Goal: Task Accomplishment & Management: Manage account settings

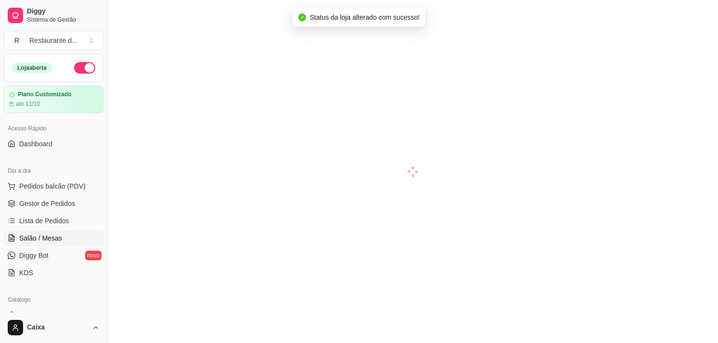
click at [170, 257] on div at bounding box center [413, 171] width 611 height 343
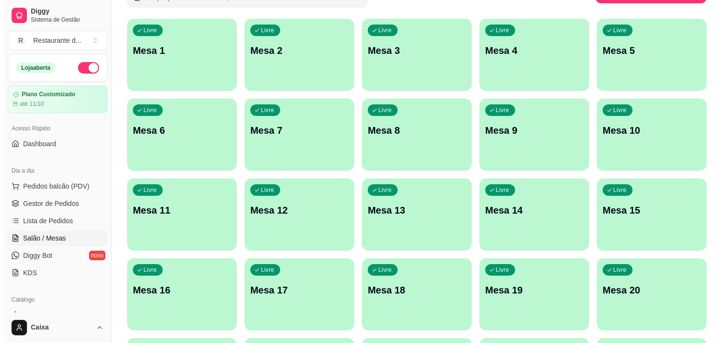
scroll to position [107, 0]
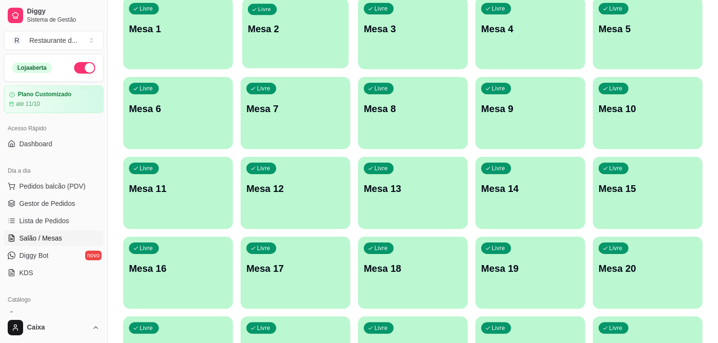
click at [286, 40] on div "Livre Mesa 2" at bounding box center [295, 27] width 106 height 59
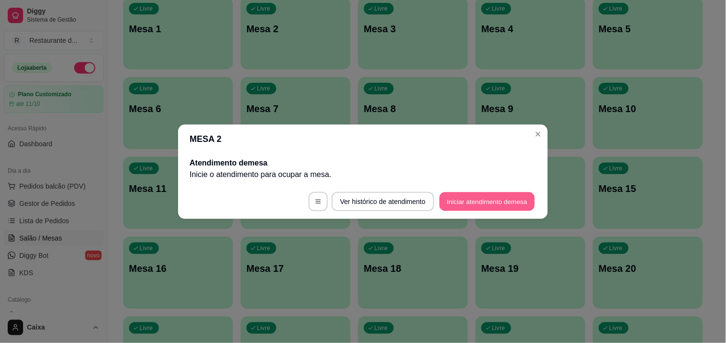
click at [465, 201] on button "Iniciar atendimento de mesa" at bounding box center [487, 201] width 95 height 19
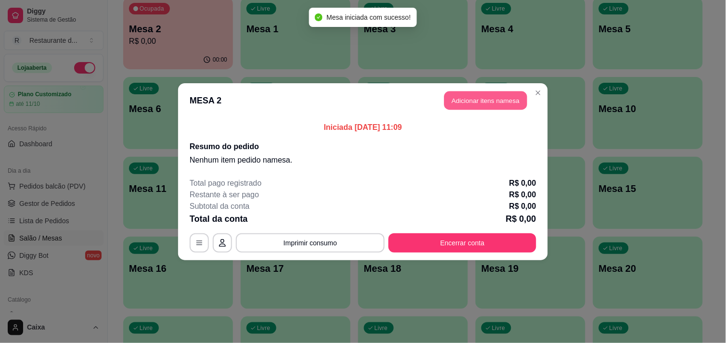
click at [472, 97] on button "Adicionar itens na mesa" at bounding box center [485, 100] width 83 height 19
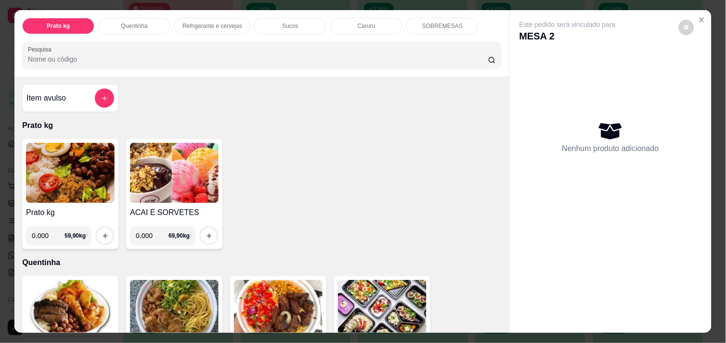
click at [46, 235] on input "0.000" at bounding box center [48, 235] width 33 height 19
type input "0.470"
click at [102, 233] on icon "increase-product-quantity" at bounding box center [105, 236] width 7 height 7
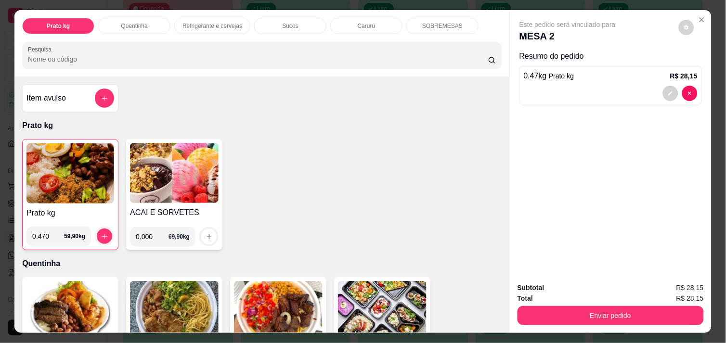
click at [497, 320] on div "Item avulso Prato kg Prato kg 0.470 59,90 kg ACAI E SORVETES 0.000 69,90 kg Que…" at bounding box center [261, 205] width 495 height 256
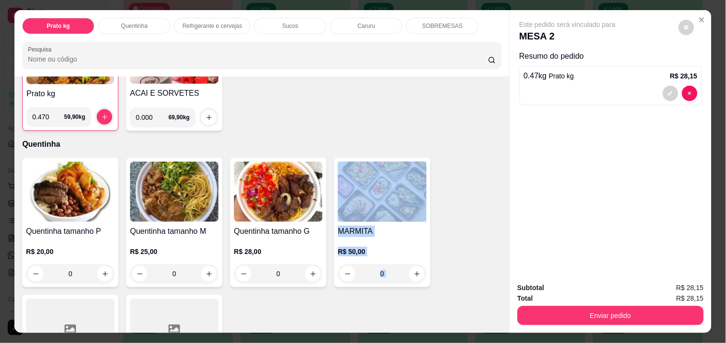
drag, startPoint x: 497, startPoint y: 320, endPoint x: 503, endPoint y: 320, distance: 6.3
click at [503, 320] on div "Item avulso Prato kg Prato kg 0.470 59,90 kg ACAI E SORVETES 0.000 69,90 kg Que…" at bounding box center [261, 205] width 495 height 256
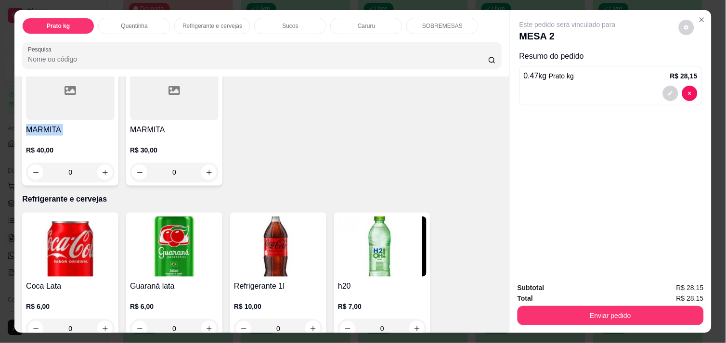
scroll to position [378, 0]
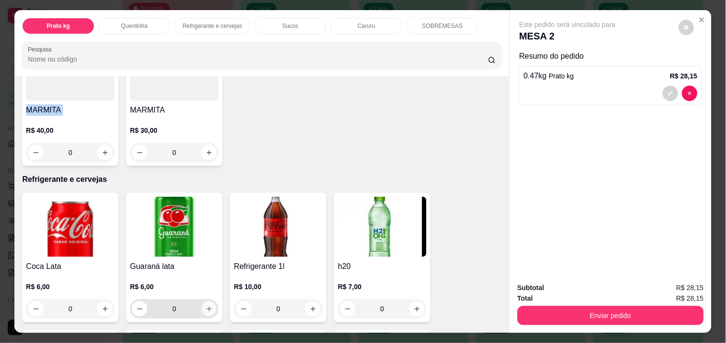
click at [204, 302] on button "increase-product-quantity" at bounding box center [209, 309] width 15 height 15
type input "1"
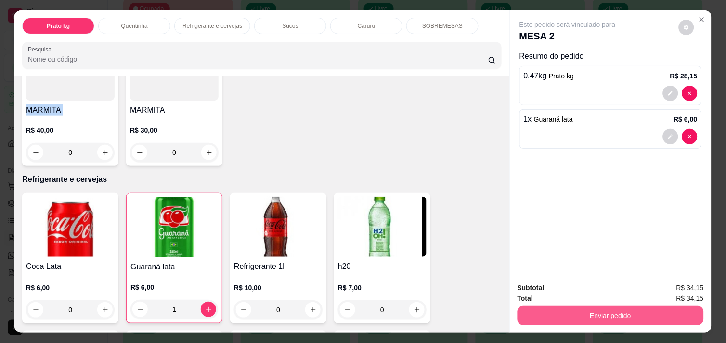
click at [605, 313] on button "Enviar pedido" at bounding box center [611, 315] width 186 height 19
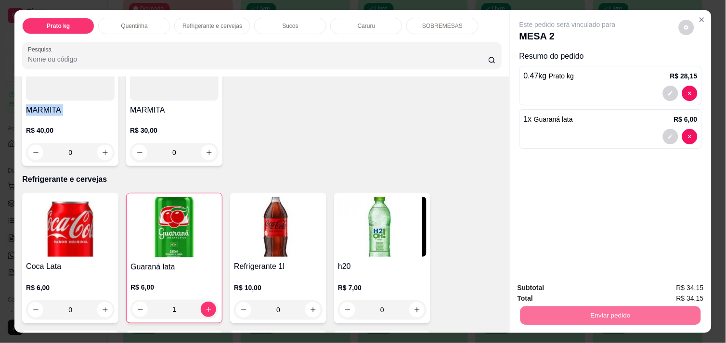
click at [599, 283] on button "Não registrar e enviar pedido" at bounding box center [578, 288] width 97 height 18
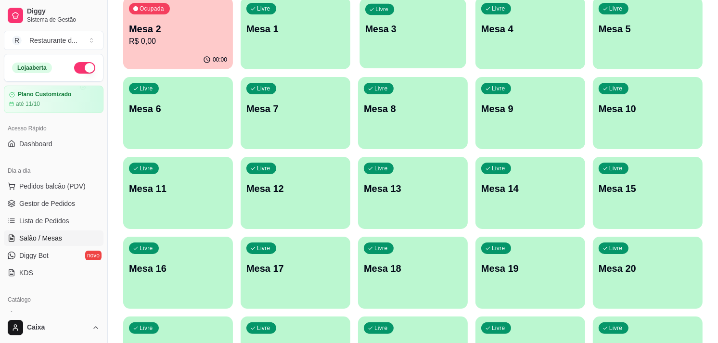
click at [429, 34] on p "Mesa 3" at bounding box center [412, 29] width 95 height 13
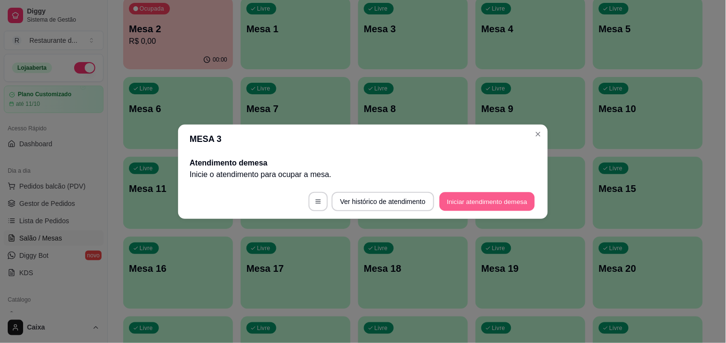
click at [478, 195] on button "Iniciar atendimento de mesa" at bounding box center [487, 201] width 95 height 19
click at [478, 195] on footer "Ver histórico de atendimento Iniciar atendimento de mesa" at bounding box center [363, 201] width 370 height 35
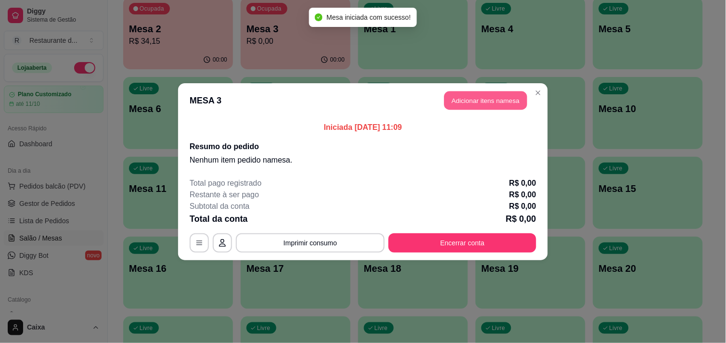
click at [470, 100] on button "Adicionar itens na mesa" at bounding box center [485, 100] width 83 height 19
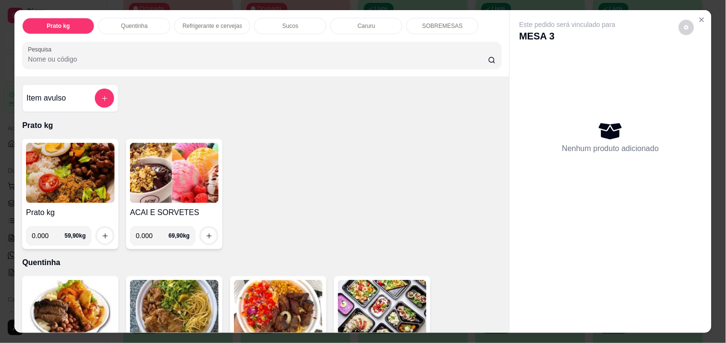
click at [50, 233] on input "0.000" at bounding box center [48, 235] width 33 height 19
type input "0.502"
click at [103, 233] on icon "increase-product-quantity" at bounding box center [105, 236] width 7 height 7
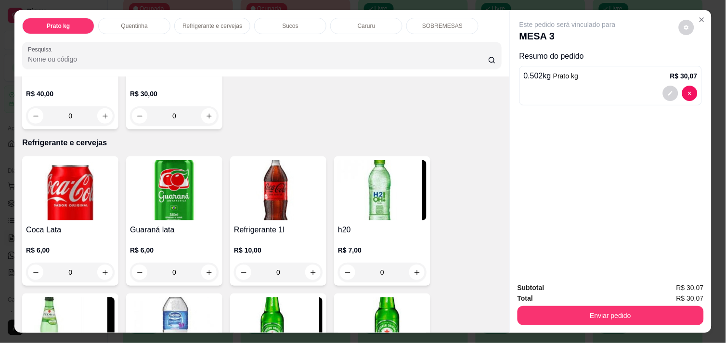
scroll to position [438, 0]
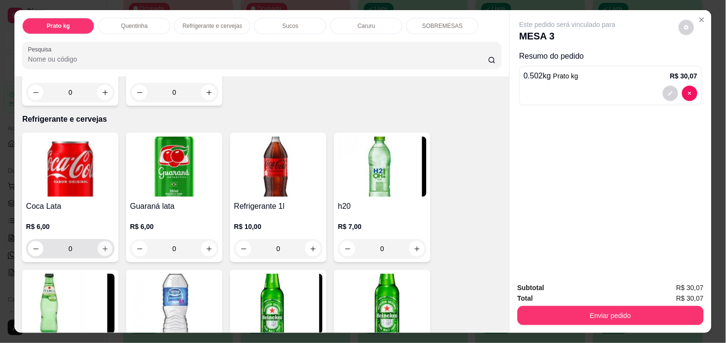
click at [98, 243] on button "increase-product-quantity" at bounding box center [105, 249] width 15 height 15
type input "1"
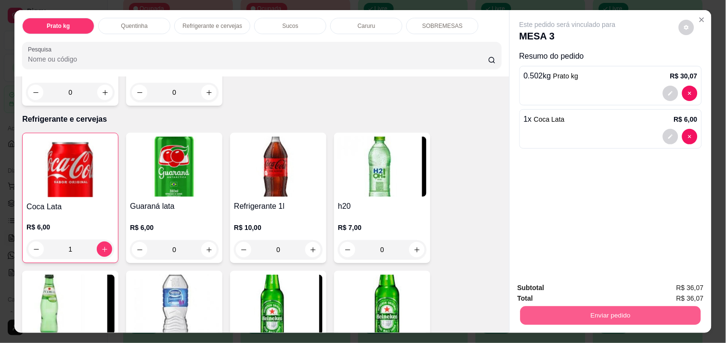
click at [565, 311] on button "Enviar pedido" at bounding box center [610, 315] width 181 height 19
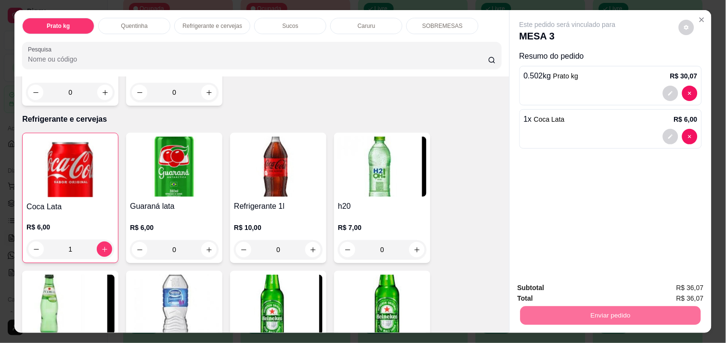
click at [573, 286] on button "Não registrar e enviar pedido" at bounding box center [578, 288] width 97 height 18
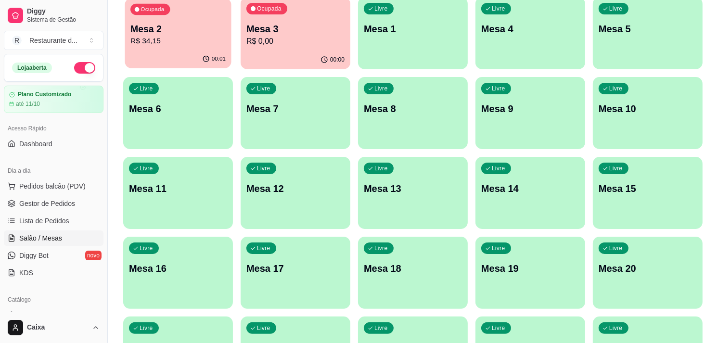
click at [196, 41] on p "R$ 34,15" at bounding box center [177, 41] width 95 height 11
click at [401, 34] on p "Mesa 1" at bounding box center [412, 29] width 95 height 13
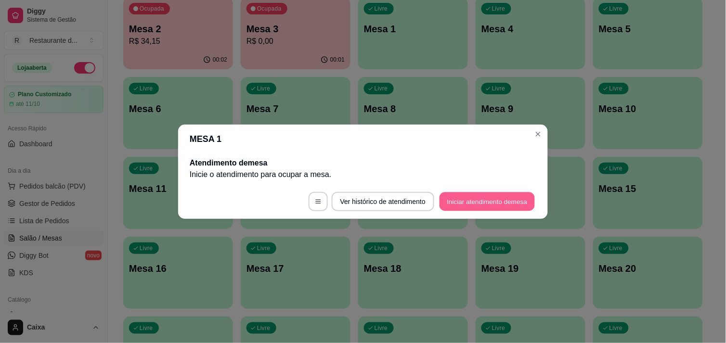
click at [498, 200] on button "Iniciar atendimento de mesa" at bounding box center [487, 201] width 95 height 19
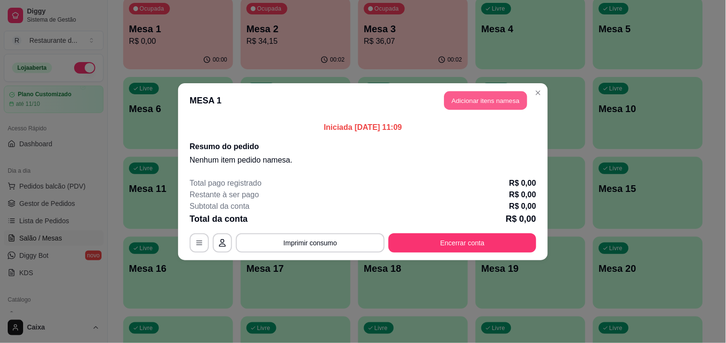
click at [484, 100] on button "Adicionar itens na mesa" at bounding box center [485, 100] width 83 height 19
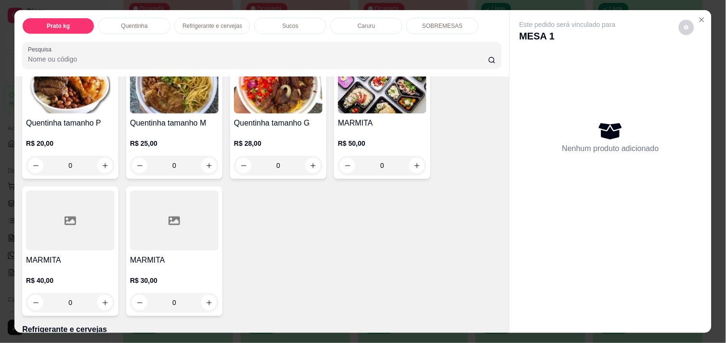
scroll to position [235, 0]
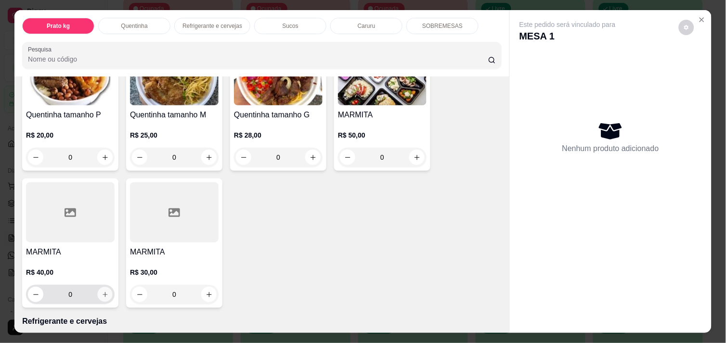
click at [100, 296] on button "increase-product-quantity" at bounding box center [105, 294] width 15 height 15
type input "1"
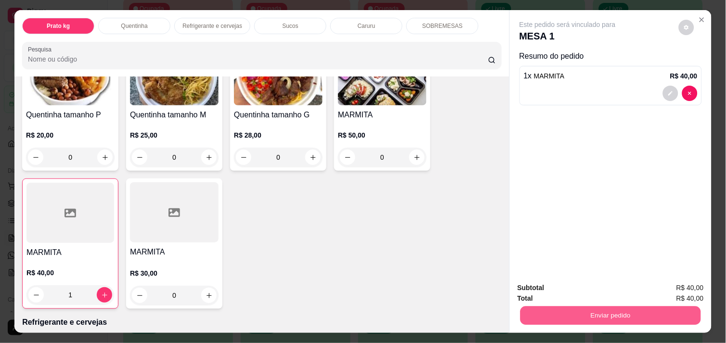
click at [572, 317] on button "Enviar pedido" at bounding box center [610, 315] width 181 height 19
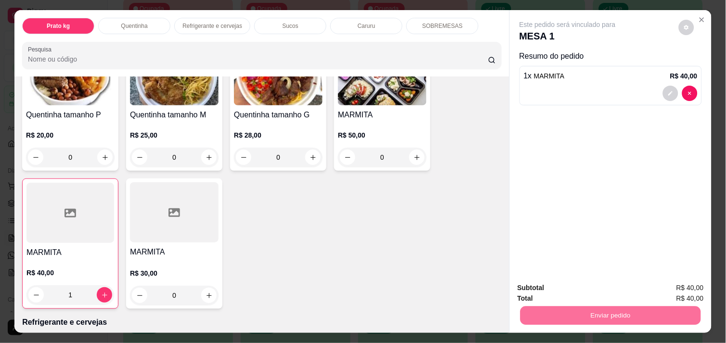
click at [557, 290] on button "Não registrar e enviar pedido" at bounding box center [578, 288] width 97 height 18
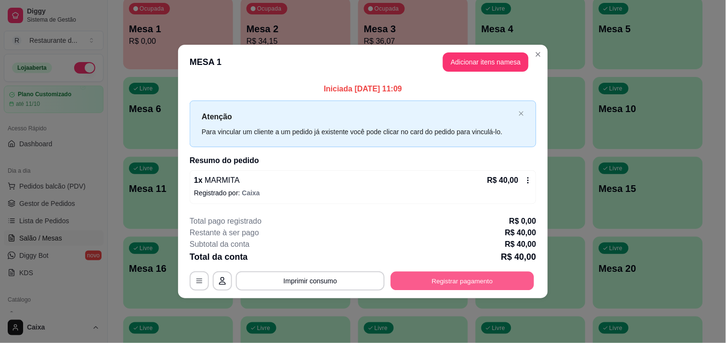
click at [482, 275] on button "Registrar pagamento" at bounding box center [462, 281] width 143 height 19
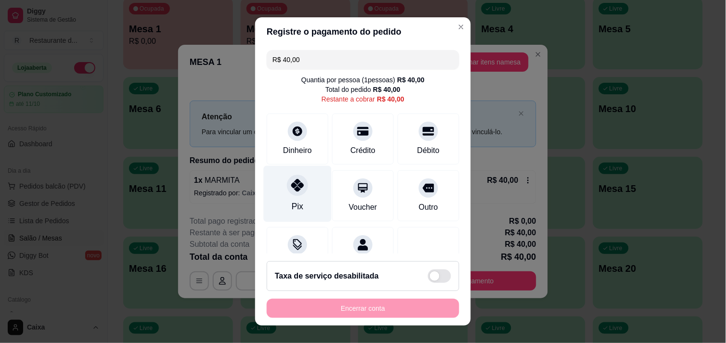
click at [291, 185] on icon at bounding box center [297, 185] width 13 height 13
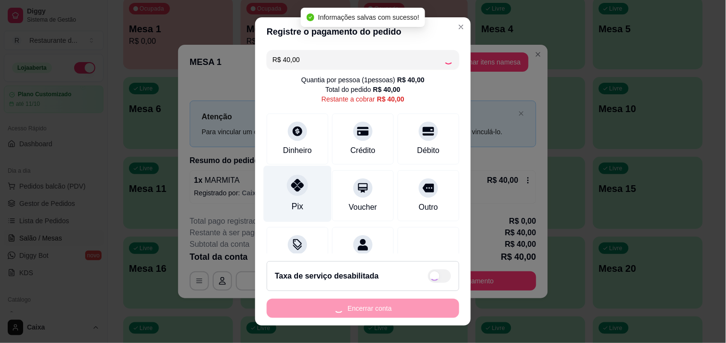
type input "R$ 0,00"
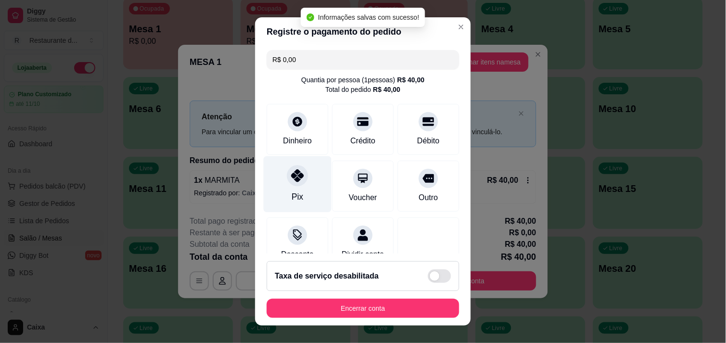
click at [296, 188] on div "Pix" at bounding box center [298, 184] width 68 height 56
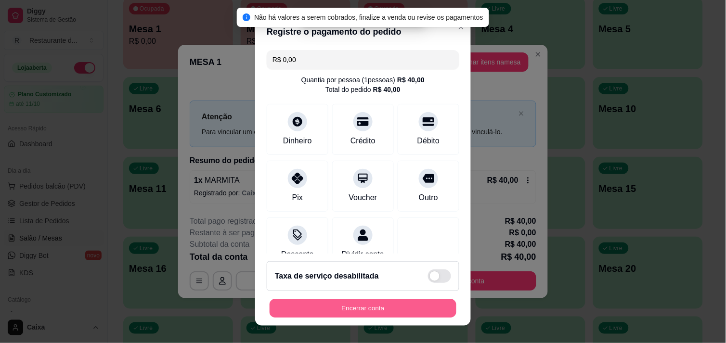
click at [337, 299] on button "Encerrar conta" at bounding box center [363, 308] width 187 height 19
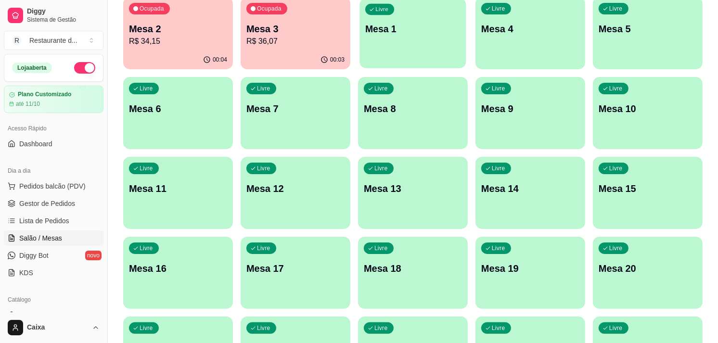
click at [437, 61] on div "button" at bounding box center [413, 62] width 106 height 11
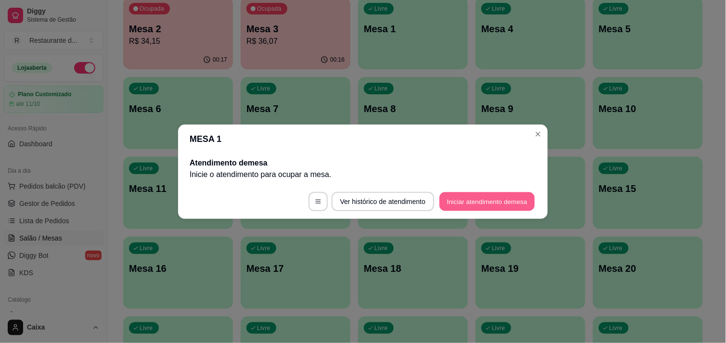
click at [474, 209] on button "Iniciar atendimento de mesa" at bounding box center [487, 201] width 95 height 19
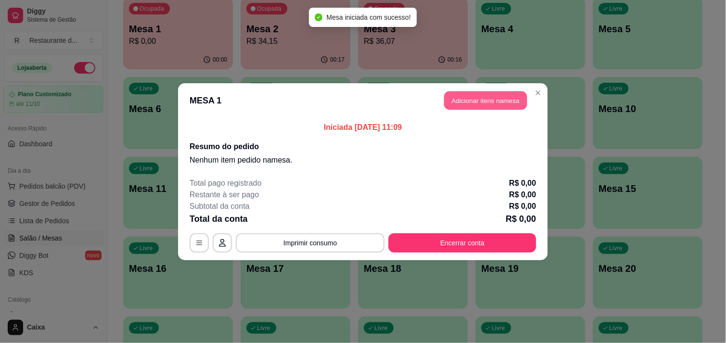
click at [469, 94] on button "Adicionar itens na mesa" at bounding box center [485, 100] width 83 height 19
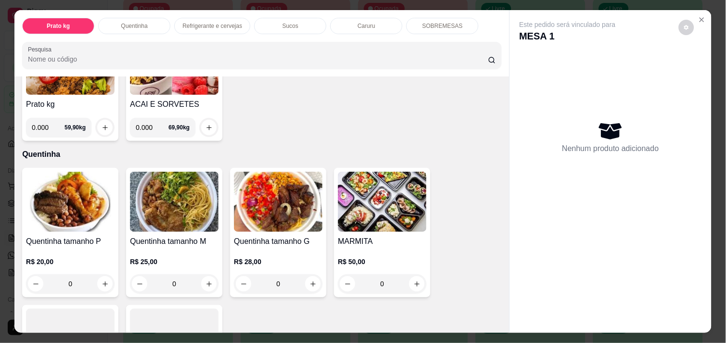
scroll to position [128, 0]
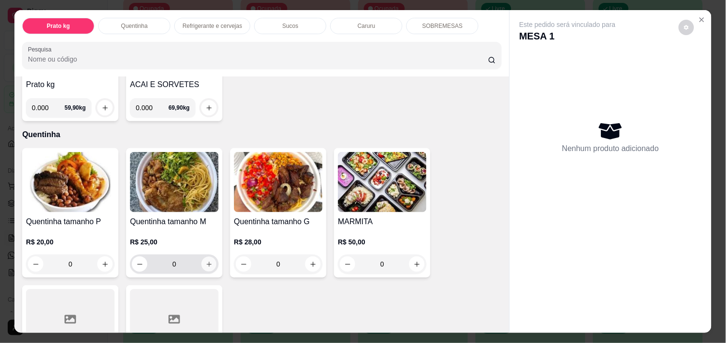
click at [207, 262] on icon "increase-product-quantity" at bounding box center [209, 264] width 5 height 5
type input "1"
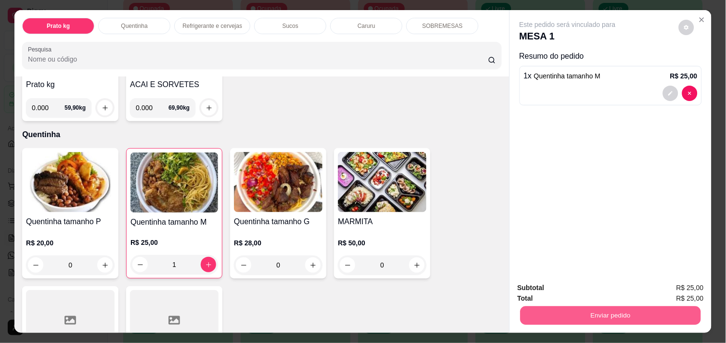
click at [610, 313] on button "Enviar pedido" at bounding box center [610, 315] width 181 height 19
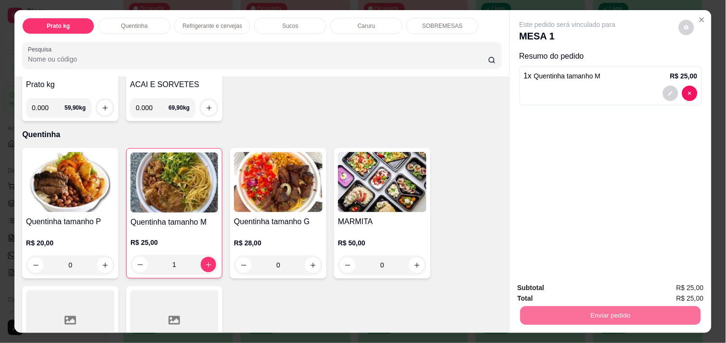
click at [578, 283] on button "Não registrar e enviar pedido" at bounding box center [578, 288] width 97 height 18
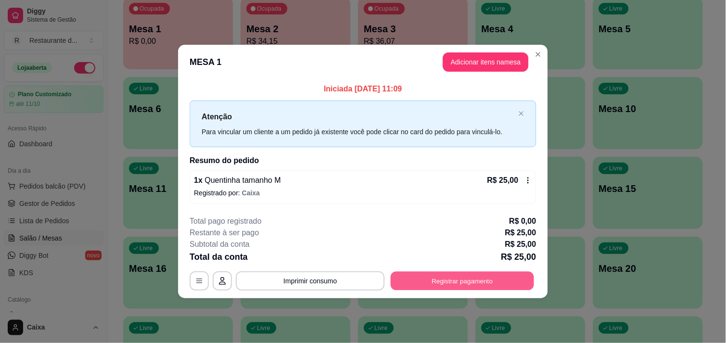
click at [455, 281] on button "Registrar pagamento" at bounding box center [462, 281] width 143 height 19
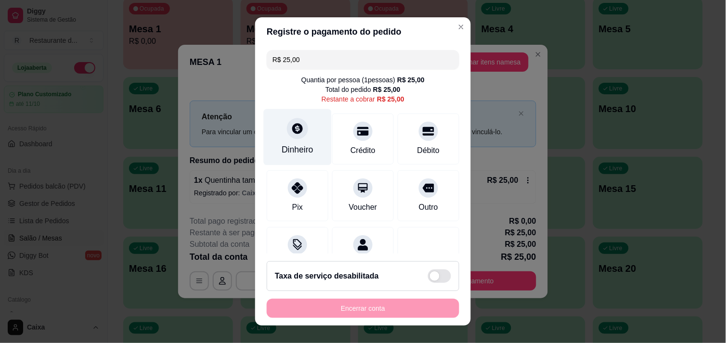
click at [292, 136] on div at bounding box center [297, 128] width 21 height 21
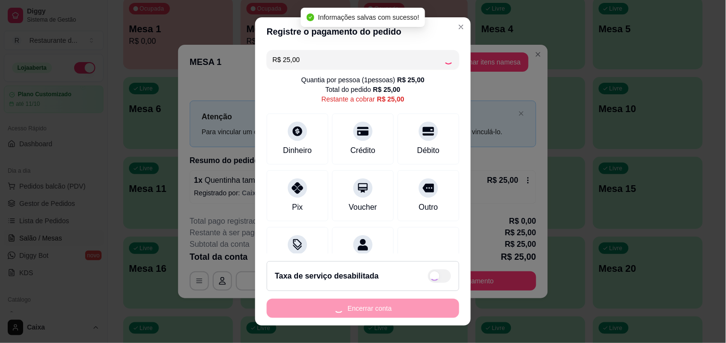
type input "R$ 0,00"
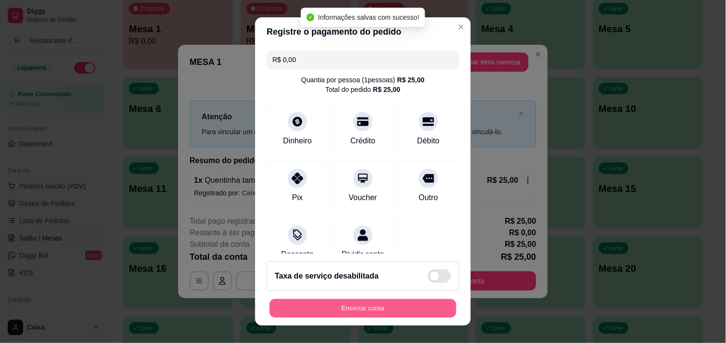
click at [374, 315] on button "Encerrar conta" at bounding box center [363, 308] width 187 height 19
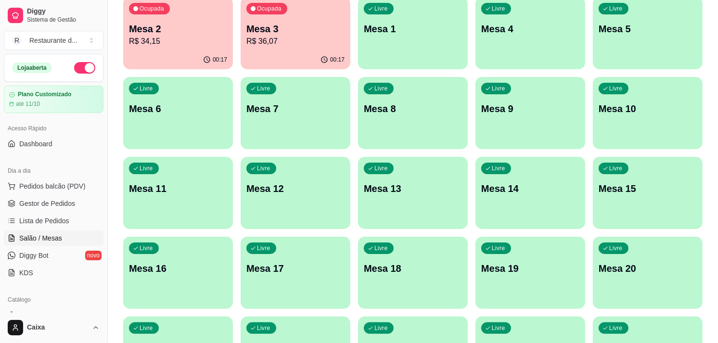
click at [171, 39] on div "Ocupada Mesa 2 R$ 34,15 00:17 Ocupada Mesa 3 R$ 36,07 00:17 Livre Mesa 1 Livre …" at bounding box center [413, 313] width 580 height 632
click at [171, 39] on p "R$ 34,15" at bounding box center [177, 41] width 95 height 11
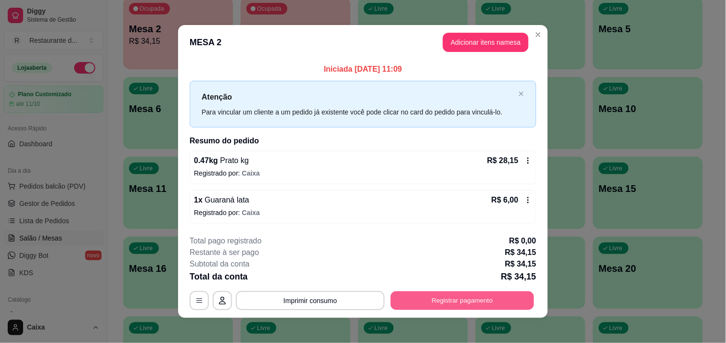
click at [450, 296] on button "Registrar pagamento" at bounding box center [462, 301] width 143 height 19
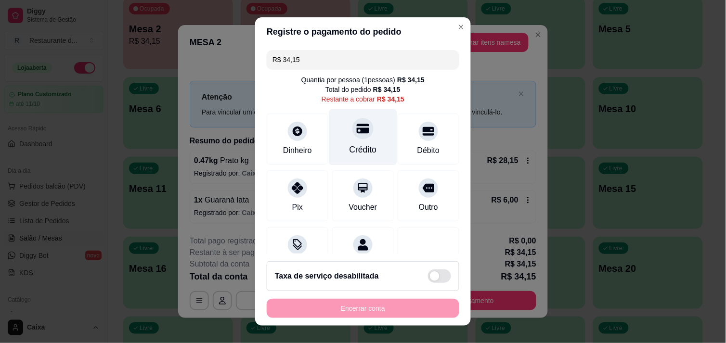
click at [352, 131] on div at bounding box center [362, 128] width 21 height 21
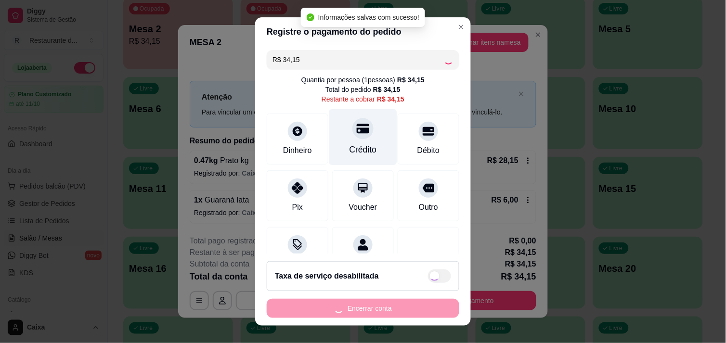
type input "R$ 0,00"
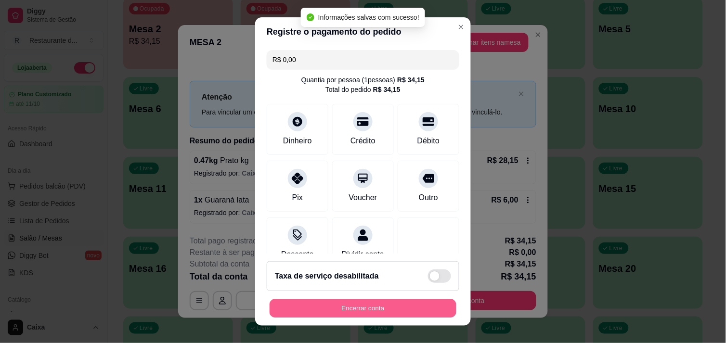
click at [379, 308] on button "Encerrar conta" at bounding box center [363, 308] width 187 height 19
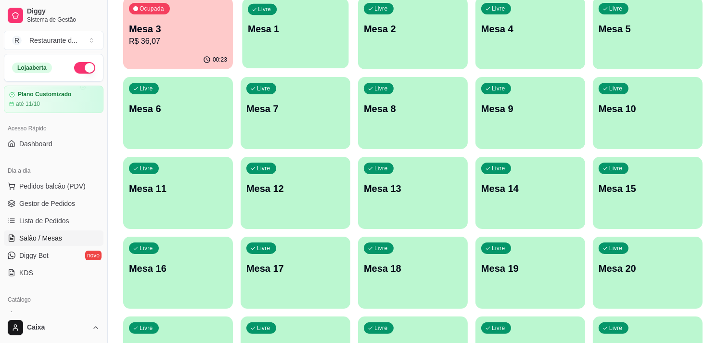
click at [291, 42] on div "Livre Mesa 1" at bounding box center [295, 27] width 106 height 59
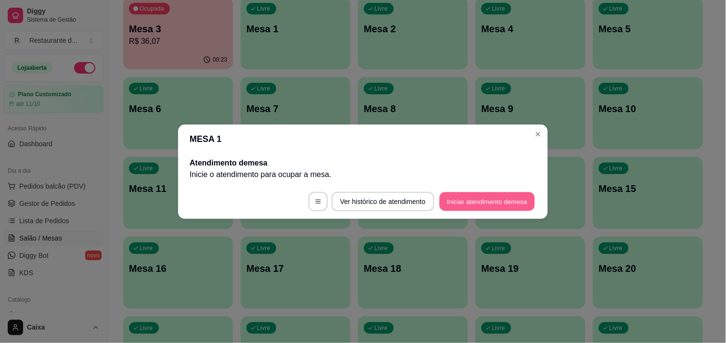
click at [479, 203] on button "Iniciar atendimento de mesa" at bounding box center [487, 201] width 95 height 19
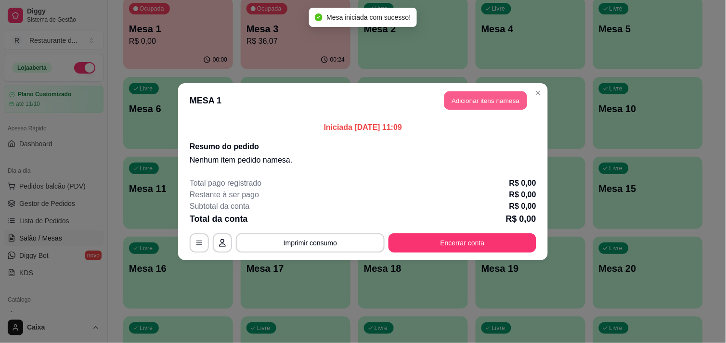
click at [470, 101] on button "Adicionar itens na mesa" at bounding box center [485, 100] width 83 height 19
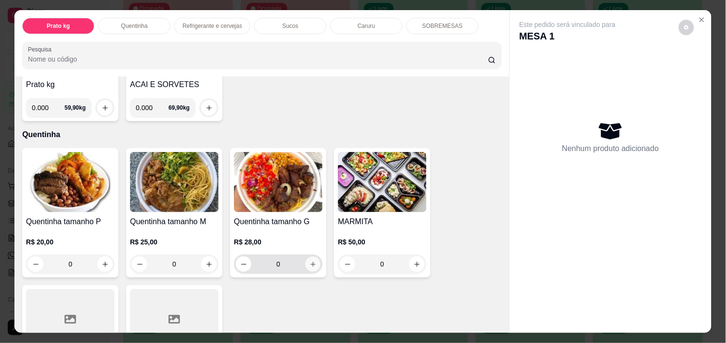
click at [311, 262] on icon "increase-product-quantity" at bounding box center [313, 264] width 7 height 7
type input "1"
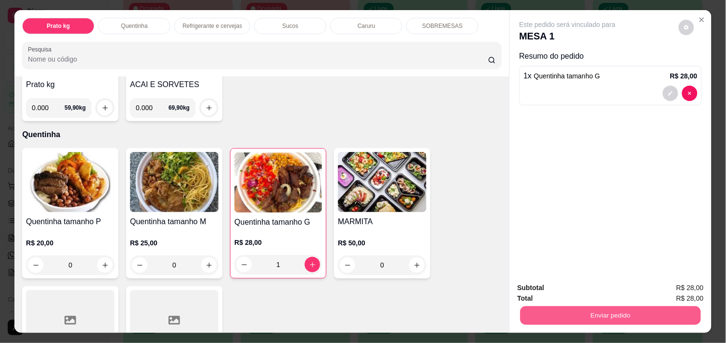
click at [601, 313] on button "Enviar pedido" at bounding box center [610, 315] width 181 height 19
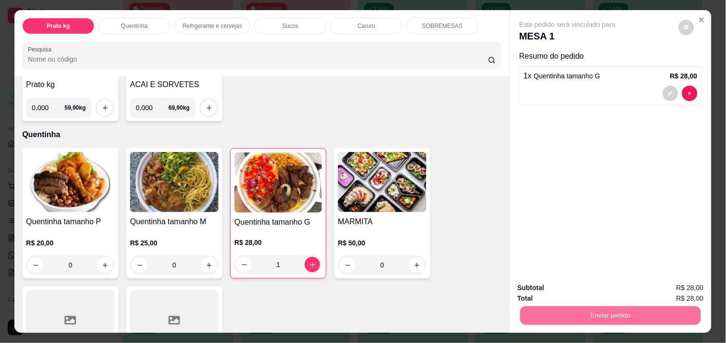
click at [572, 285] on button "Não registrar e enviar pedido" at bounding box center [578, 288] width 97 height 18
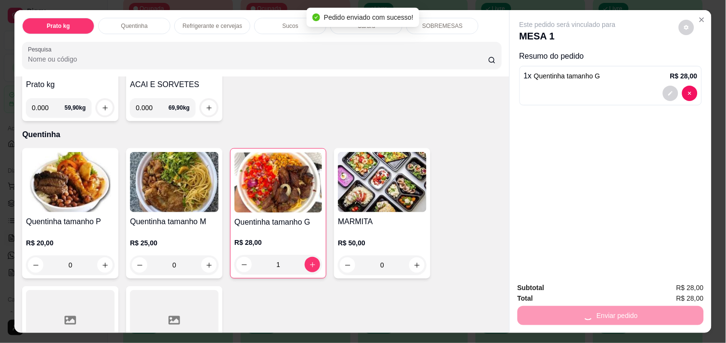
click at [572, 285] on div "Subtotal R$ 28,00" at bounding box center [611, 288] width 186 height 11
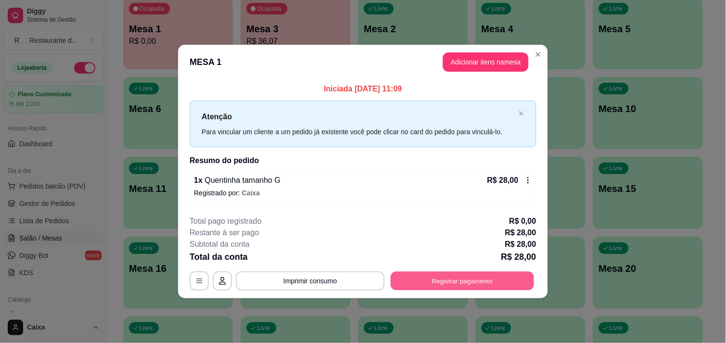
click at [468, 276] on button "Registrar pagamento" at bounding box center [462, 281] width 143 height 19
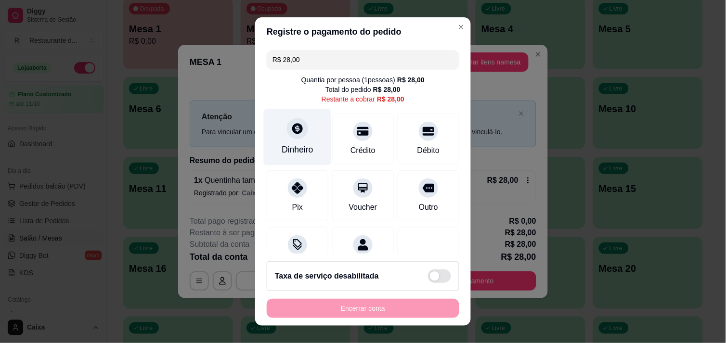
click at [285, 140] on div "Dinheiro" at bounding box center [298, 137] width 68 height 56
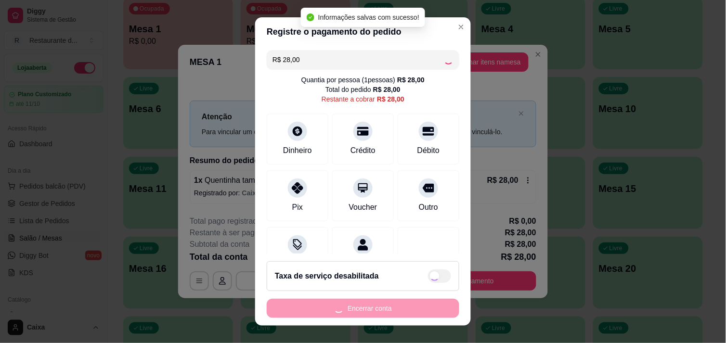
type input "R$ 0,00"
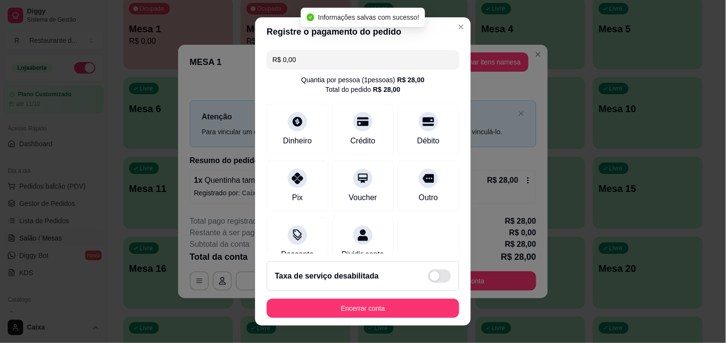
click at [430, 219] on div at bounding box center [429, 243] width 62 height 51
click at [362, 296] on footer "Taxa de serviço desabilitada Encerrar conta" at bounding box center [363, 290] width 216 height 72
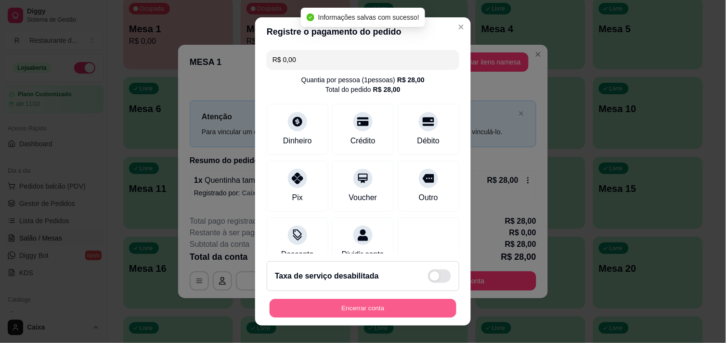
click at [358, 308] on button "Encerrar conta" at bounding box center [363, 308] width 187 height 19
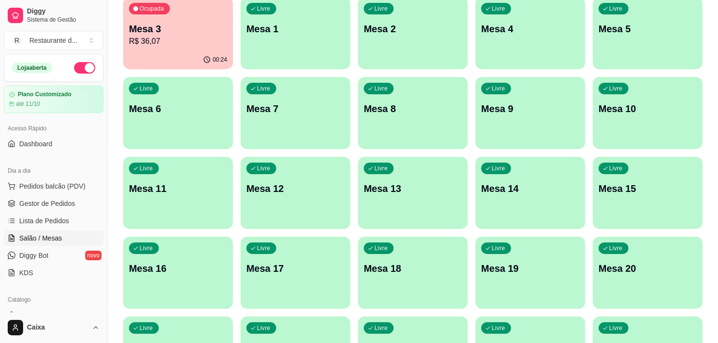
click at [204, 41] on p "R$ 36,07" at bounding box center [178, 42] width 98 height 12
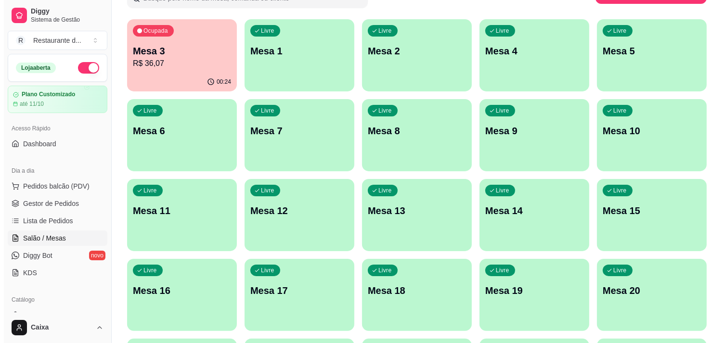
scroll to position [64, 0]
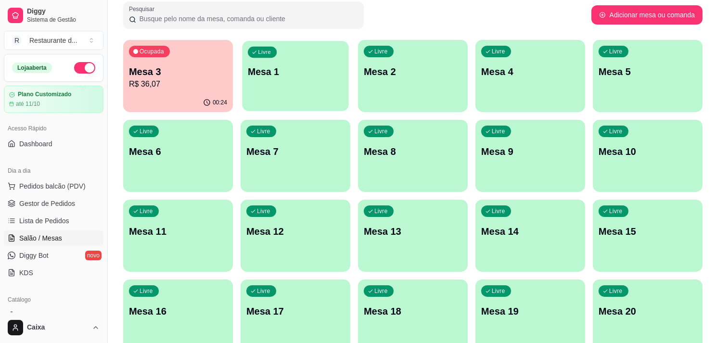
click at [284, 100] on div "button" at bounding box center [295, 105] width 106 height 11
click at [188, 82] on p "R$ 36,07" at bounding box center [177, 83] width 95 height 11
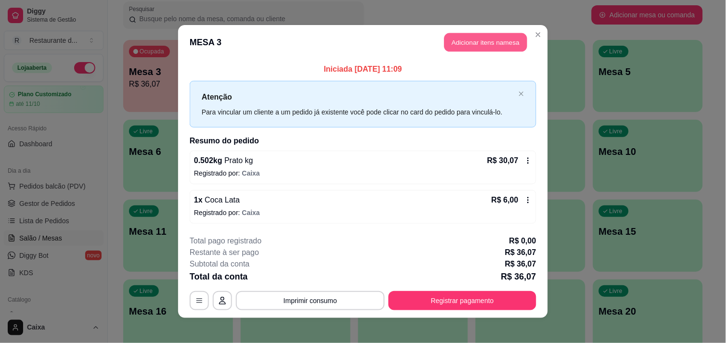
click at [463, 44] on button "Adicionar itens na mesa" at bounding box center [485, 42] width 83 height 19
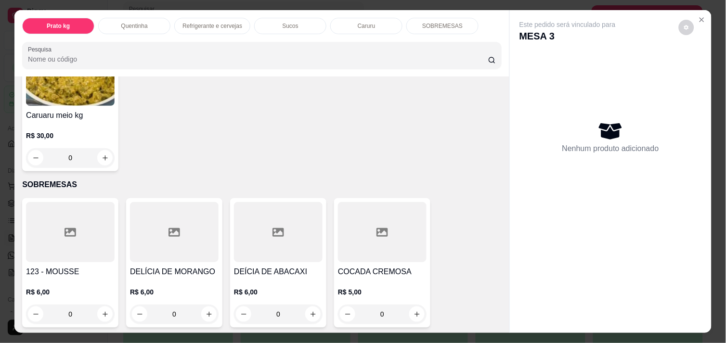
scroll to position [1118, 0]
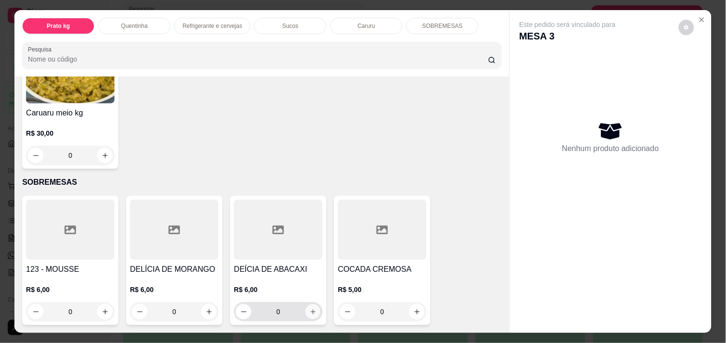
click at [311, 309] on icon "increase-product-quantity" at bounding box center [313, 312] width 7 height 7
type input "1"
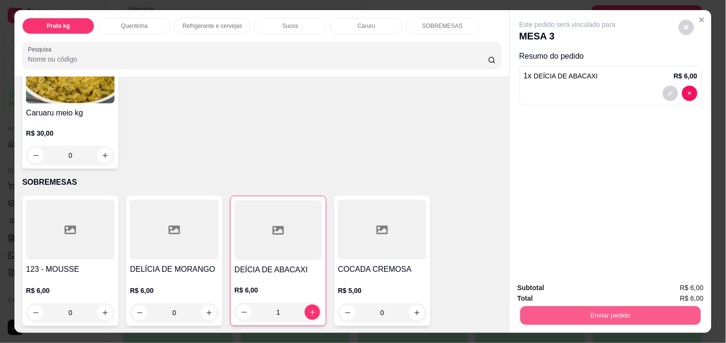
click at [564, 306] on button "Enviar pedido" at bounding box center [610, 315] width 181 height 19
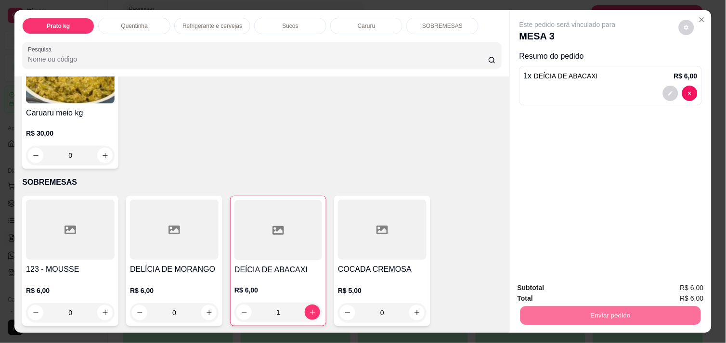
click at [569, 289] on button "Não registrar e enviar pedido" at bounding box center [578, 288] width 97 height 18
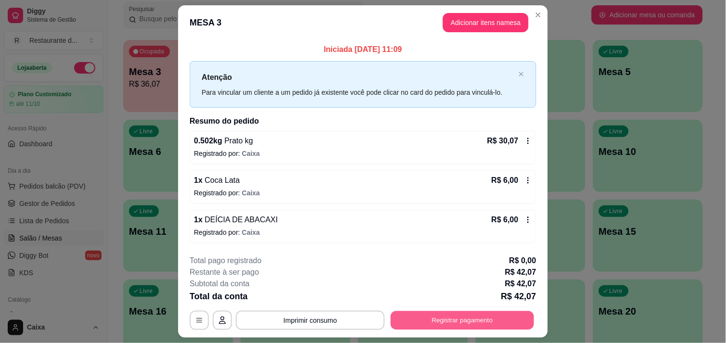
click at [457, 318] on button "Registrar pagamento" at bounding box center [462, 321] width 143 height 19
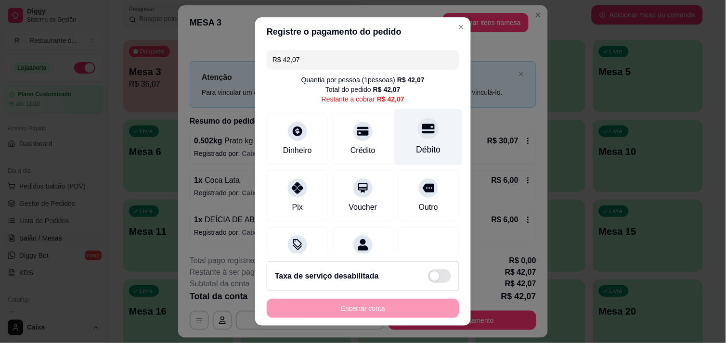
click at [404, 137] on div "Débito" at bounding box center [429, 137] width 68 height 56
type input "R$ 0,00"
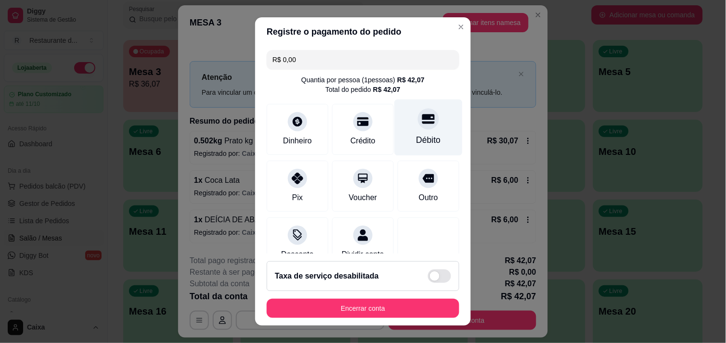
click at [416, 136] on div "Débito" at bounding box center [428, 140] width 25 height 13
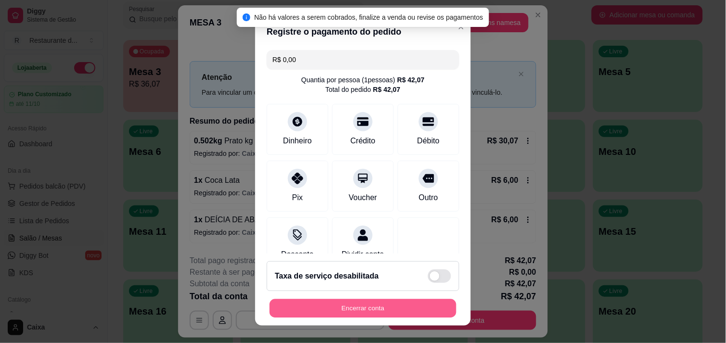
click at [357, 301] on button "Encerrar conta" at bounding box center [363, 308] width 187 height 19
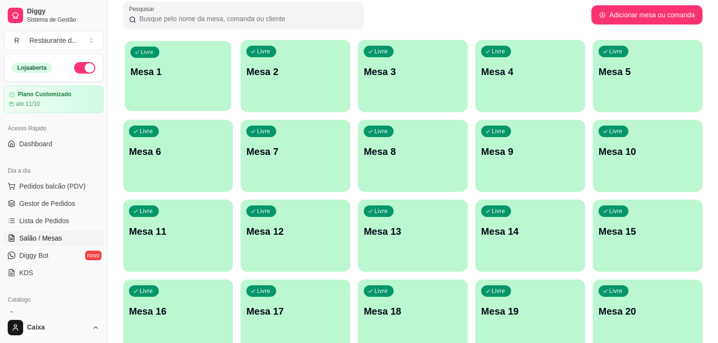
click at [213, 87] on div "Livre Mesa 1" at bounding box center [178, 70] width 106 height 59
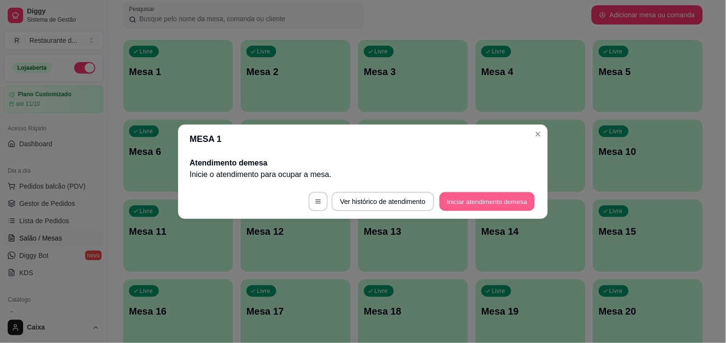
click at [465, 204] on button "Iniciar atendimento de mesa" at bounding box center [487, 201] width 95 height 19
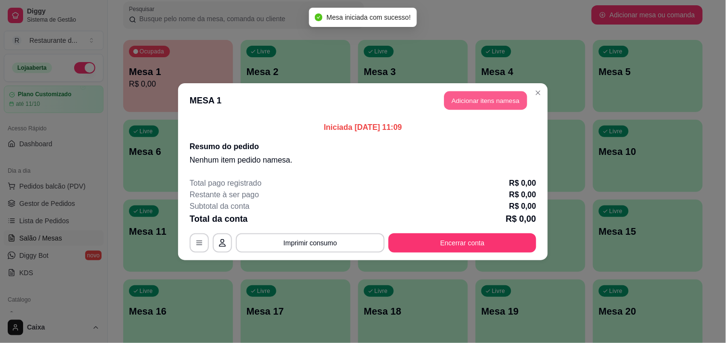
click at [480, 98] on button "Adicionar itens na mesa" at bounding box center [485, 100] width 83 height 19
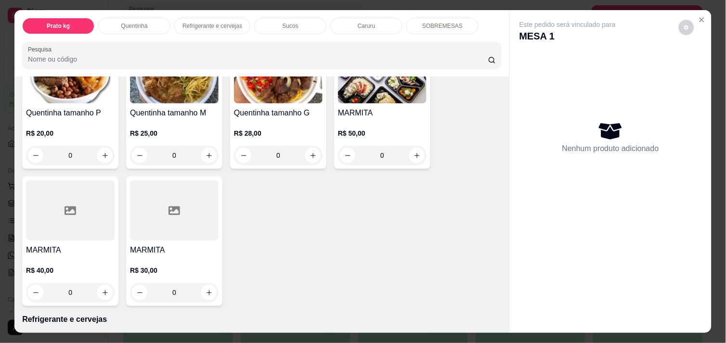
scroll to position [257, 0]
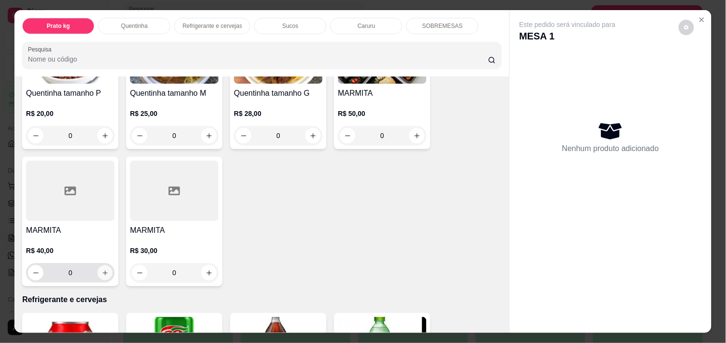
click at [104, 270] on icon "increase-product-quantity" at bounding box center [105, 273] width 7 height 7
type input "1"
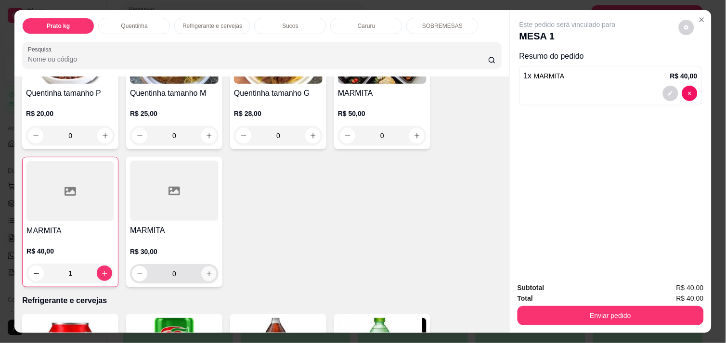
click at [208, 271] on icon "increase-product-quantity" at bounding box center [209, 274] width 7 height 7
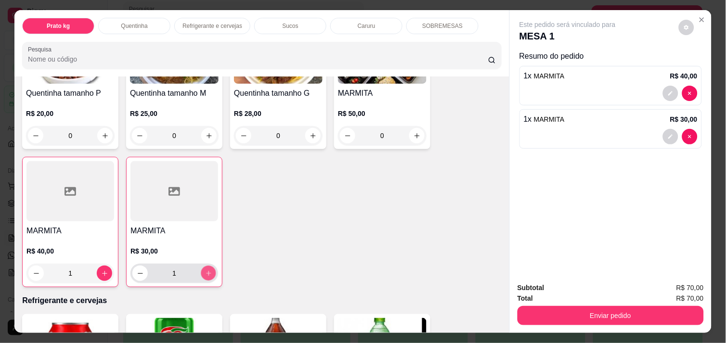
click at [208, 267] on button "increase-product-quantity" at bounding box center [208, 273] width 15 height 15
type input "2"
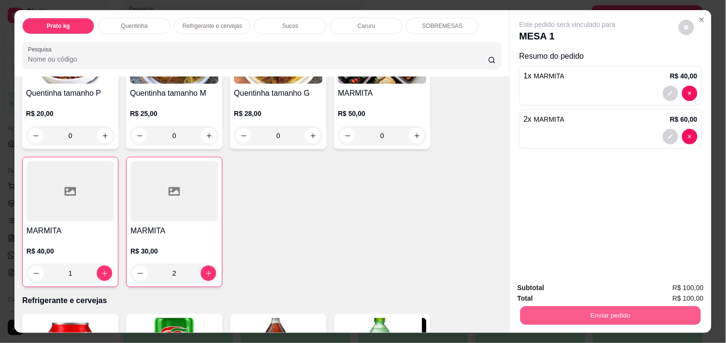
click at [580, 311] on button "Enviar pedido" at bounding box center [610, 315] width 181 height 19
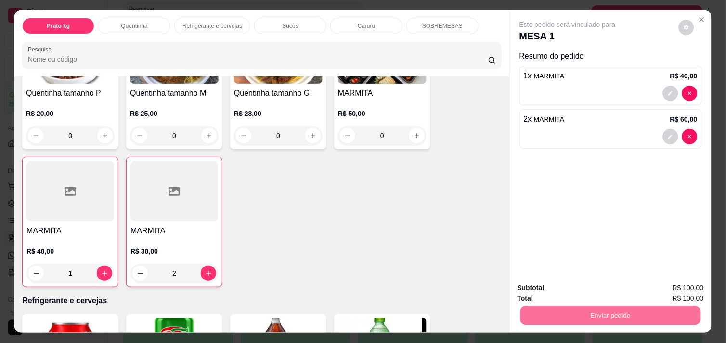
click at [566, 285] on button "Não registrar e enviar pedido" at bounding box center [578, 288] width 97 height 18
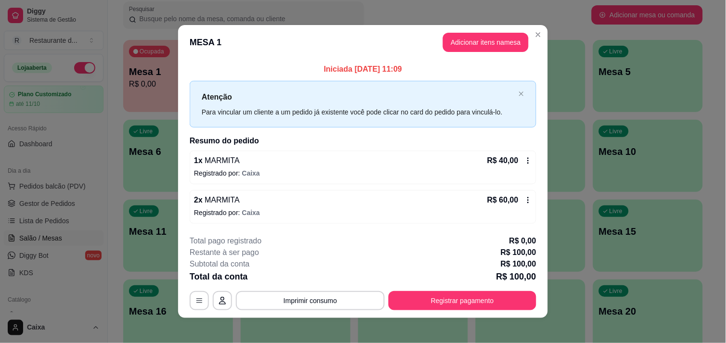
click at [528, 198] on icon at bounding box center [528, 200] width 1 height 6
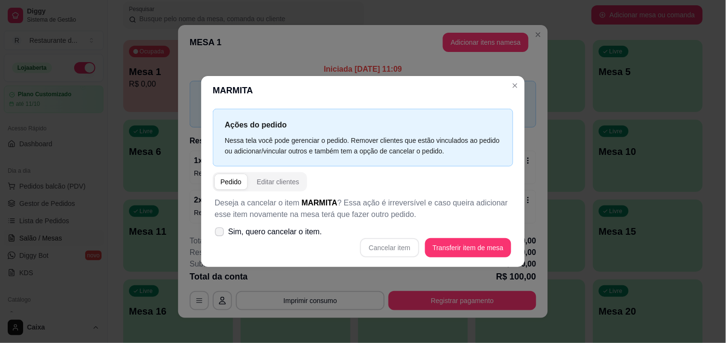
click at [218, 234] on icon at bounding box center [219, 231] width 7 height 5
click at [218, 234] on input "Sim, quero cancelar o item." at bounding box center [217, 237] width 6 height 6
checkbox input "true"
click at [399, 245] on button "Cancelar item" at bounding box center [389, 247] width 57 height 19
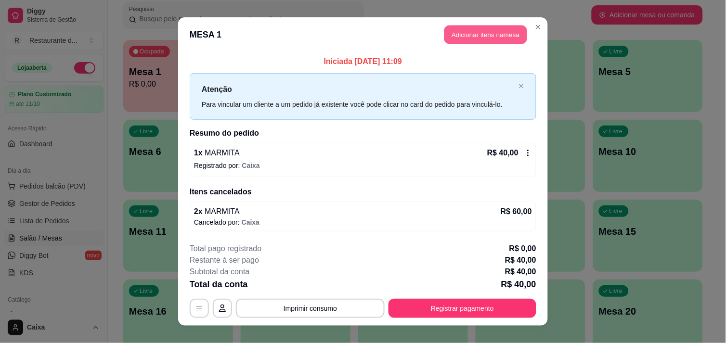
click at [472, 34] on button "Adicionar itens na mesa" at bounding box center [485, 35] width 83 height 19
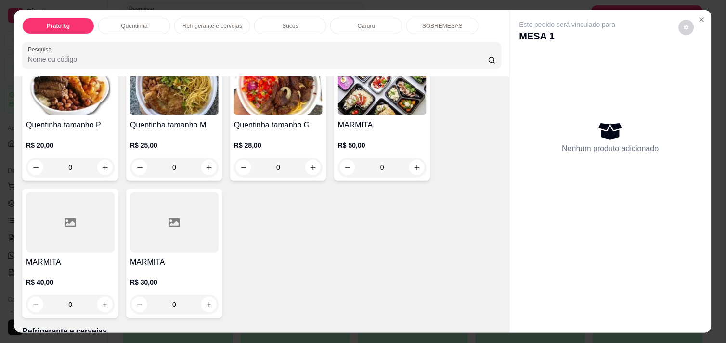
scroll to position [235, 0]
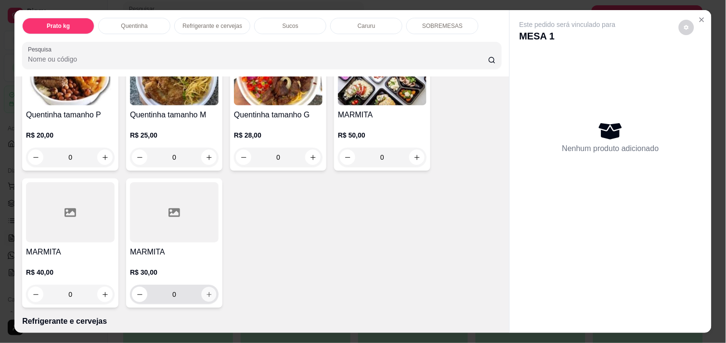
click at [208, 292] on icon "increase-product-quantity" at bounding box center [209, 294] width 7 height 7
type input "1"
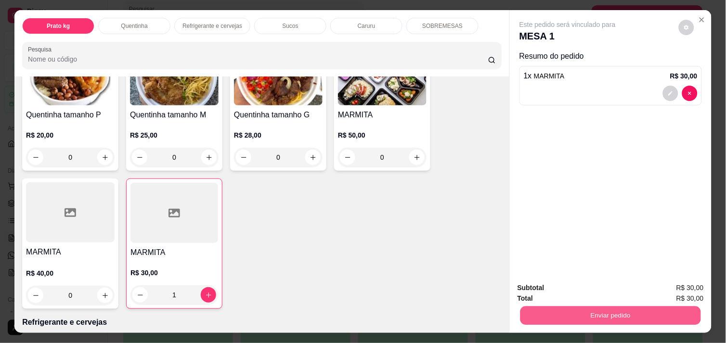
click at [574, 314] on button "Enviar pedido" at bounding box center [610, 315] width 181 height 19
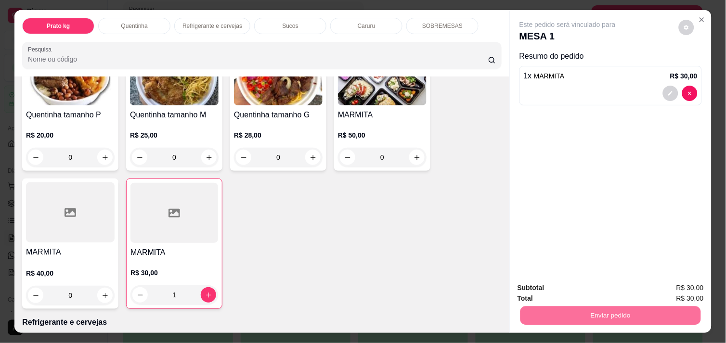
click at [565, 290] on button "Não registrar e enviar pedido" at bounding box center [578, 288] width 97 height 18
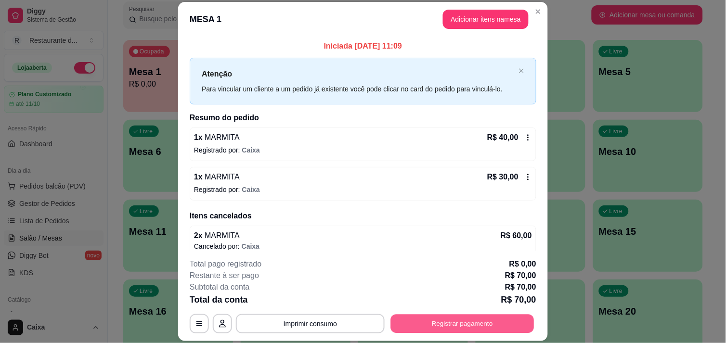
click at [470, 320] on button "Registrar pagamento" at bounding box center [462, 324] width 143 height 19
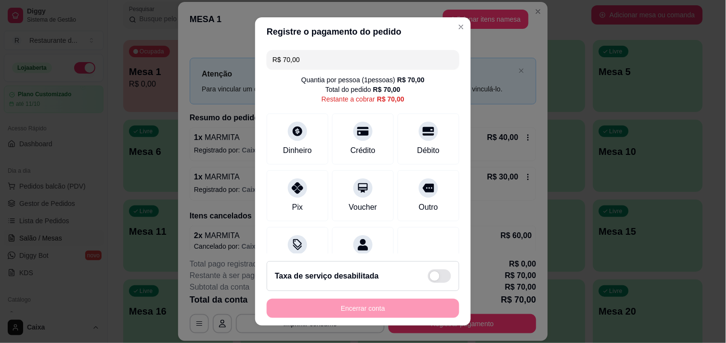
click at [302, 59] on input "R$ 70,00" at bounding box center [363, 59] width 181 height 19
click at [422, 133] on icon at bounding box center [428, 128] width 13 height 13
click at [341, 312] on div "Encerrar conta" at bounding box center [363, 308] width 193 height 19
click at [292, 128] on icon at bounding box center [297, 128] width 11 height 11
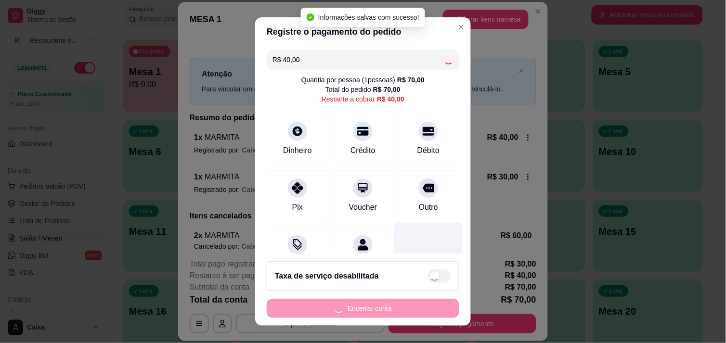
type input "R$ 0,00"
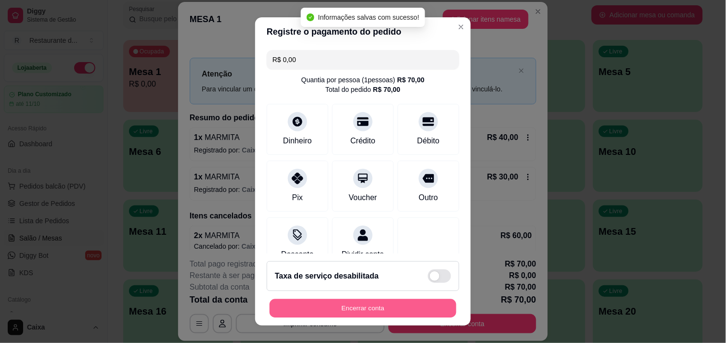
click at [384, 301] on button "Encerrar conta" at bounding box center [363, 308] width 187 height 19
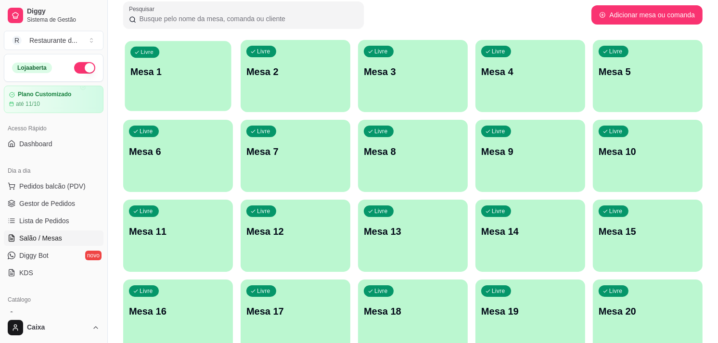
click at [197, 83] on div "Livre Mesa 1" at bounding box center [178, 70] width 106 height 59
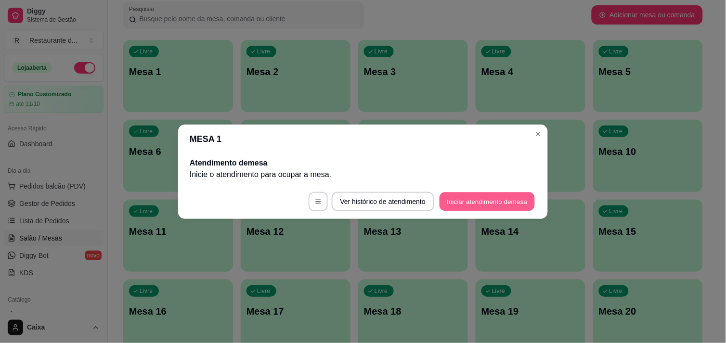
click at [450, 207] on button "Iniciar atendimento de mesa" at bounding box center [487, 201] width 95 height 19
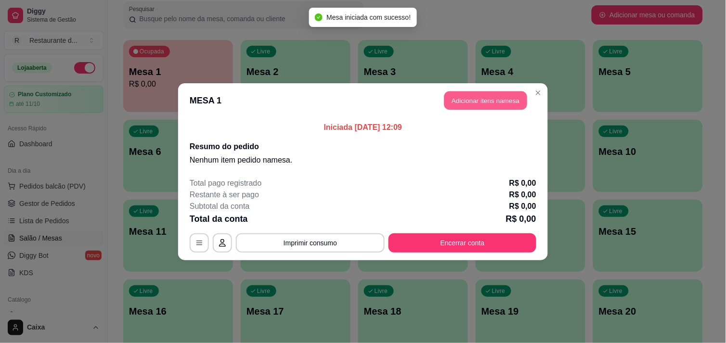
click at [462, 102] on button "Adicionar itens na mesa" at bounding box center [485, 100] width 83 height 19
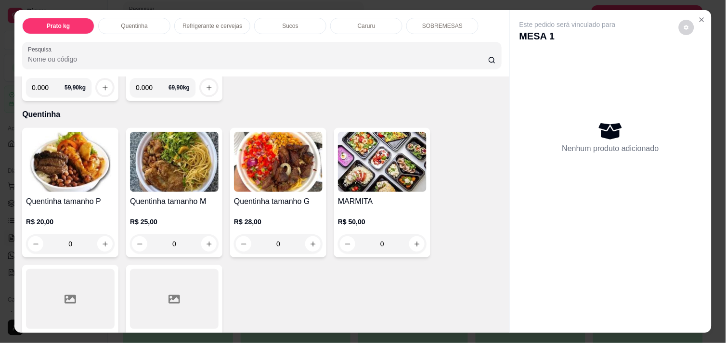
scroll to position [150, 0]
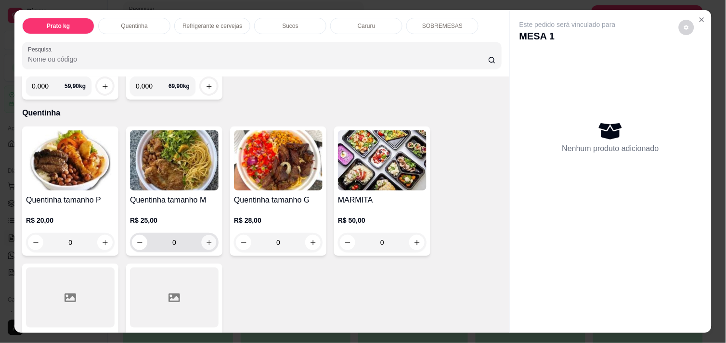
click at [206, 239] on icon "increase-product-quantity" at bounding box center [209, 242] width 7 height 7
type input "1"
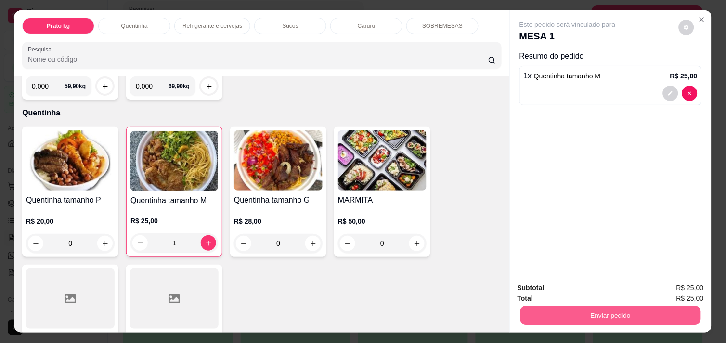
click at [647, 312] on button "Enviar pedido" at bounding box center [610, 315] width 181 height 19
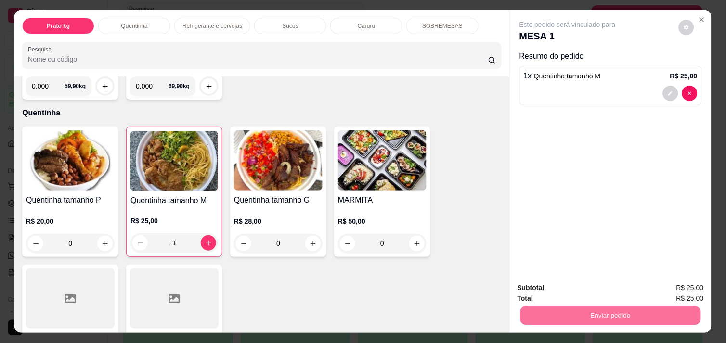
click at [611, 286] on button "Não registrar e enviar pedido" at bounding box center [578, 288] width 97 height 18
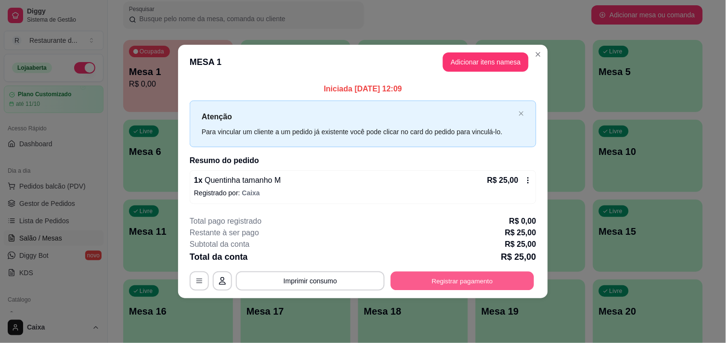
click at [467, 281] on button "Registrar pagamento" at bounding box center [462, 281] width 143 height 19
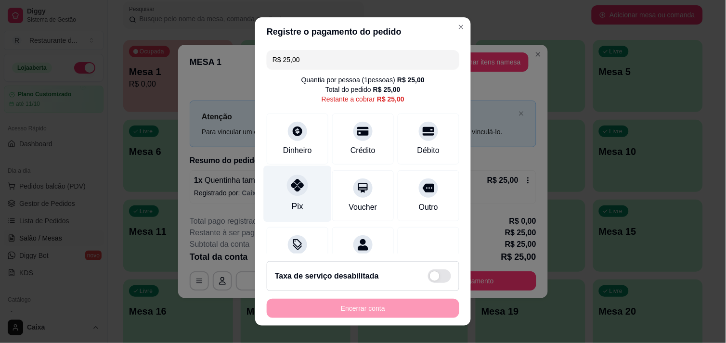
click at [291, 186] on icon at bounding box center [297, 185] width 13 height 13
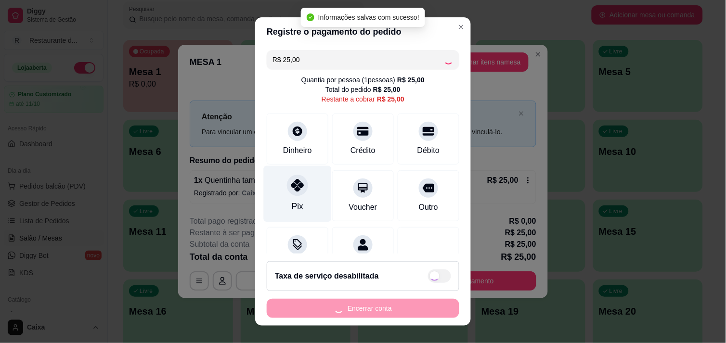
type input "R$ 0,00"
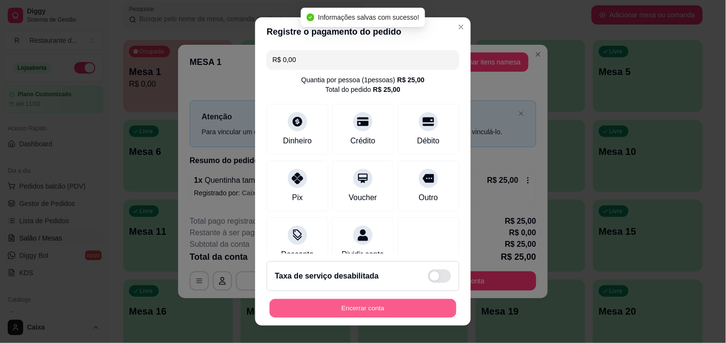
click at [341, 301] on button "Encerrar conta" at bounding box center [363, 308] width 187 height 19
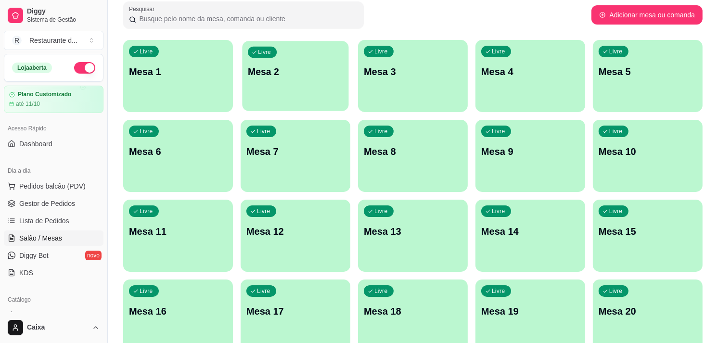
click at [313, 98] on div "Livre Mesa 2" at bounding box center [295, 70] width 106 height 59
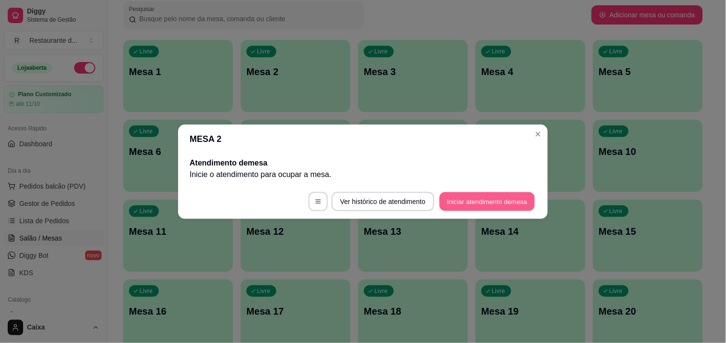
click at [477, 195] on button "Iniciar atendimento de mesa" at bounding box center [487, 201] width 95 height 19
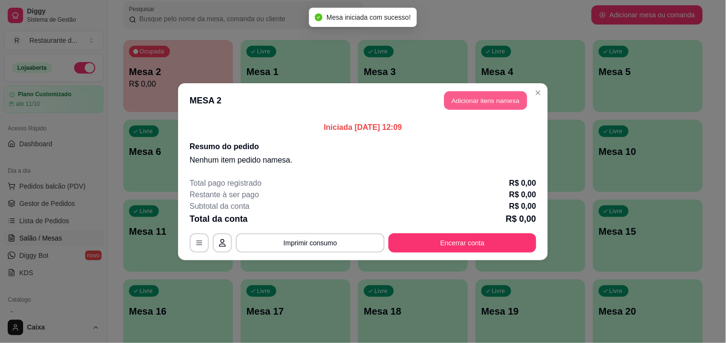
click at [484, 104] on button "Adicionar itens na mesa" at bounding box center [485, 100] width 83 height 19
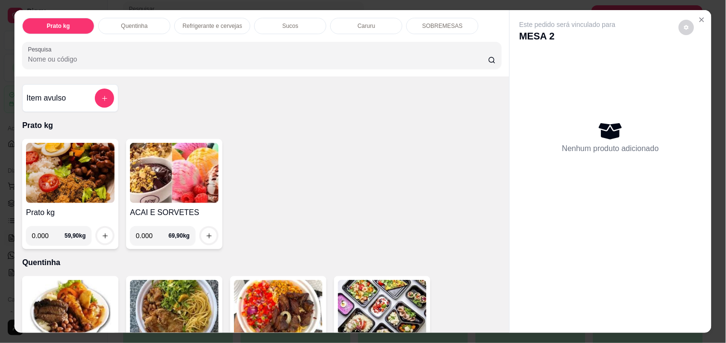
click at [50, 233] on input "0.000" at bounding box center [48, 235] width 33 height 19
type input "0.498"
click at [104, 230] on button "increase-product-quantity" at bounding box center [105, 236] width 15 height 15
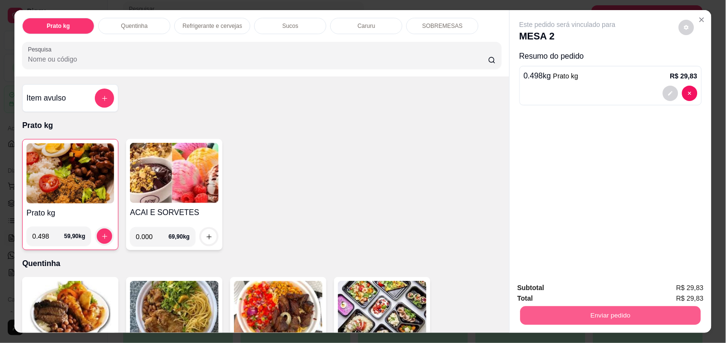
click at [538, 312] on button "Enviar pedido" at bounding box center [610, 315] width 181 height 19
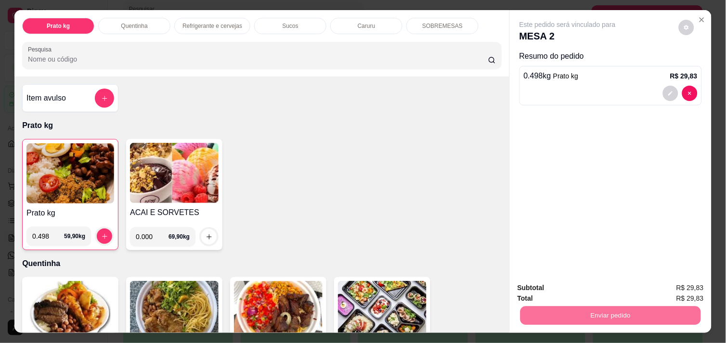
click at [552, 289] on button "Não registrar e enviar pedido" at bounding box center [578, 288] width 97 height 18
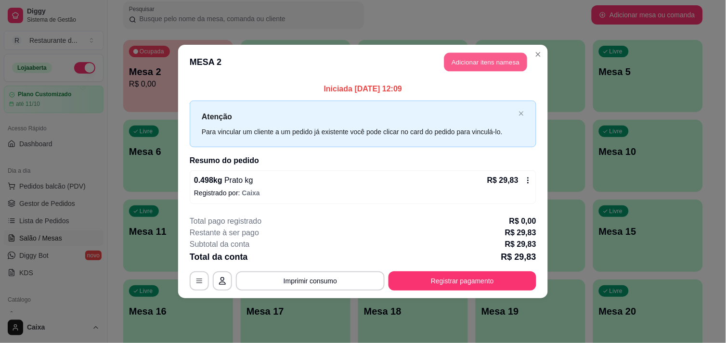
click at [487, 62] on button "Adicionar itens na mesa" at bounding box center [485, 62] width 83 height 19
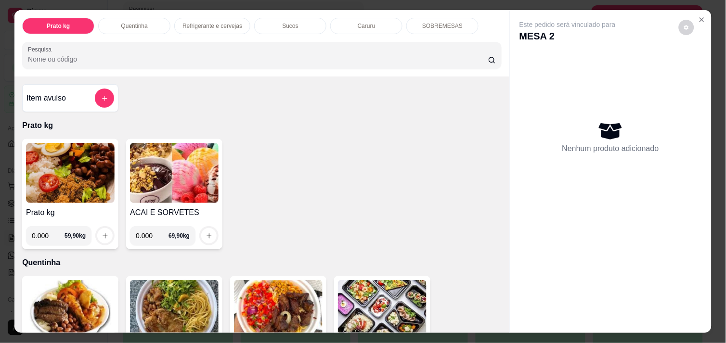
click at [44, 233] on input "0.000" at bounding box center [48, 235] width 33 height 19
type input "0.488"
click at [102, 234] on icon "increase-product-quantity" at bounding box center [105, 236] width 7 height 7
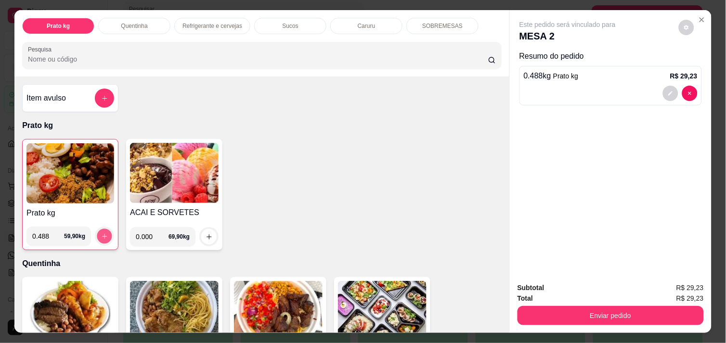
click at [101, 234] on icon "increase-product-quantity" at bounding box center [104, 236] width 7 height 7
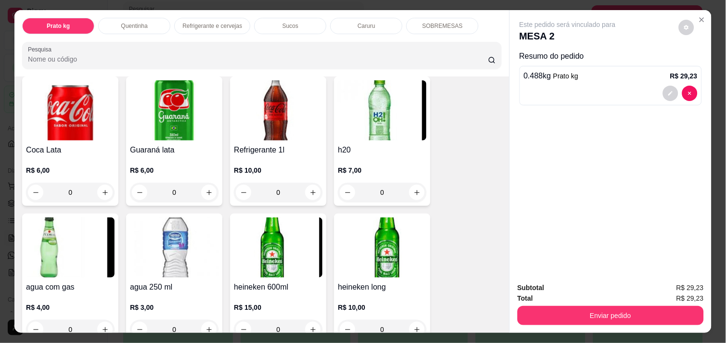
scroll to position [535, 0]
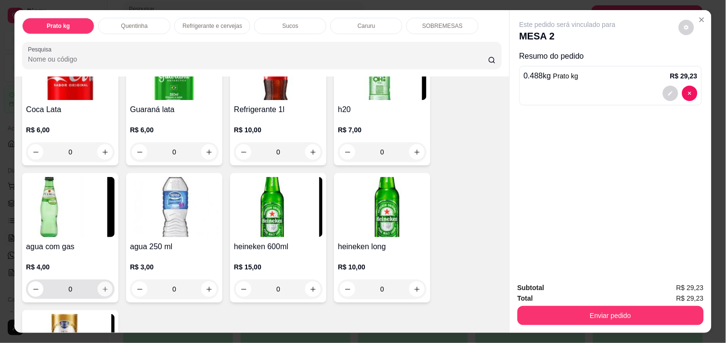
click at [103, 287] on icon "increase-product-quantity" at bounding box center [105, 289] width 5 height 5
type input "1"
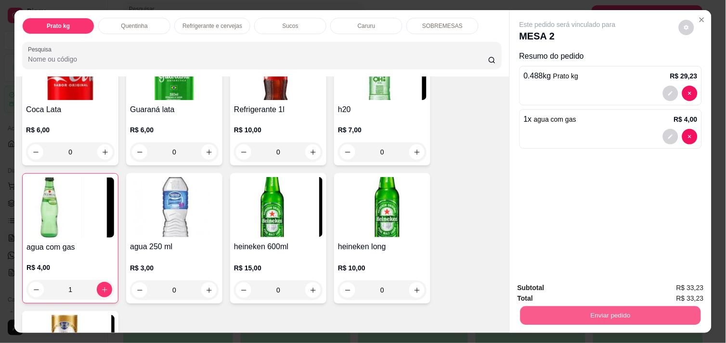
click at [574, 310] on button "Enviar pedido" at bounding box center [610, 315] width 181 height 19
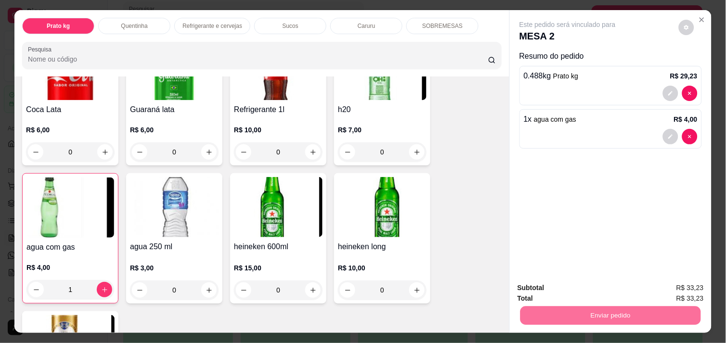
click at [565, 292] on button "Não registrar e enviar pedido" at bounding box center [578, 288] width 97 height 18
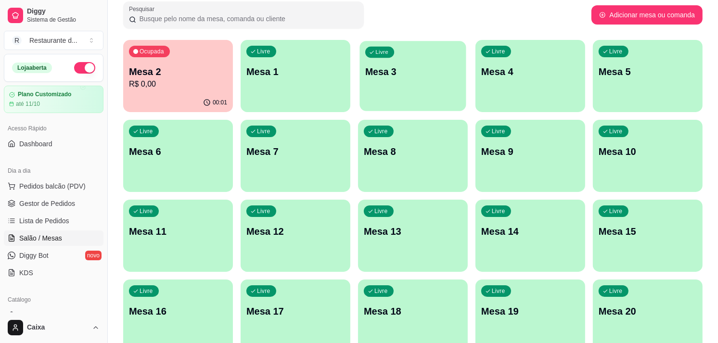
click at [439, 94] on div "Livre Mesa 3" at bounding box center [413, 70] width 106 height 59
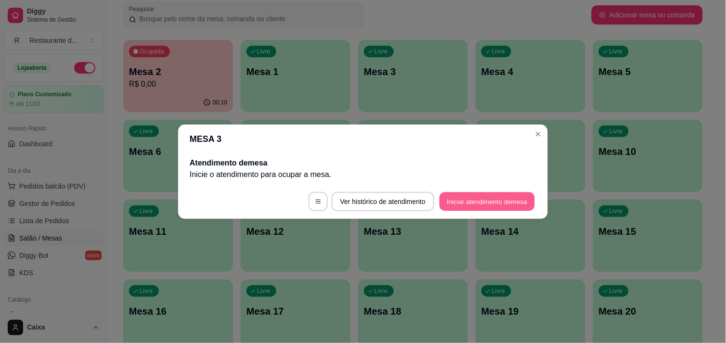
click at [479, 207] on button "Iniciar atendimento de mesa" at bounding box center [487, 201] width 95 height 19
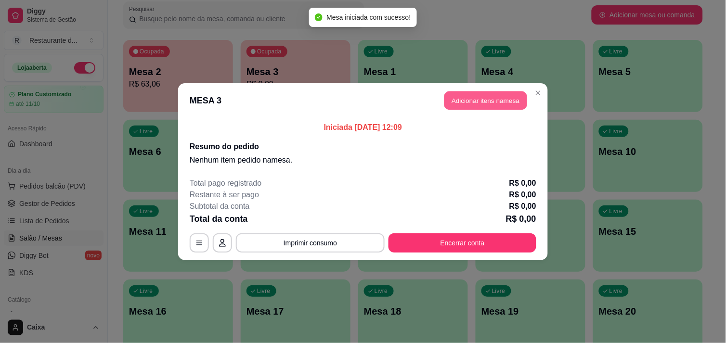
click at [482, 99] on button "Adicionar itens na mesa" at bounding box center [485, 100] width 83 height 19
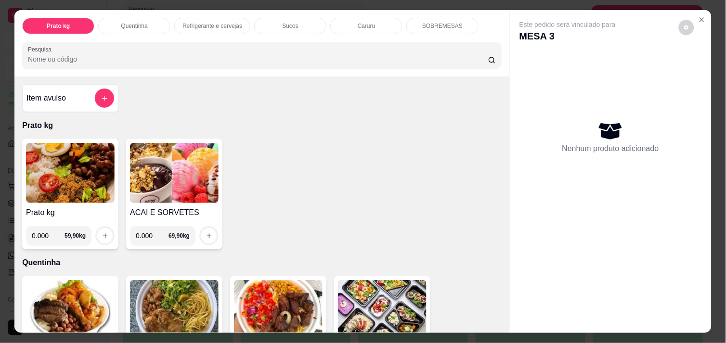
click at [48, 228] on input "0.000" at bounding box center [48, 235] width 33 height 19
type input "0.346"
click at [102, 233] on icon "increase-product-quantity" at bounding box center [105, 236] width 7 height 7
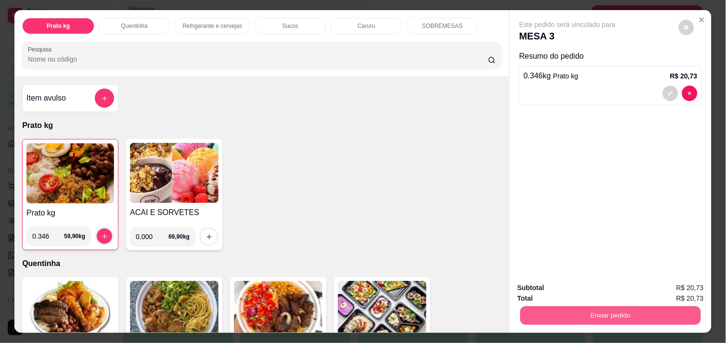
click at [576, 313] on button "Enviar pedido" at bounding box center [610, 315] width 181 height 19
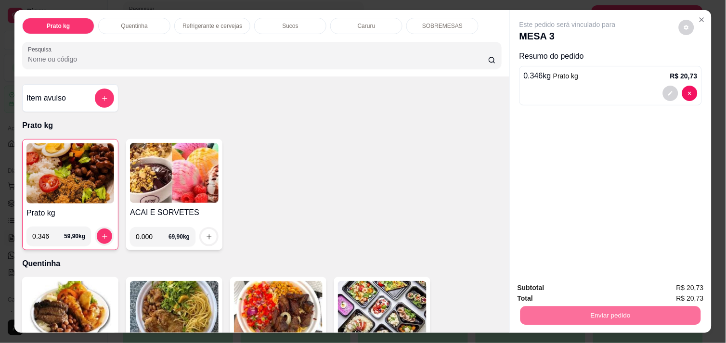
click at [566, 288] on button "Não registrar e enviar pedido" at bounding box center [578, 288] width 97 height 18
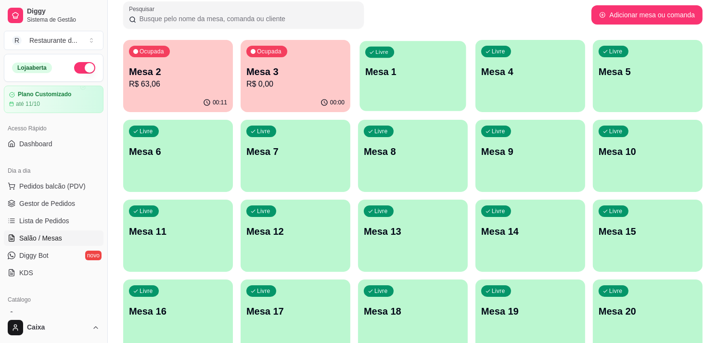
click at [382, 81] on div "Livre Mesa 1" at bounding box center [413, 70] width 106 height 59
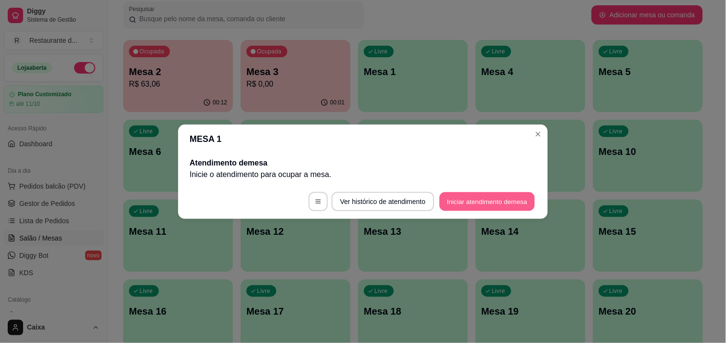
click at [469, 198] on button "Iniciar atendimento de mesa" at bounding box center [487, 201] width 95 height 19
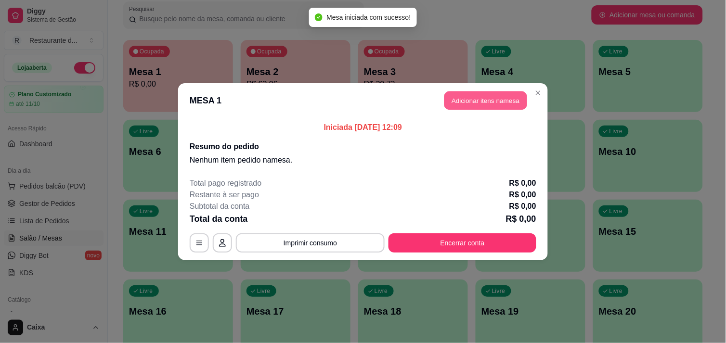
click at [482, 95] on button "Adicionar itens na mesa" at bounding box center [485, 100] width 83 height 19
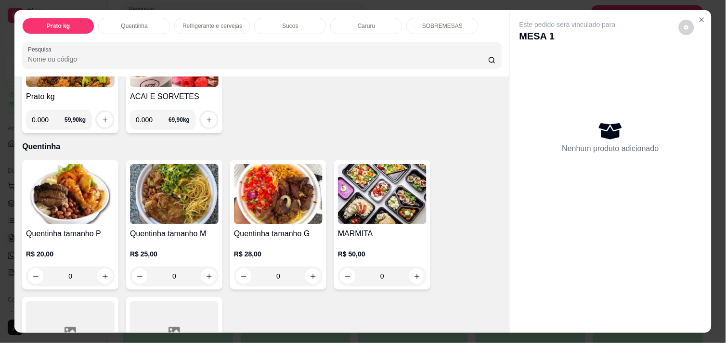
scroll to position [128, 0]
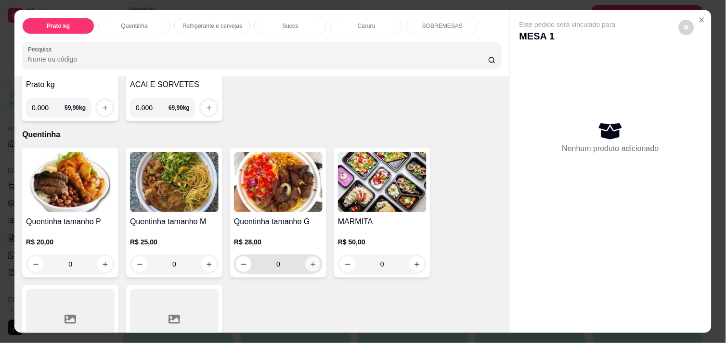
click at [310, 261] on icon "increase-product-quantity" at bounding box center [313, 264] width 7 height 7
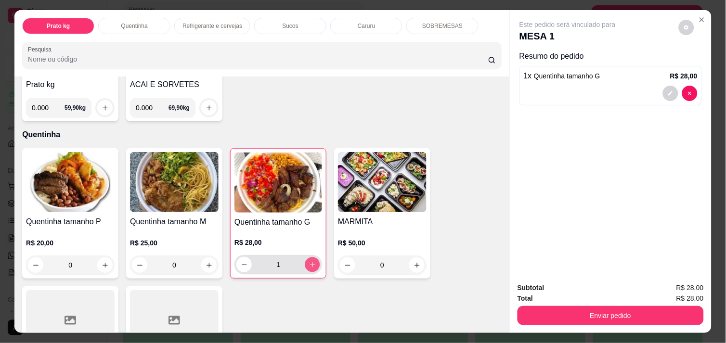
click at [309, 261] on icon "increase-product-quantity" at bounding box center [312, 264] width 7 height 7
type input "2"
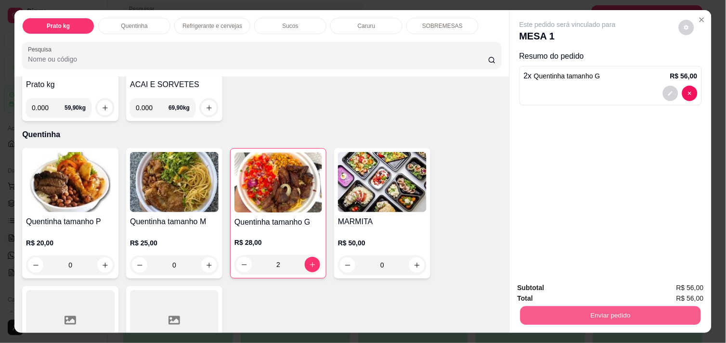
click at [607, 312] on button "Enviar pedido" at bounding box center [610, 315] width 181 height 19
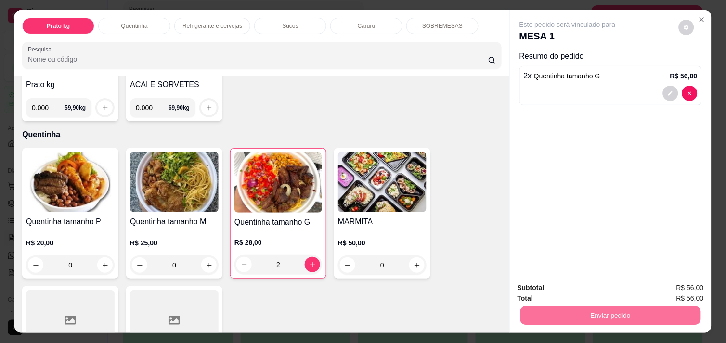
click at [577, 285] on button "Não registrar e enviar pedido" at bounding box center [578, 288] width 97 height 18
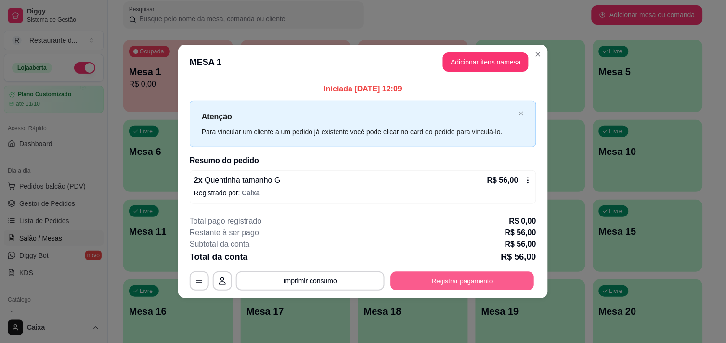
click at [469, 279] on button "Registrar pagamento" at bounding box center [462, 281] width 143 height 19
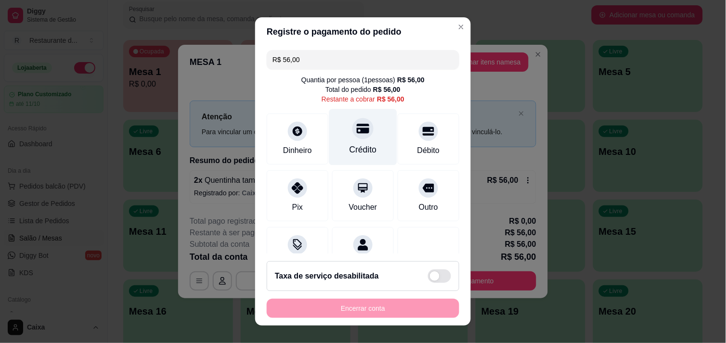
click at [360, 139] on div "Crédito" at bounding box center [363, 137] width 68 height 56
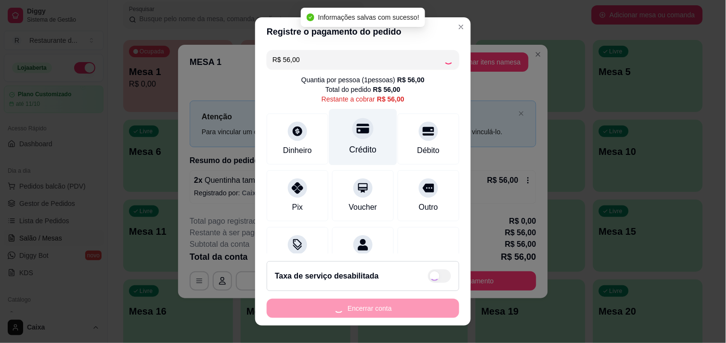
type input "R$ 0,00"
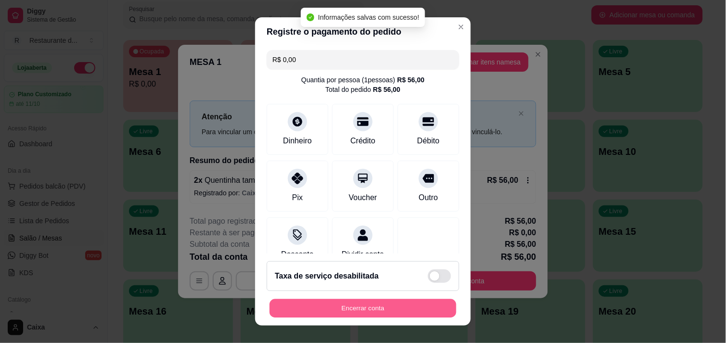
click at [388, 304] on button "Encerrar conta" at bounding box center [363, 308] width 187 height 19
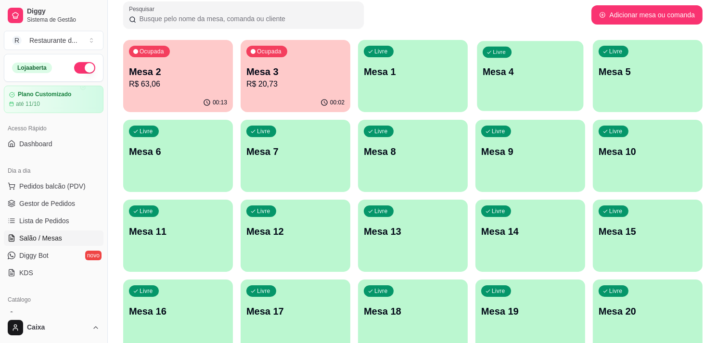
click at [527, 91] on div "Livre Mesa 4" at bounding box center [530, 70] width 106 height 59
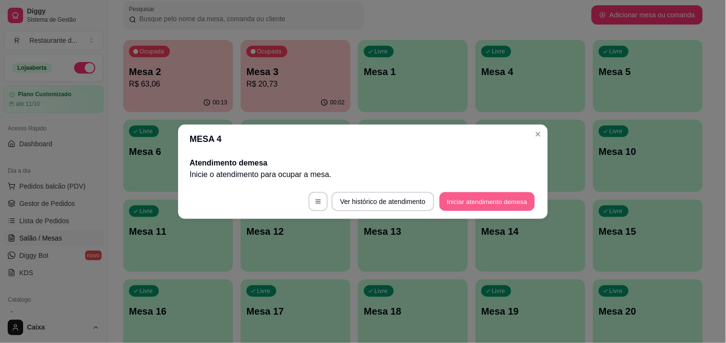
click at [477, 205] on button "Iniciar atendimento de mesa" at bounding box center [487, 201] width 95 height 19
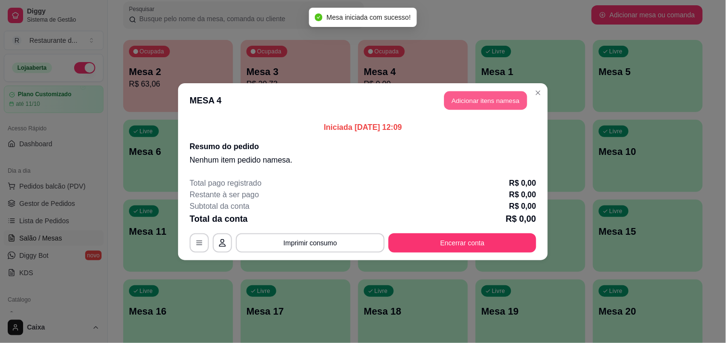
click at [493, 102] on button "Adicionar itens na mesa" at bounding box center [485, 100] width 83 height 19
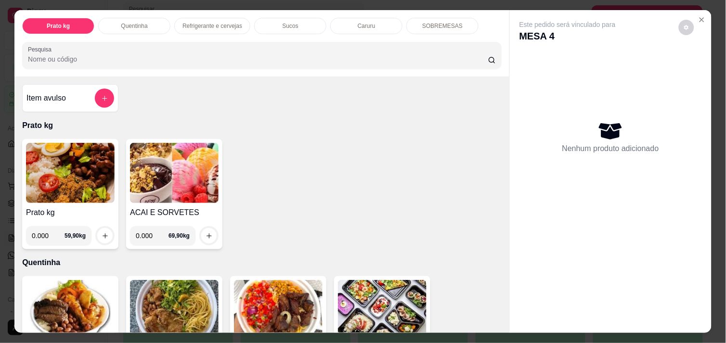
click at [46, 230] on input "0.000" at bounding box center [48, 235] width 33 height 19
type input "0.584"
click at [103, 234] on icon "increase-product-quantity" at bounding box center [105, 236] width 5 height 5
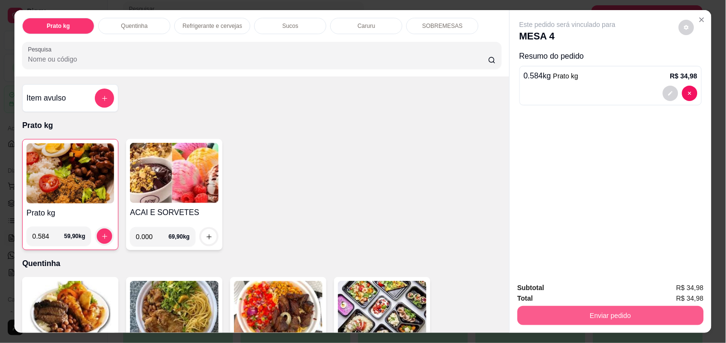
click at [559, 308] on button "Enviar pedido" at bounding box center [611, 315] width 186 height 19
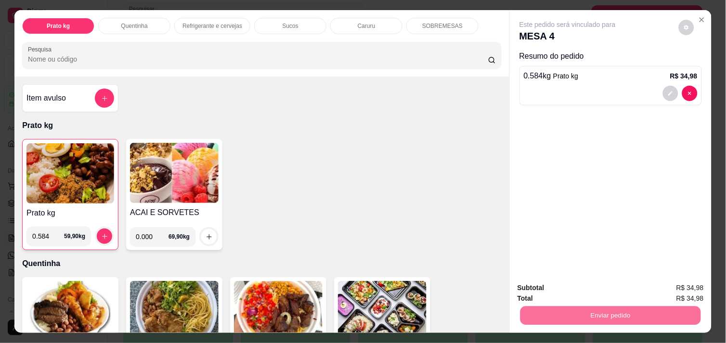
click at [561, 289] on button "Não registrar e enviar pedido" at bounding box center [578, 288] width 97 height 18
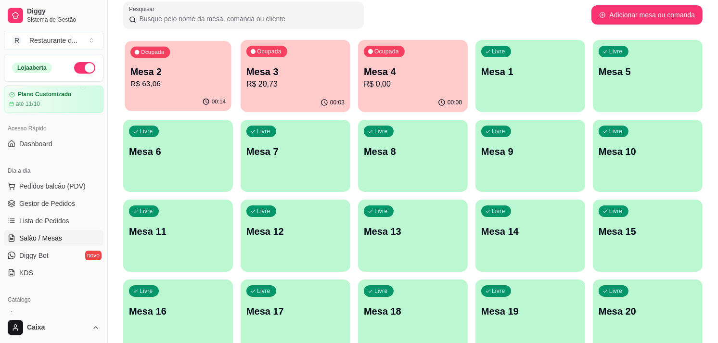
click at [158, 95] on div "00:14" at bounding box center [178, 102] width 106 height 18
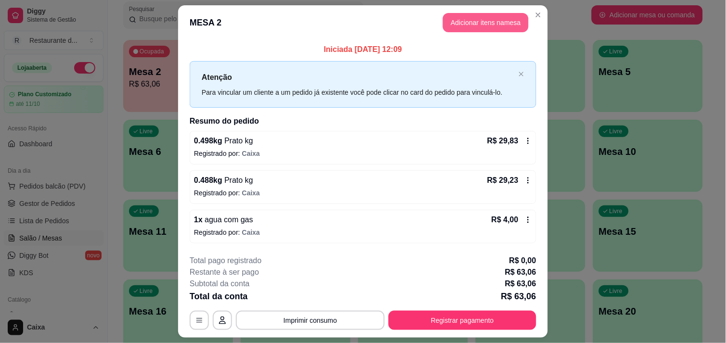
click at [476, 20] on button "Adicionar itens na mesa" at bounding box center [486, 22] width 86 height 19
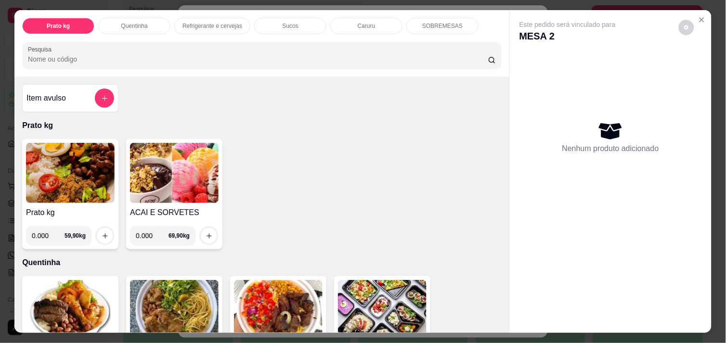
click at [151, 228] on input "0.000" at bounding box center [152, 235] width 33 height 19
type input "0.160"
click at [206, 233] on icon "increase-product-quantity" at bounding box center [209, 236] width 7 height 7
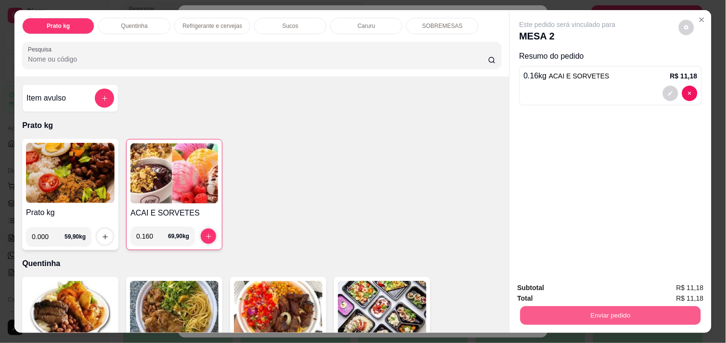
click at [613, 313] on button "Enviar pedido" at bounding box center [610, 315] width 181 height 19
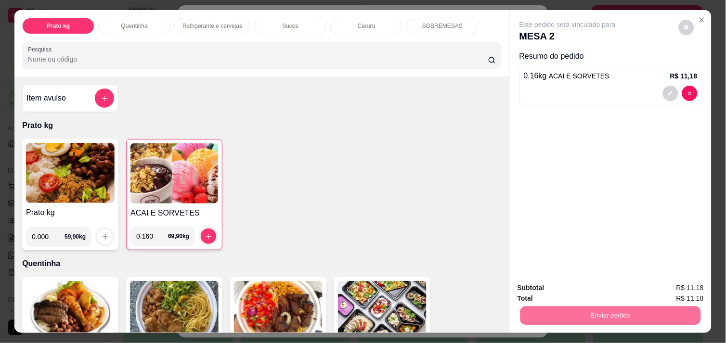
click at [586, 285] on button "Não registrar e enviar pedido" at bounding box center [578, 288] width 97 height 18
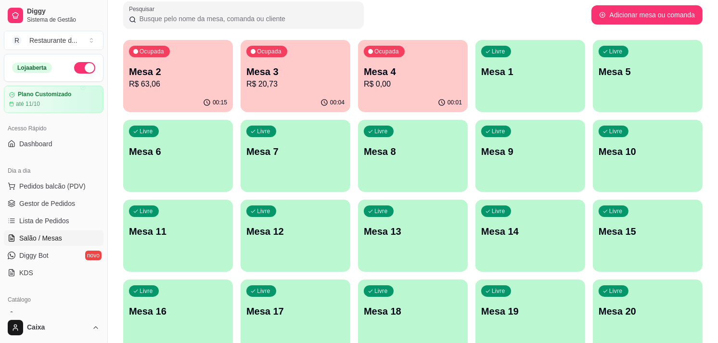
click at [182, 95] on div "00:15" at bounding box center [178, 102] width 110 height 19
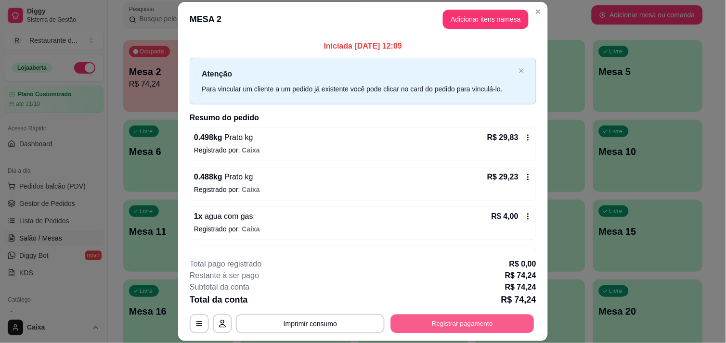
click at [413, 320] on button "Registrar pagamento" at bounding box center [462, 324] width 143 height 19
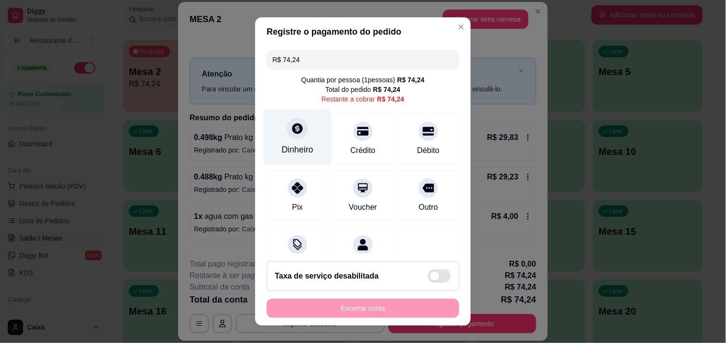
click at [300, 136] on div "Dinheiro" at bounding box center [298, 137] width 68 height 56
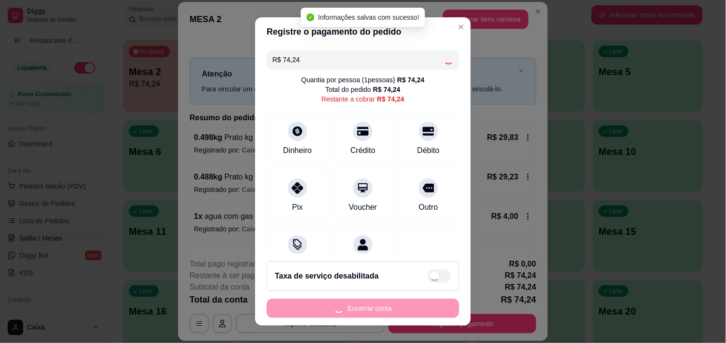
type input "R$ 0,00"
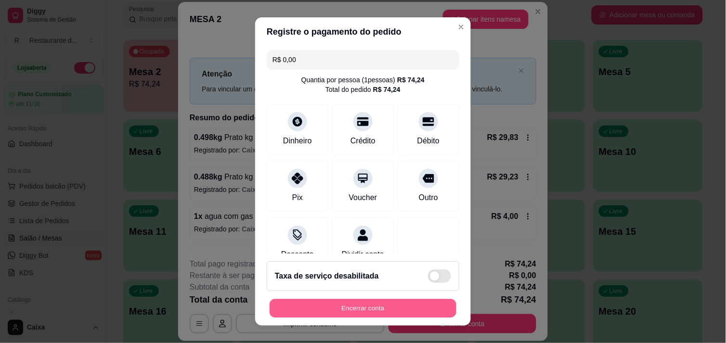
click at [358, 309] on button "Encerrar conta" at bounding box center [363, 308] width 187 height 19
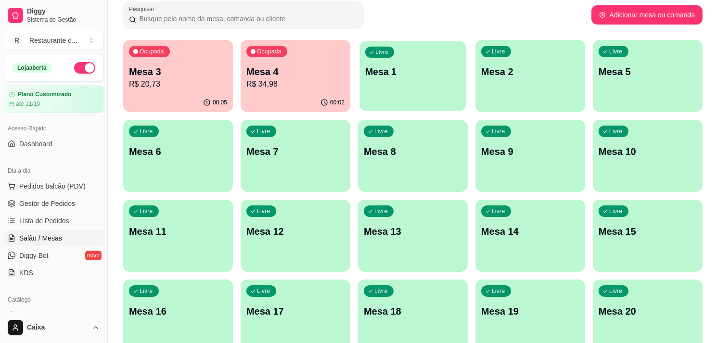
click at [403, 105] on div "button" at bounding box center [413, 105] width 106 height 11
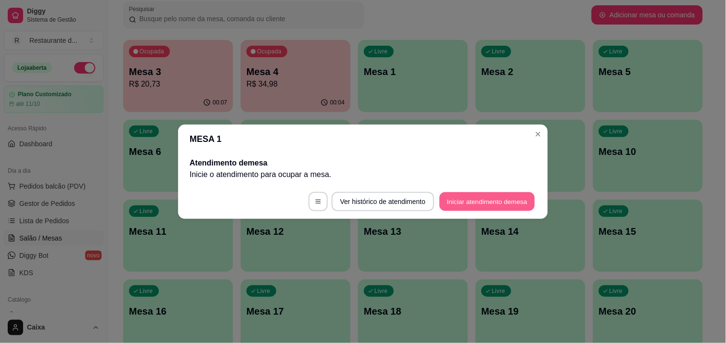
click at [494, 203] on button "Iniciar atendimento de mesa" at bounding box center [487, 201] width 95 height 19
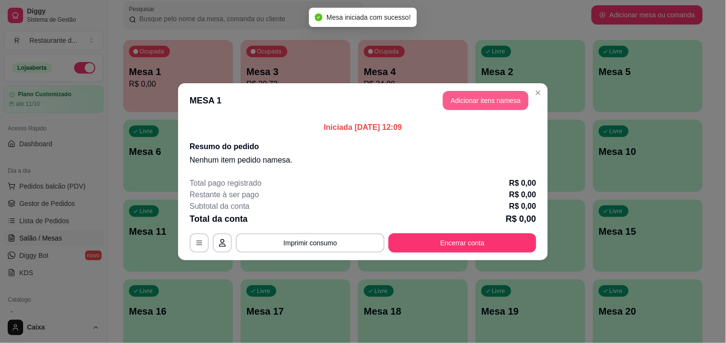
click at [494, 96] on button "Adicionar itens na mesa" at bounding box center [486, 100] width 86 height 19
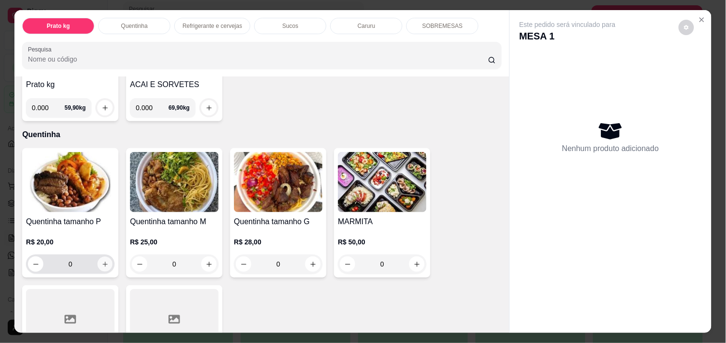
click at [99, 257] on button "increase-product-quantity" at bounding box center [105, 264] width 15 height 15
click at [99, 264] on button "increase-product-quantity" at bounding box center [105, 264] width 15 height 15
type input "1"
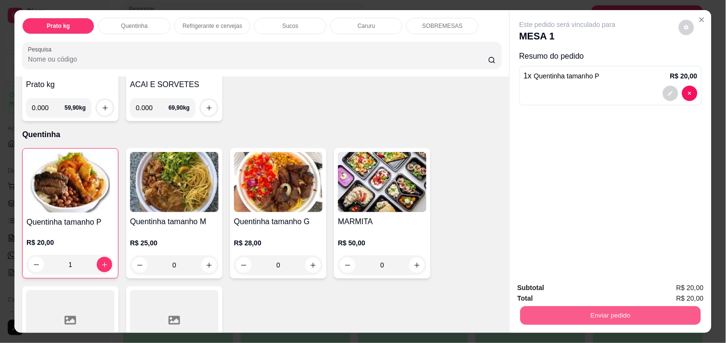
click at [612, 317] on button "Enviar pedido" at bounding box center [610, 315] width 181 height 19
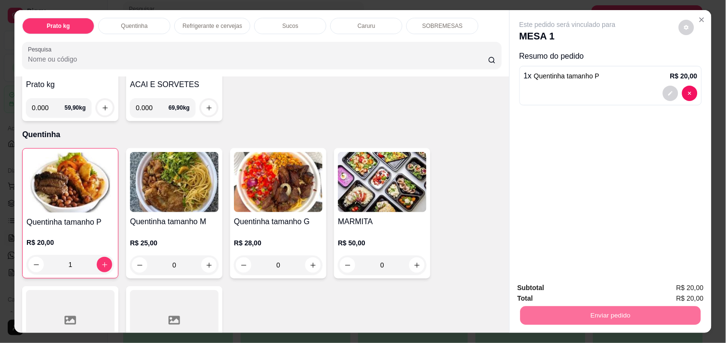
click at [571, 291] on button "Não registrar e enviar pedido" at bounding box center [578, 288] width 97 height 18
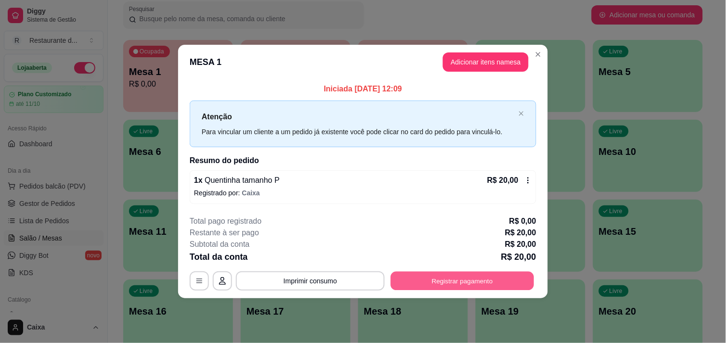
click at [484, 279] on button "Registrar pagamento" at bounding box center [462, 281] width 143 height 19
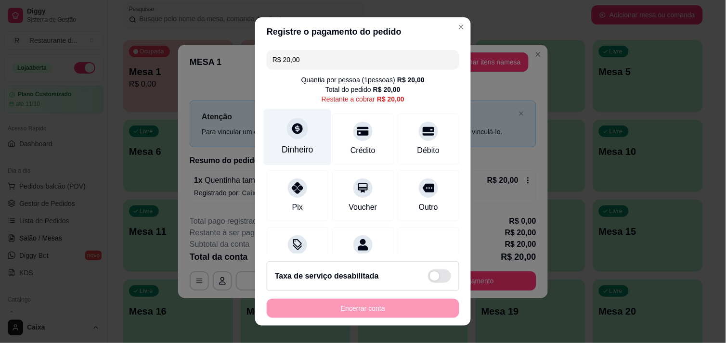
click at [296, 129] on icon at bounding box center [297, 128] width 11 height 11
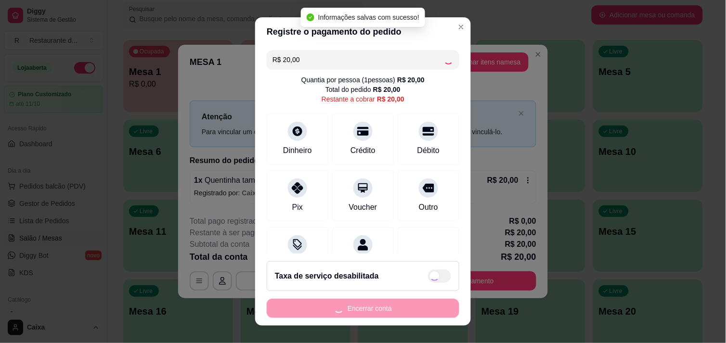
type input "R$ 0,00"
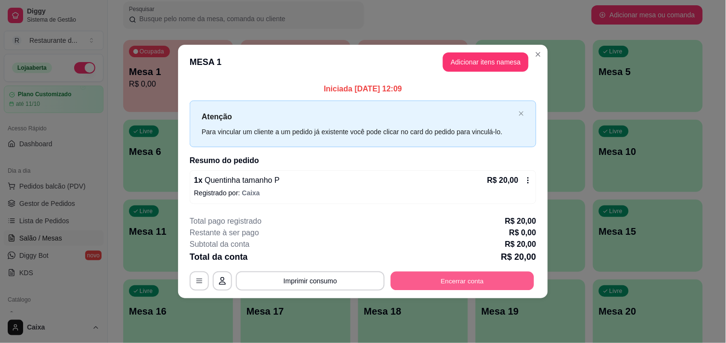
click at [465, 281] on button "Encerrar conta" at bounding box center [462, 281] width 143 height 19
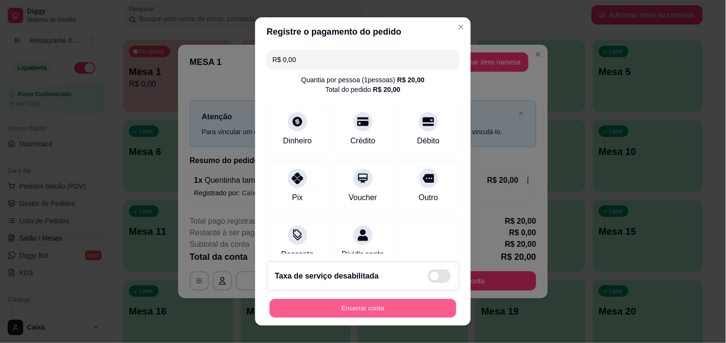
click at [398, 312] on button "Encerrar conta" at bounding box center [363, 308] width 187 height 19
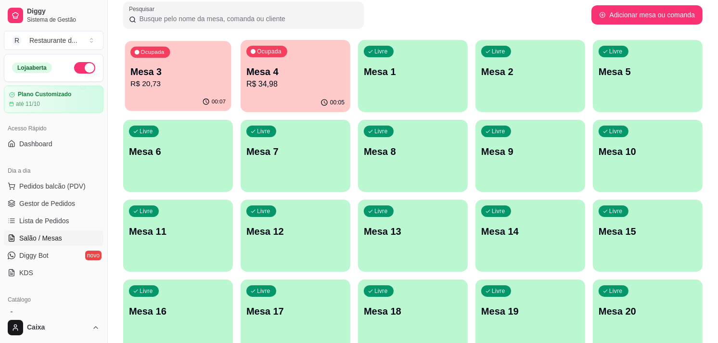
click at [189, 89] on div "Ocupada Mesa 3 R$ 20,73" at bounding box center [178, 67] width 106 height 52
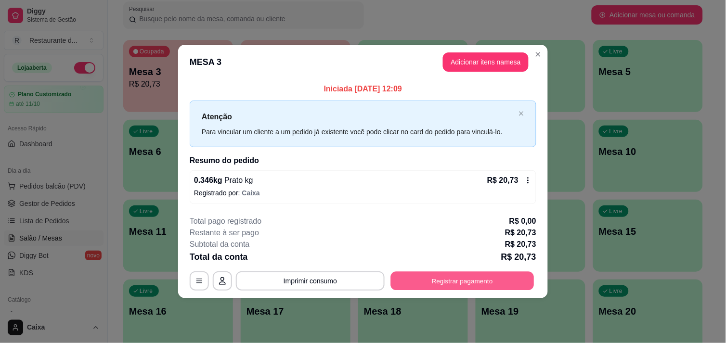
click at [413, 279] on button "Registrar pagamento" at bounding box center [462, 281] width 143 height 19
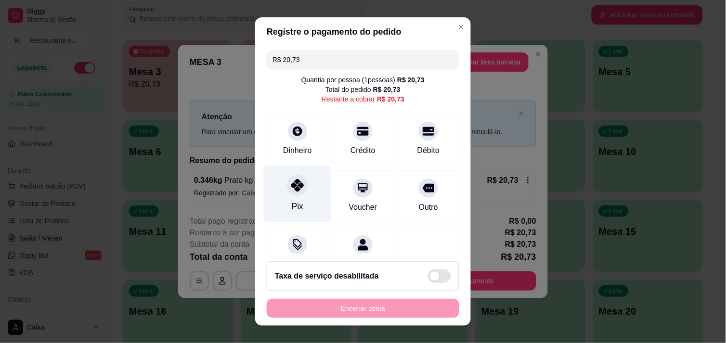
click at [300, 196] on div "Pix" at bounding box center [298, 194] width 68 height 56
type input "R$ 0,00"
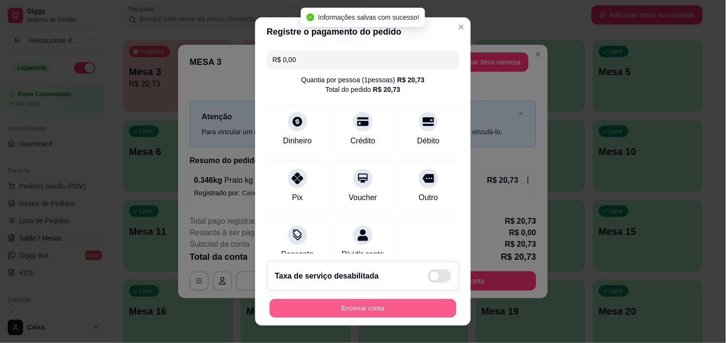
click at [377, 301] on button "Encerrar conta" at bounding box center [363, 308] width 187 height 19
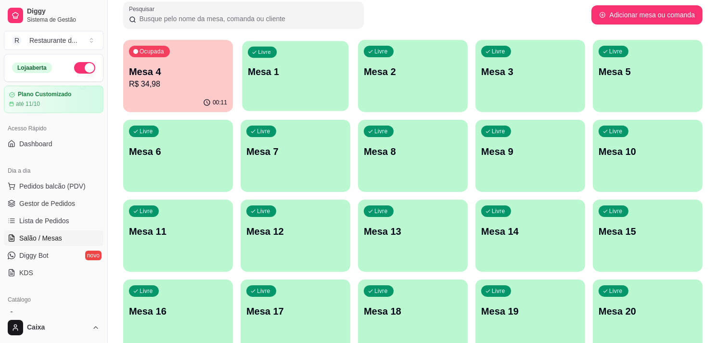
click at [314, 94] on div "Livre Mesa 1" at bounding box center [295, 70] width 106 height 59
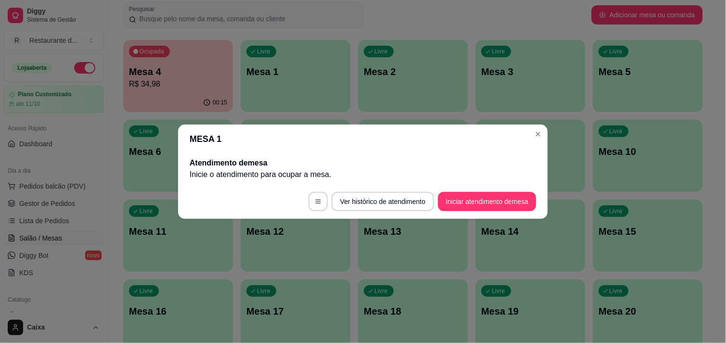
click at [465, 190] on footer "Ver histórico de atendimento Iniciar atendimento de mesa" at bounding box center [363, 201] width 370 height 35
click at [469, 198] on button "Iniciar atendimento de mesa" at bounding box center [487, 201] width 95 height 19
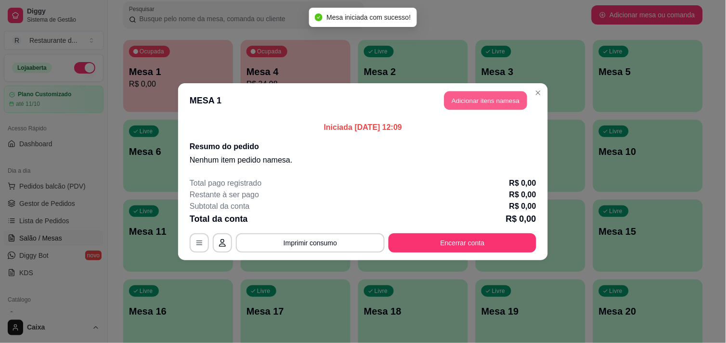
click at [474, 100] on button "Adicionar itens na mesa" at bounding box center [485, 100] width 83 height 19
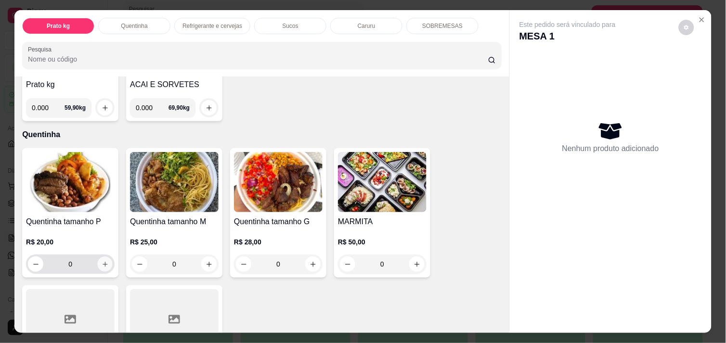
click at [103, 264] on button "increase-product-quantity" at bounding box center [105, 264] width 15 height 15
type input "1"
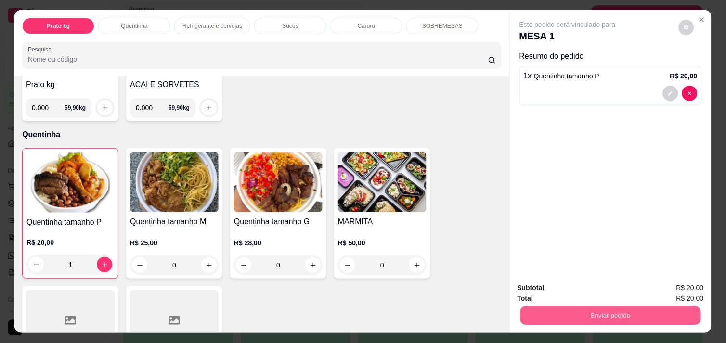
click at [551, 311] on button "Enviar pedido" at bounding box center [610, 315] width 181 height 19
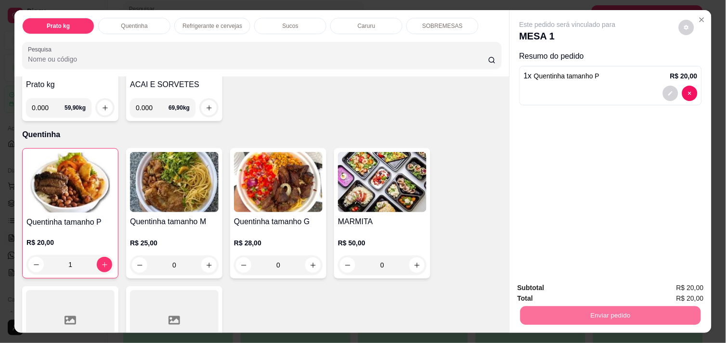
click at [552, 283] on button "Não registrar e enviar pedido" at bounding box center [579, 288] width 100 height 18
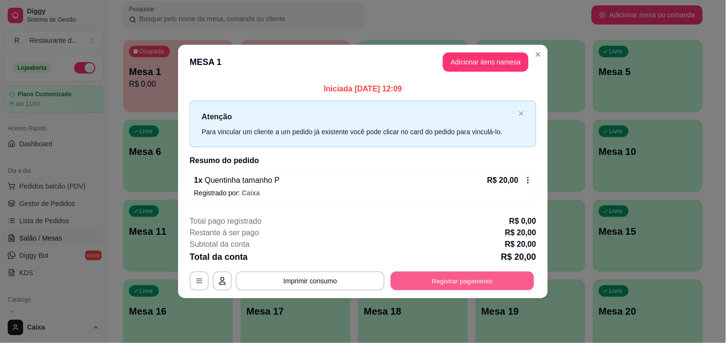
click at [484, 285] on button "Registrar pagamento" at bounding box center [462, 281] width 143 height 19
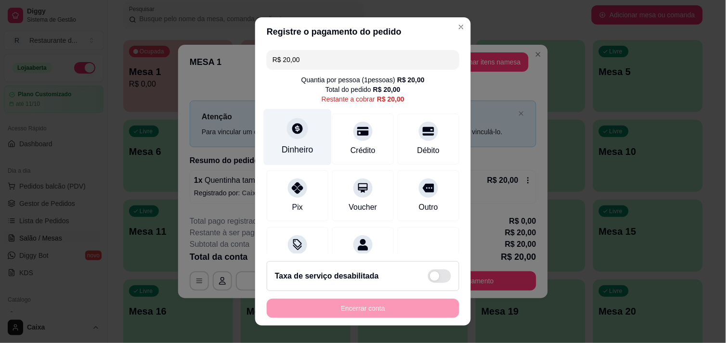
click at [292, 141] on div "Dinheiro" at bounding box center [298, 137] width 68 height 56
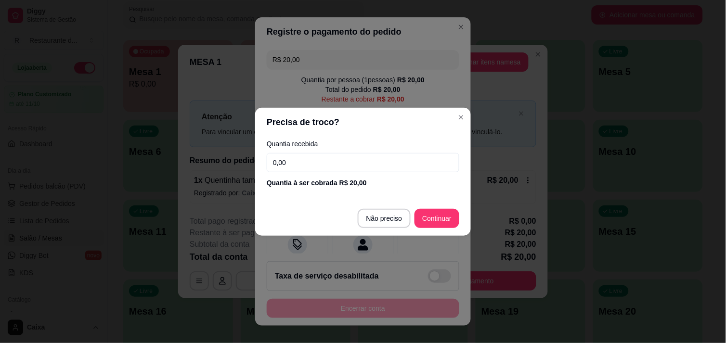
click at [400, 208] on footer "Não preciso Continuar" at bounding box center [363, 218] width 216 height 35
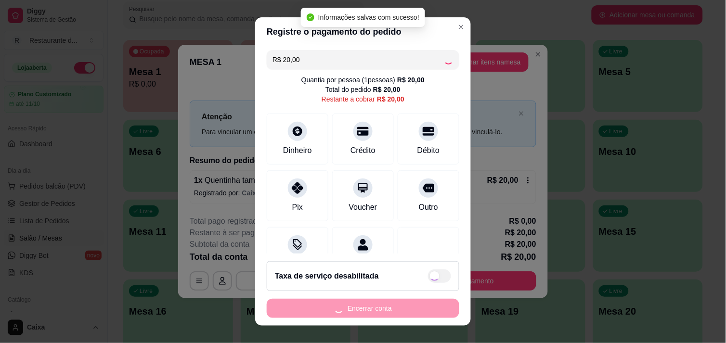
type input "R$ 0,00"
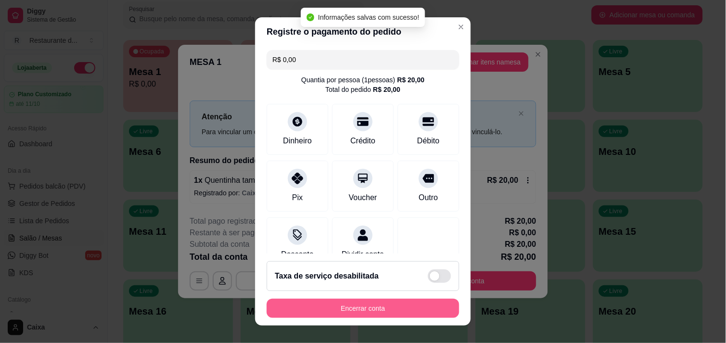
click at [367, 309] on button "Encerrar conta" at bounding box center [363, 308] width 193 height 19
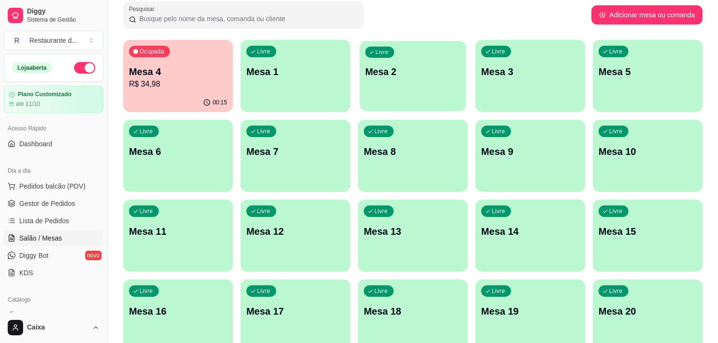
click at [406, 106] on div "button" at bounding box center [413, 105] width 106 height 11
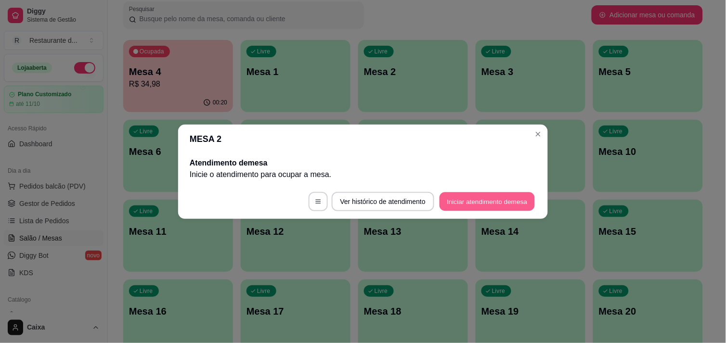
click at [462, 201] on button "Iniciar atendimento de mesa" at bounding box center [487, 201] width 95 height 19
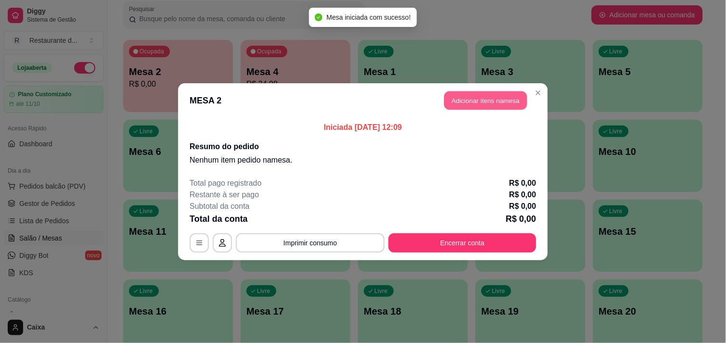
click at [481, 98] on button "Adicionar itens na mesa" at bounding box center [485, 100] width 83 height 19
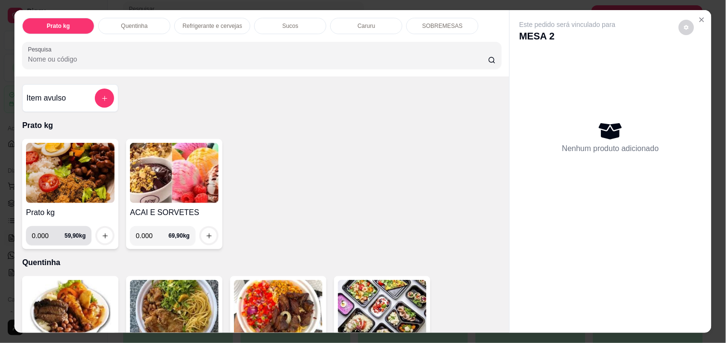
click at [47, 230] on input "0.000" at bounding box center [48, 235] width 33 height 19
type input "0.538"
click at [105, 234] on button "increase-product-quantity" at bounding box center [105, 236] width 15 height 15
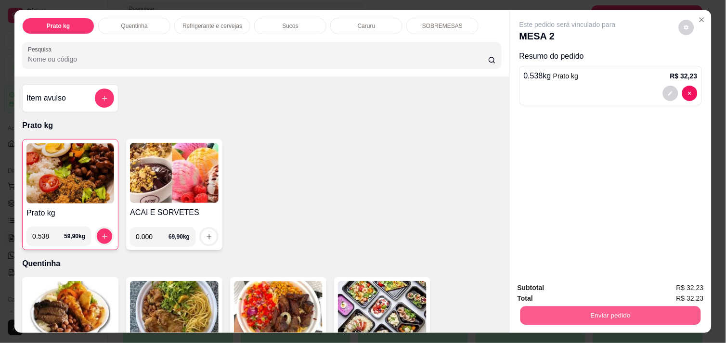
click at [556, 311] on button "Enviar pedido" at bounding box center [610, 315] width 181 height 19
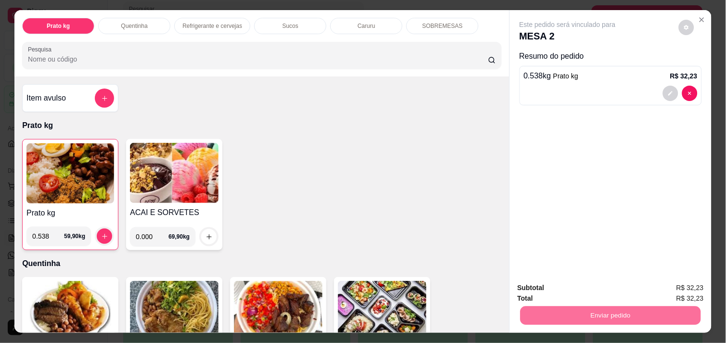
click at [545, 286] on button "Não registrar e enviar pedido" at bounding box center [578, 288] width 97 height 18
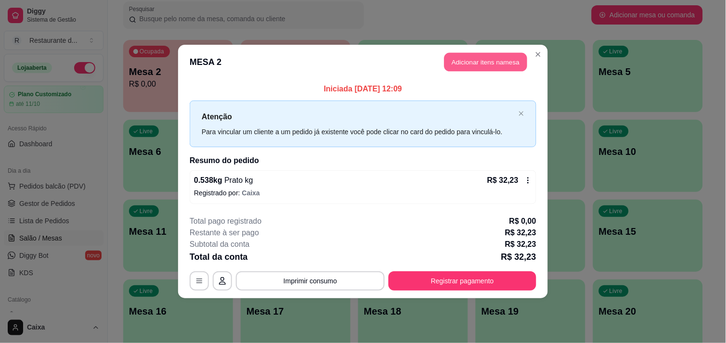
click at [477, 62] on button "Adicionar itens na mesa" at bounding box center [485, 62] width 83 height 19
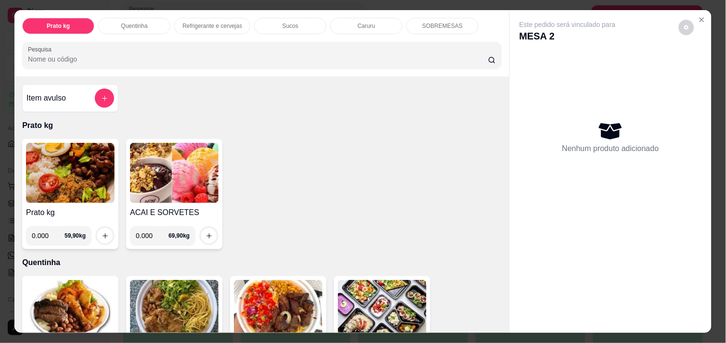
click at [49, 233] on input "0.000" at bounding box center [48, 235] width 33 height 19
type input "0.812"
click at [102, 236] on button "increase-product-quantity" at bounding box center [105, 236] width 15 height 15
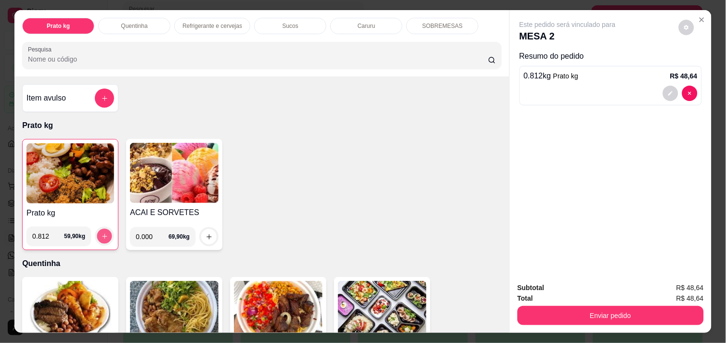
click at [102, 236] on icon "increase-product-quantity" at bounding box center [104, 236] width 7 height 7
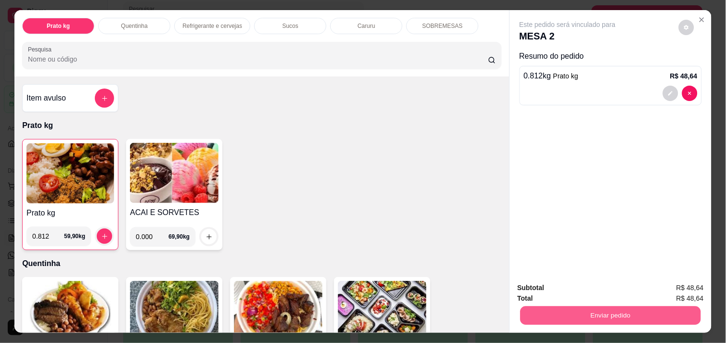
click at [605, 306] on button "Enviar pedido" at bounding box center [610, 315] width 181 height 19
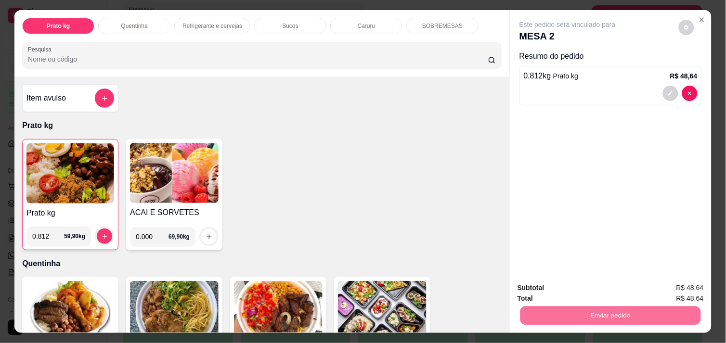
click at [575, 287] on button "Não registrar e enviar pedido" at bounding box center [578, 288] width 97 height 18
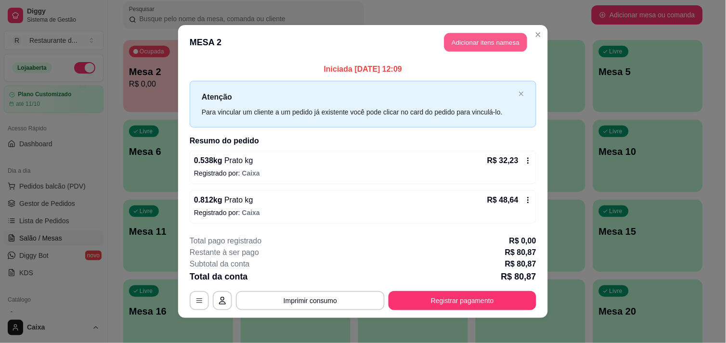
click at [483, 40] on button "Adicionar itens na mesa" at bounding box center [485, 42] width 83 height 19
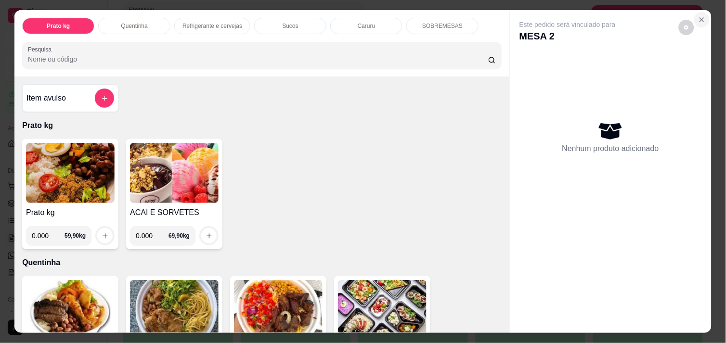
click at [698, 16] on icon "Close" at bounding box center [702, 20] width 8 height 8
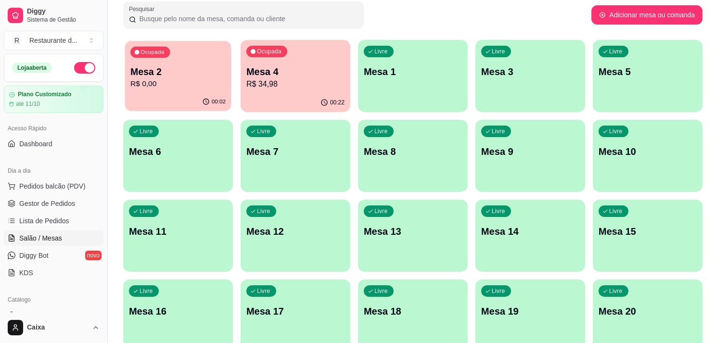
click at [167, 78] on div "Mesa 2 R$ 0,00" at bounding box center [177, 77] width 95 height 24
click at [396, 64] on div "Livre Mesa 1" at bounding box center [413, 70] width 106 height 59
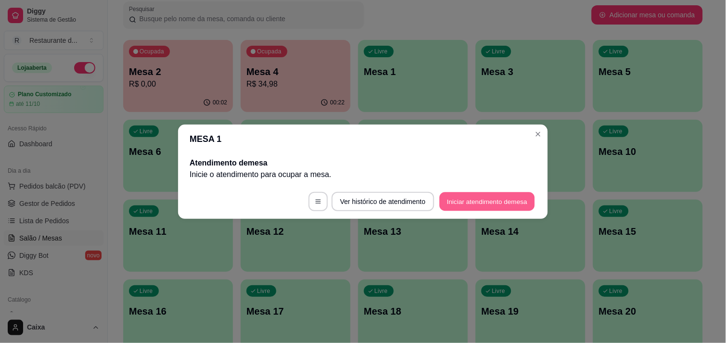
click at [483, 195] on button "Iniciar atendimento de mesa" at bounding box center [487, 201] width 95 height 19
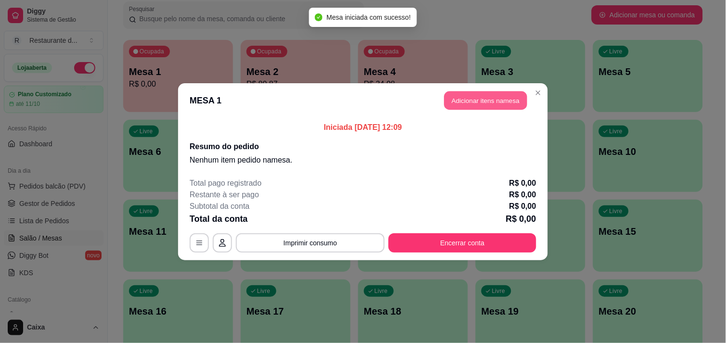
click at [484, 98] on button "Adicionar itens na mesa" at bounding box center [485, 100] width 83 height 19
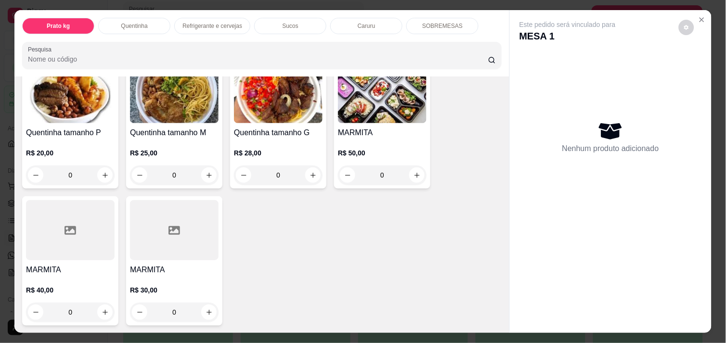
scroll to position [213, 0]
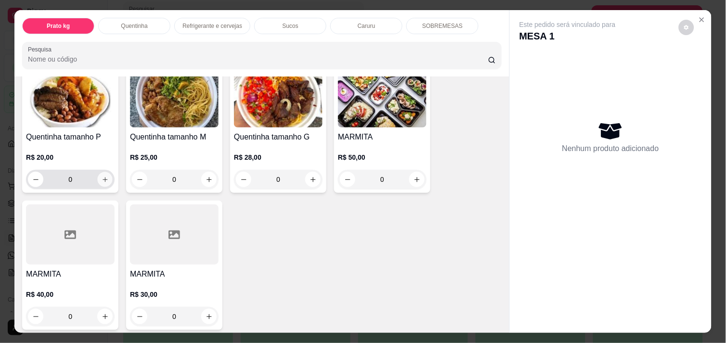
click at [102, 176] on icon "increase-product-quantity" at bounding box center [105, 179] width 7 height 7
type input "1"
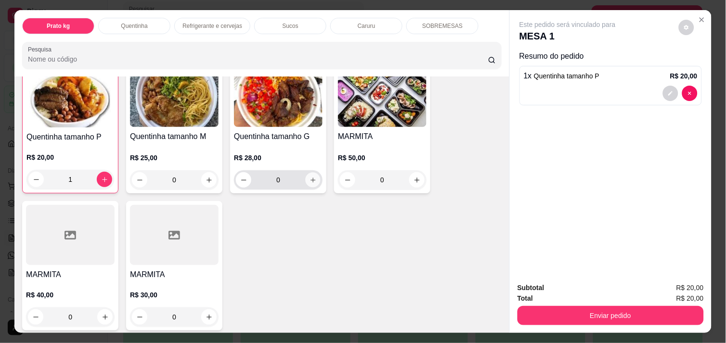
click at [310, 179] on icon "increase-product-quantity" at bounding box center [313, 180] width 7 height 7
type input "1"
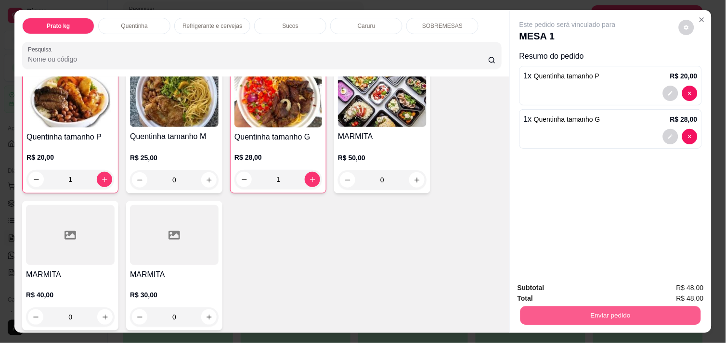
click at [575, 314] on button "Enviar pedido" at bounding box center [610, 315] width 181 height 19
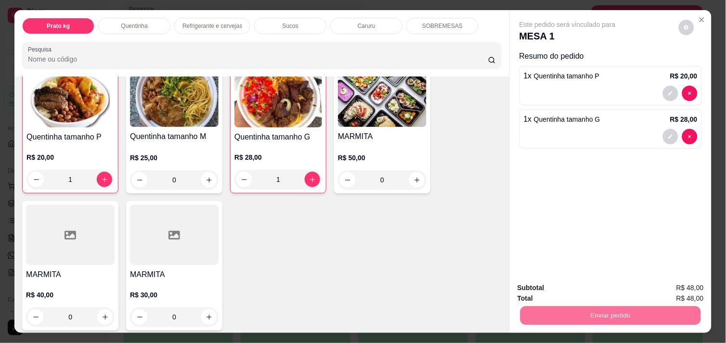
click at [589, 285] on button "Não registrar e enviar pedido" at bounding box center [578, 288] width 97 height 18
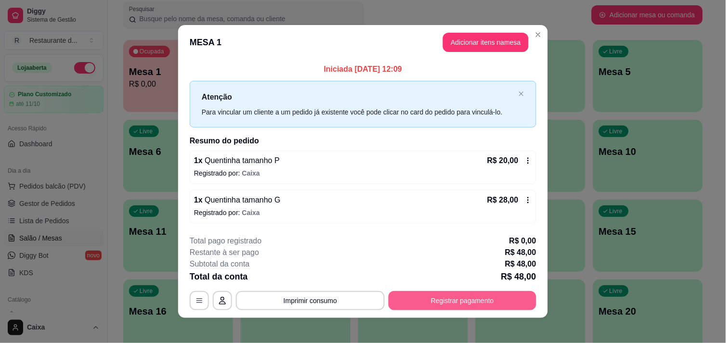
click at [472, 296] on button "Registrar pagamento" at bounding box center [463, 300] width 148 height 19
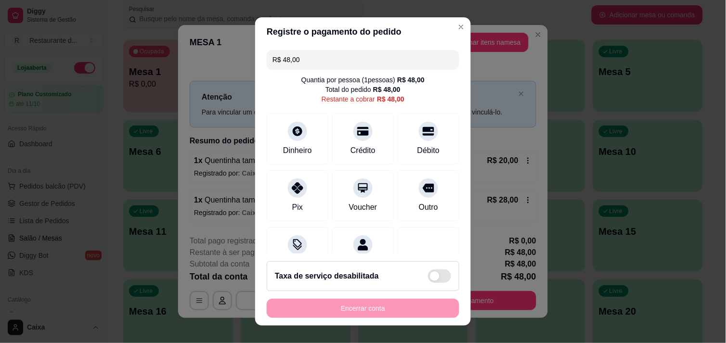
click at [403, 129] on div "Registre o pagamento do pedido R$ 48,00 Quantia por pessoa ( 1 pessoas) R$ 48,0…" at bounding box center [363, 171] width 726 height 343
click at [418, 129] on div at bounding box center [428, 128] width 21 height 21
type input "R$ 0,00"
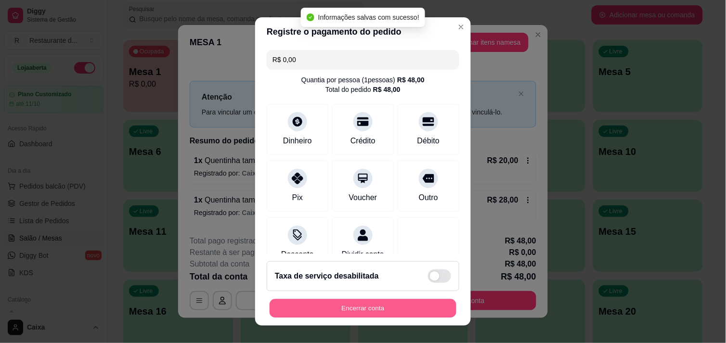
click at [338, 308] on button "Encerrar conta" at bounding box center [363, 308] width 187 height 19
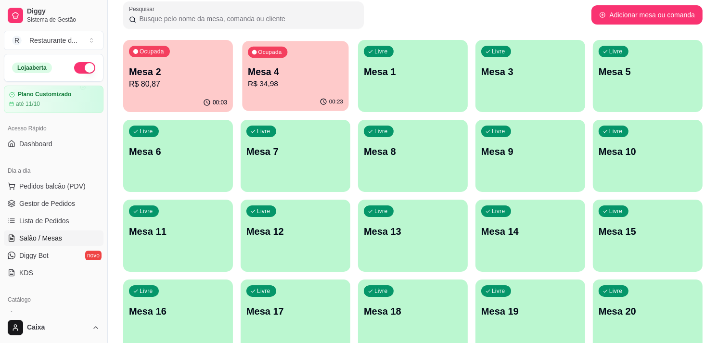
click at [265, 85] on p "R$ 34,98" at bounding box center [295, 83] width 95 height 11
click at [557, 78] on div "Livre Mesa 3" at bounding box center [530, 70] width 106 height 59
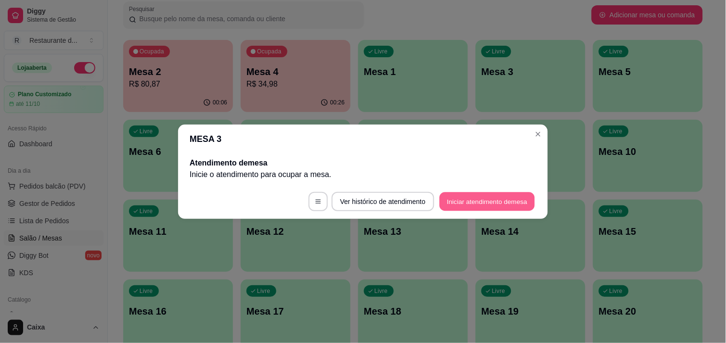
click at [466, 201] on button "Iniciar atendimento de mesa" at bounding box center [487, 201] width 95 height 19
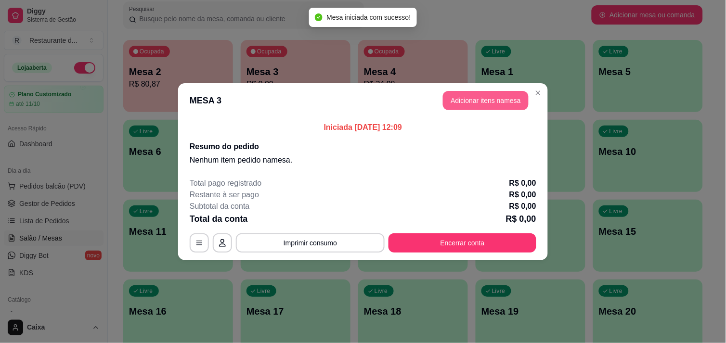
click at [493, 100] on button "Adicionar itens na mesa" at bounding box center [486, 100] width 86 height 19
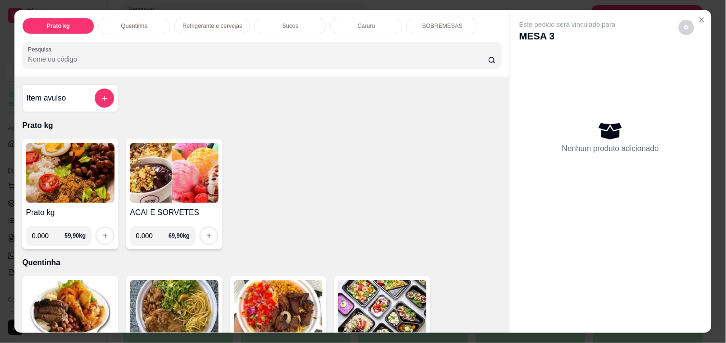
click at [44, 234] on input "0.000" at bounding box center [48, 235] width 33 height 19
type input "0.478"
click at [102, 233] on icon "increase-product-quantity" at bounding box center [105, 236] width 7 height 7
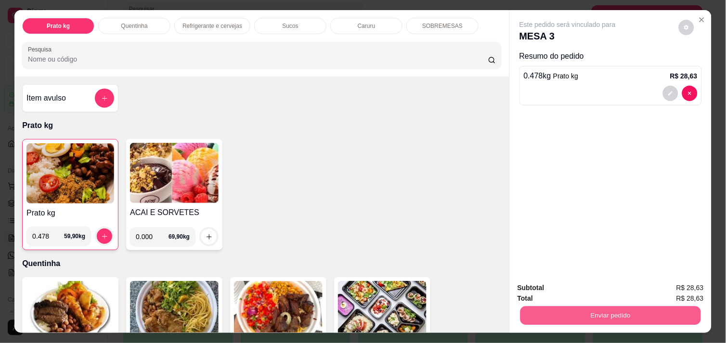
click at [606, 310] on button "Enviar pedido" at bounding box center [610, 315] width 181 height 19
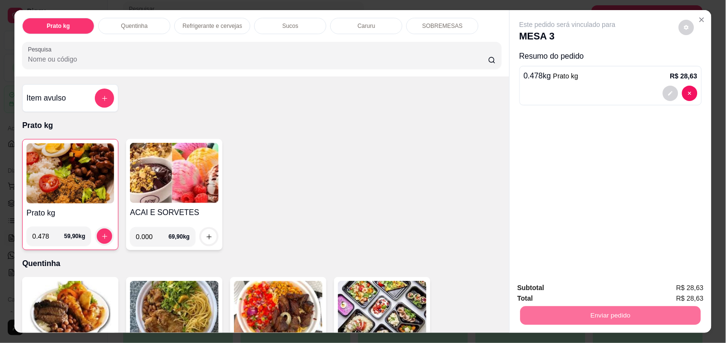
click at [596, 296] on button "Não registrar e enviar pedido" at bounding box center [578, 288] width 97 height 18
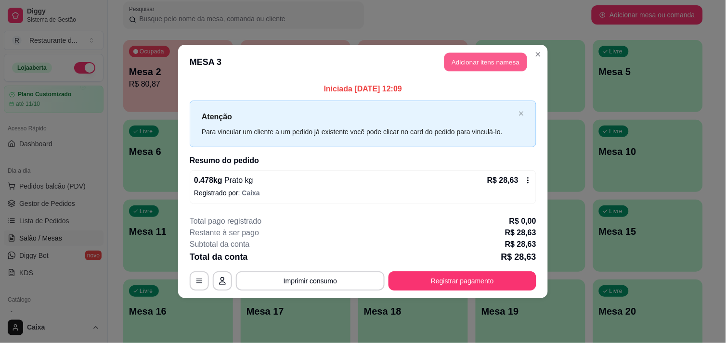
click at [478, 60] on button "Adicionar itens na mesa" at bounding box center [485, 62] width 83 height 19
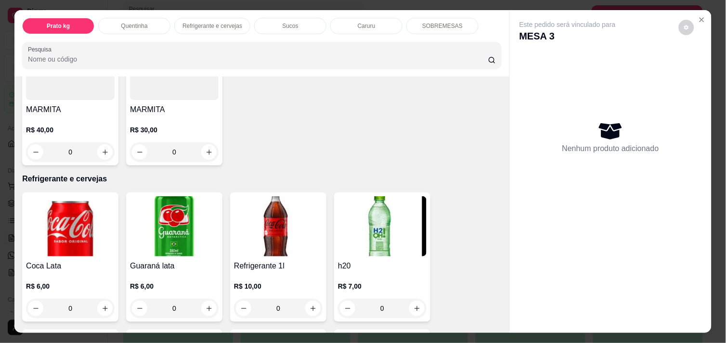
scroll to position [385, 0]
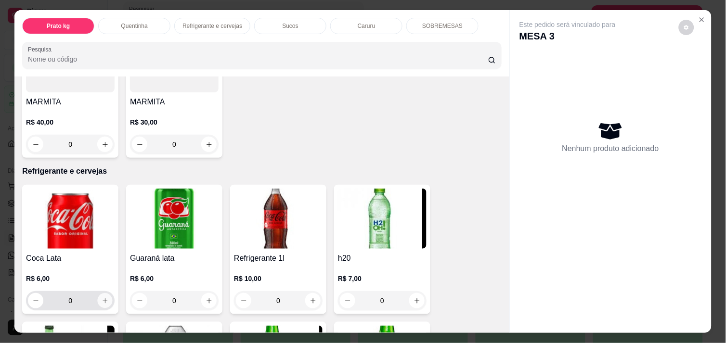
click at [102, 298] on icon "increase-product-quantity" at bounding box center [105, 301] width 7 height 7
type input "1"
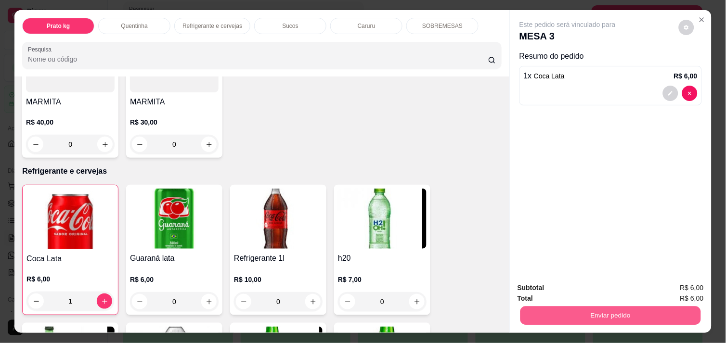
click at [613, 308] on button "Enviar pedido" at bounding box center [610, 315] width 181 height 19
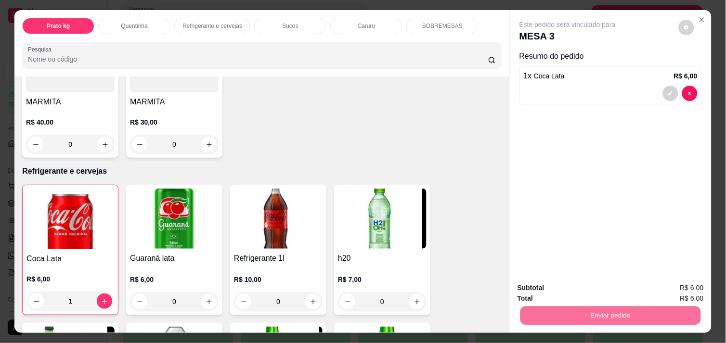
click at [591, 289] on button "Não registrar e enviar pedido" at bounding box center [579, 288] width 100 height 18
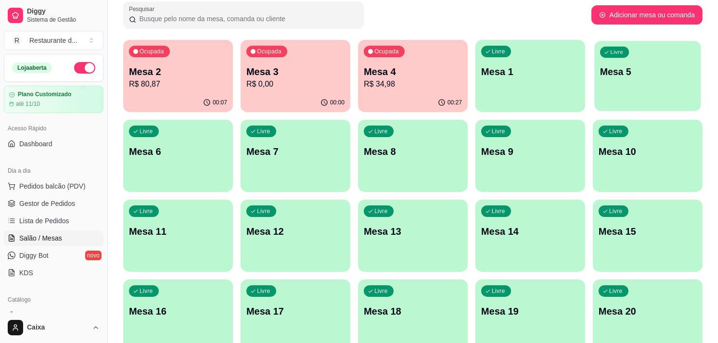
click at [656, 69] on p "Mesa 5" at bounding box center [647, 71] width 95 height 13
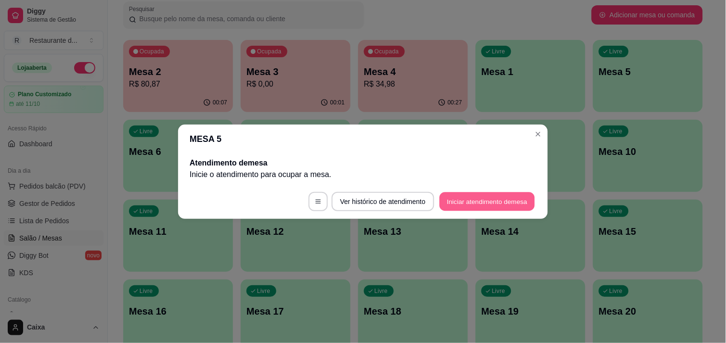
click at [503, 206] on button "Iniciar atendimento de mesa" at bounding box center [487, 201] width 95 height 19
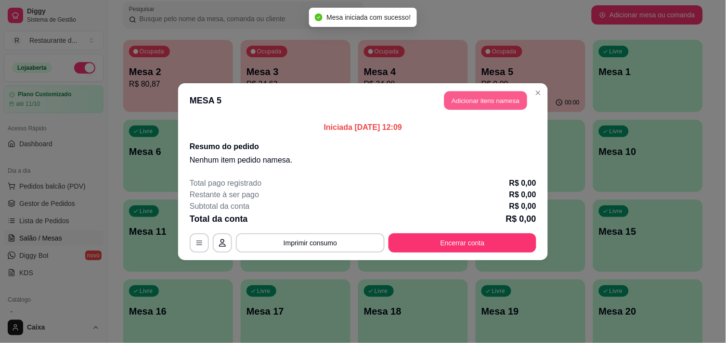
click at [489, 97] on button "Adicionar itens na mesa" at bounding box center [485, 100] width 83 height 19
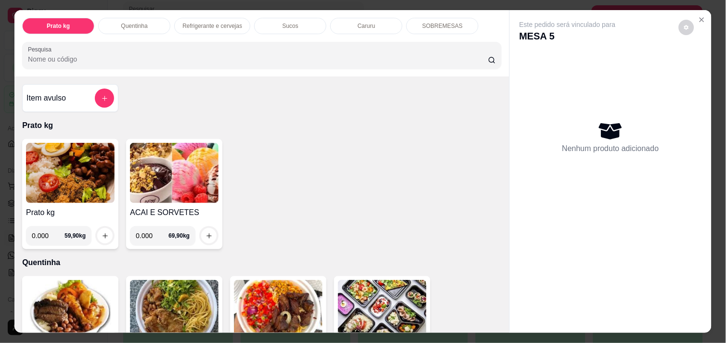
click at [46, 233] on input "0.000" at bounding box center [48, 235] width 33 height 19
type input "0.378"
click at [102, 235] on icon "increase-product-quantity" at bounding box center [105, 236] width 7 height 7
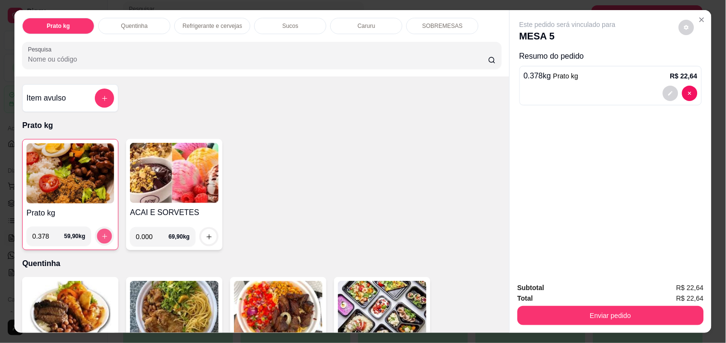
click at [101, 235] on icon "increase-product-quantity" at bounding box center [104, 236] width 7 height 7
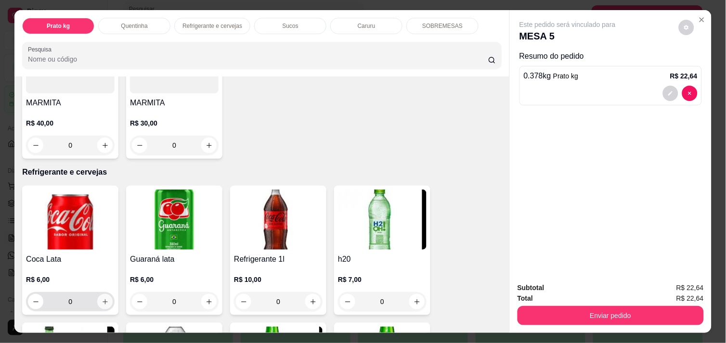
click at [100, 294] on button "increase-product-quantity" at bounding box center [104, 301] width 15 height 15
type input "1"
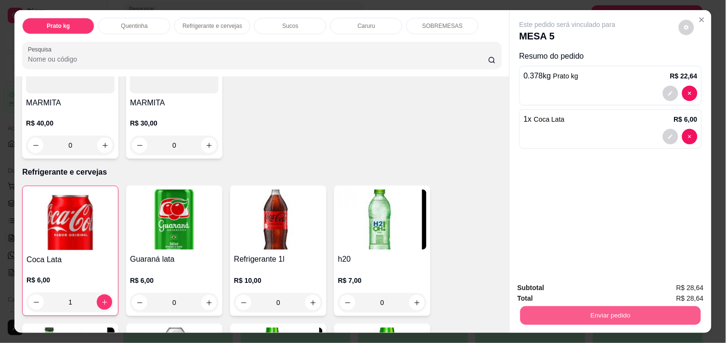
click at [598, 307] on button "Enviar pedido" at bounding box center [610, 315] width 181 height 19
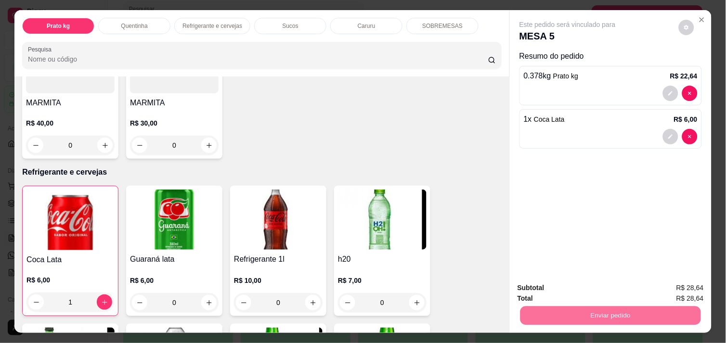
click at [585, 286] on button "Não registrar e enviar pedido" at bounding box center [578, 288] width 97 height 18
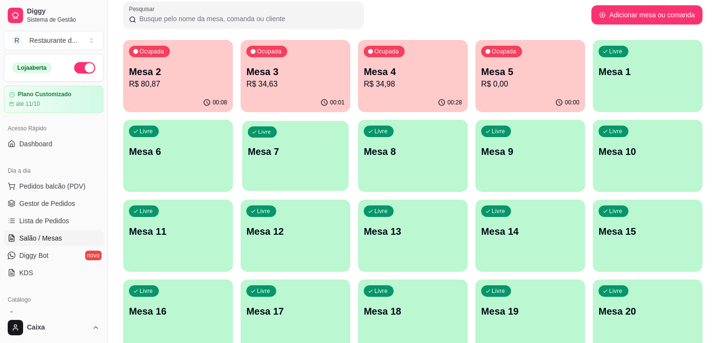
click at [273, 145] on p "Mesa 7" at bounding box center [295, 151] width 95 height 13
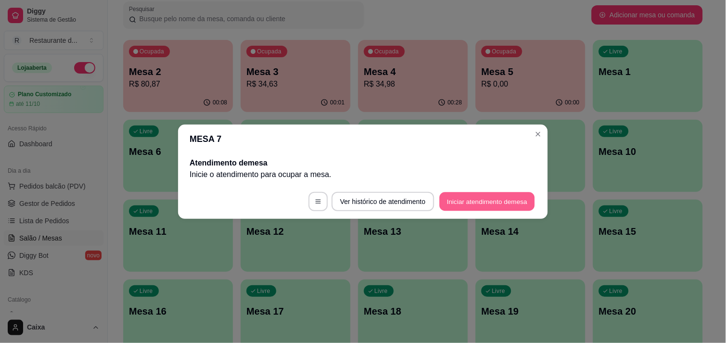
click at [455, 196] on button "Iniciar atendimento de mesa" at bounding box center [487, 201] width 95 height 19
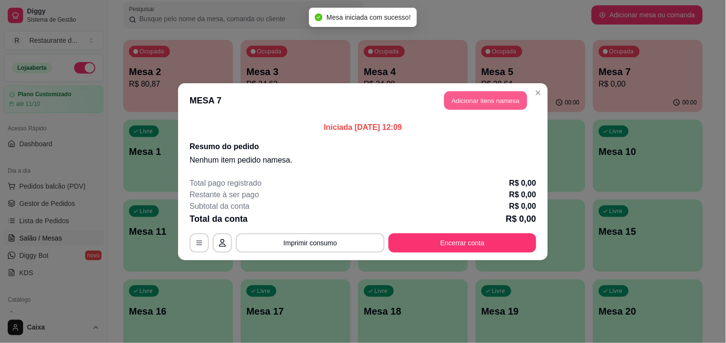
click at [493, 95] on button "Adicionar itens na mesa" at bounding box center [485, 100] width 83 height 19
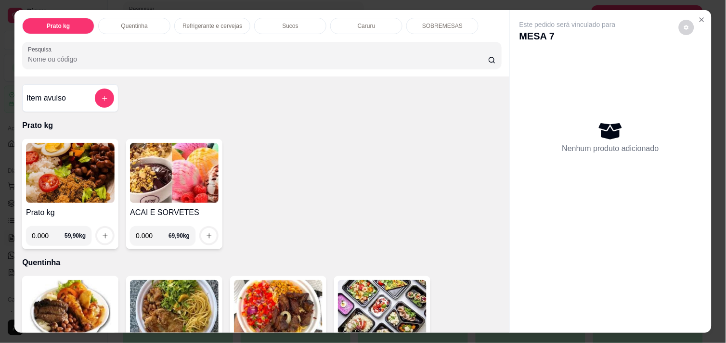
click at [50, 233] on input "0.000" at bounding box center [48, 235] width 33 height 19
type input "0.532"
click at [103, 233] on icon "increase-product-quantity" at bounding box center [105, 236] width 7 height 7
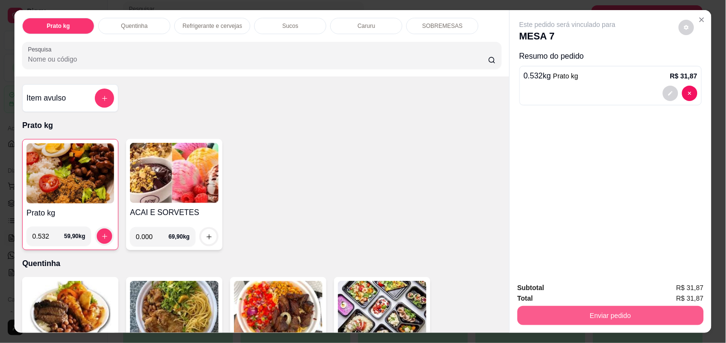
click at [584, 311] on button "Enviar pedido" at bounding box center [611, 315] width 186 height 19
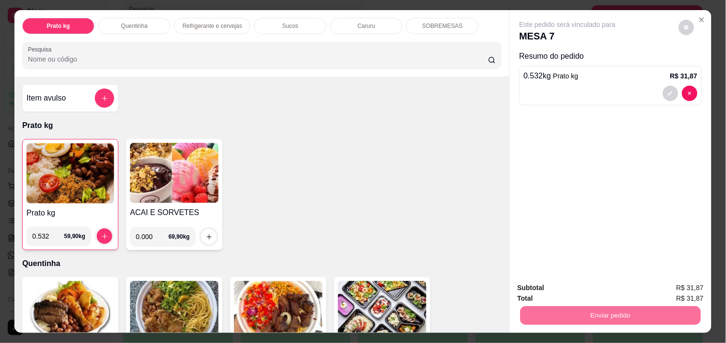
click at [579, 286] on button "Não registrar e enviar pedido" at bounding box center [578, 288] width 97 height 18
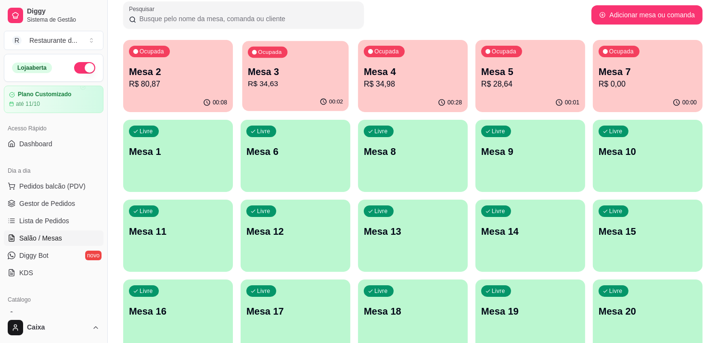
click at [339, 91] on div "Ocupada Mesa 3 R$ 34,63" at bounding box center [295, 67] width 106 height 52
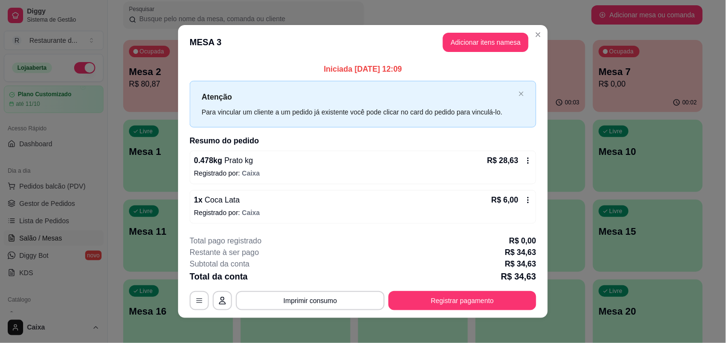
click at [524, 160] on icon at bounding box center [528, 161] width 8 height 8
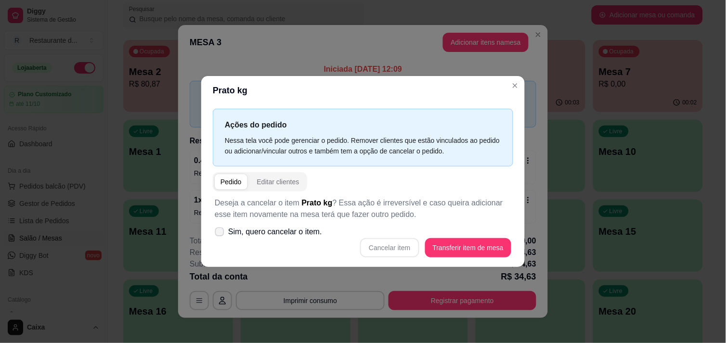
click at [219, 234] on icon at bounding box center [219, 231] width 7 height 5
click at [219, 234] on input "Sim, quero cancelar o item." at bounding box center [217, 237] width 6 height 6
checkbox input "true"
click at [383, 247] on button "Cancelar item" at bounding box center [389, 247] width 57 height 19
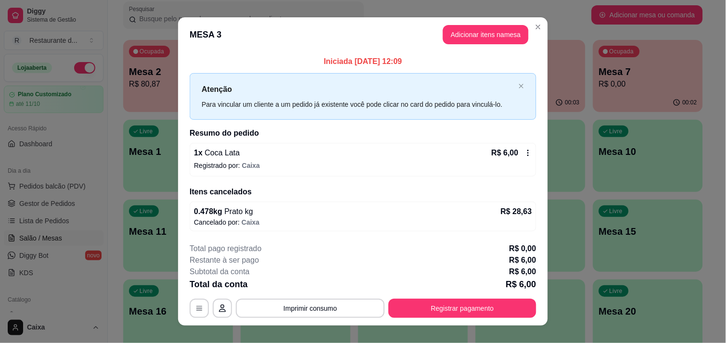
click at [524, 158] on div "R$ 6,00" at bounding box center [512, 153] width 40 height 12
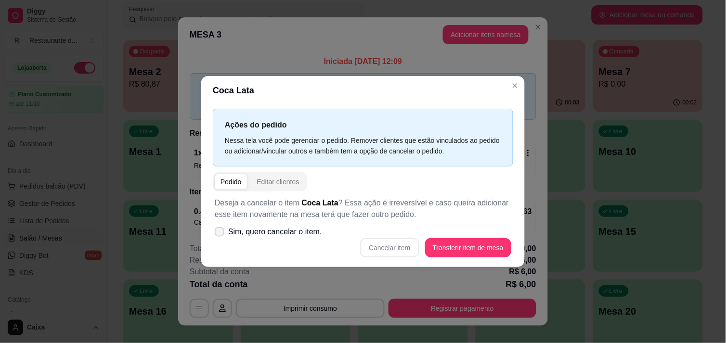
click at [217, 230] on div "Coca Lata Ações do pedido Nessa tela você pode gerenciar o pedido. Remover clie…" at bounding box center [363, 171] width 726 height 343
click at [217, 230] on icon at bounding box center [219, 231] width 7 height 5
click at [217, 234] on input "Sim, quero cancelar o item." at bounding box center [217, 237] width 6 height 6
checkbox input "true"
click at [385, 250] on button "Cancelar item" at bounding box center [389, 247] width 59 height 19
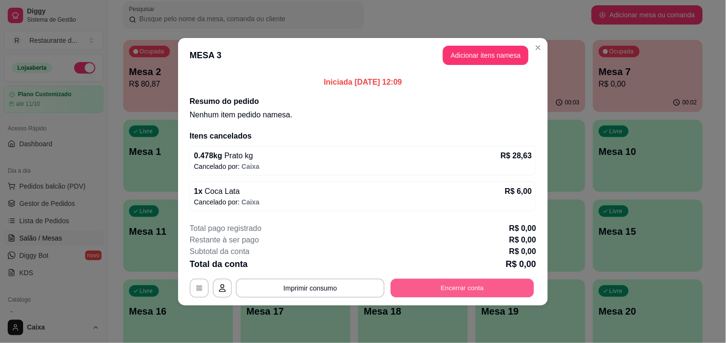
click at [461, 289] on button "Encerrar conta" at bounding box center [462, 288] width 143 height 19
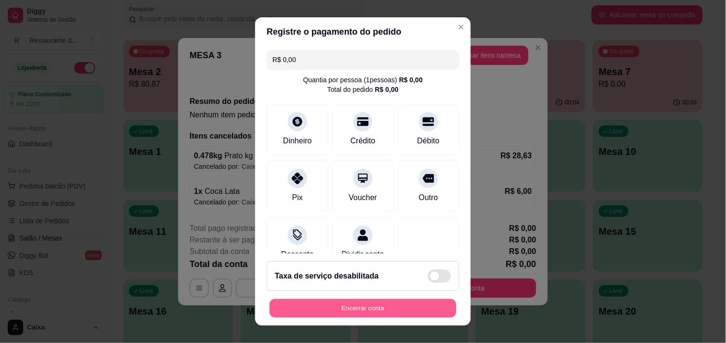
click at [372, 311] on button "Encerrar conta" at bounding box center [363, 308] width 187 height 19
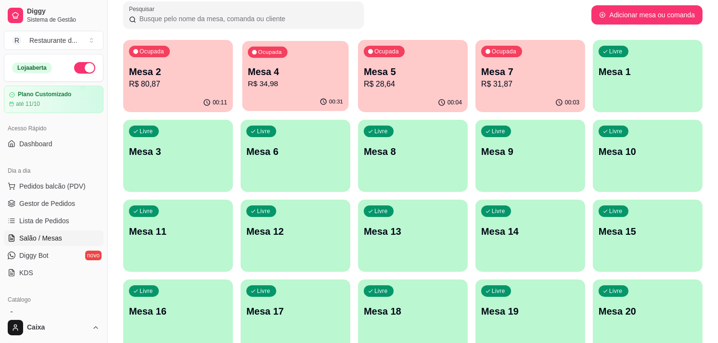
click at [313, 66] on p "Mesa 4" at bounding box center [295, 71] width 95 height 13
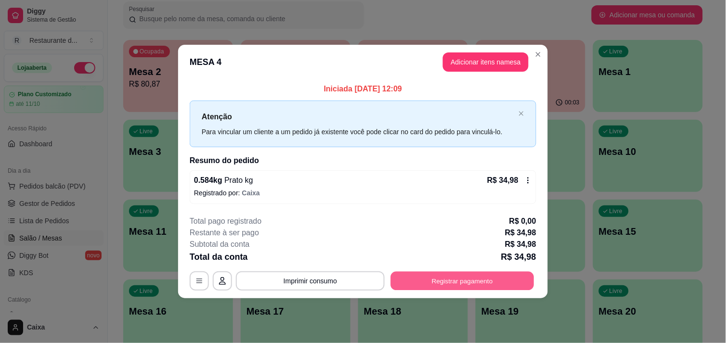
click at [487, 283] on button "Registrar pagamento" at bounding box center [462, 281] width 143 height 19
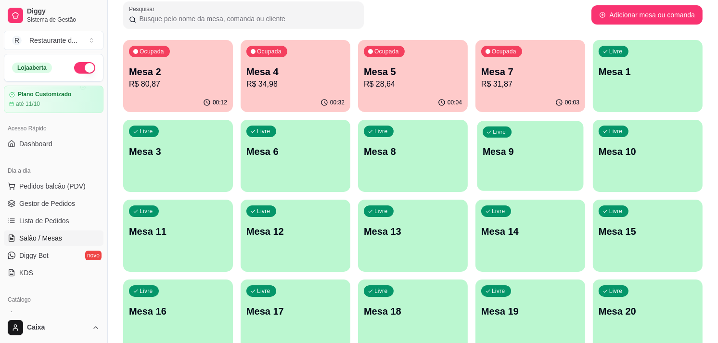
click at [518, 149] on p "Mesa 9" at bounding box center [530, 151] width 95 height 13
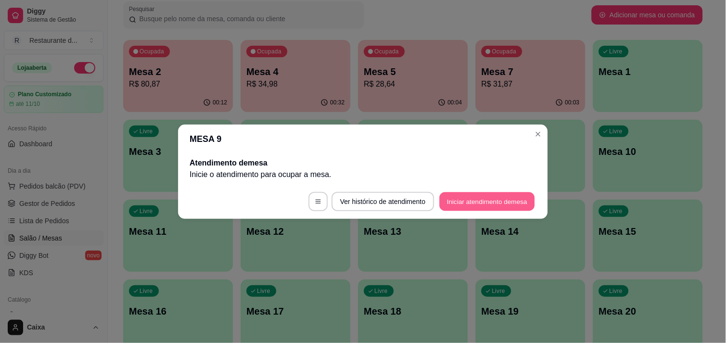
click at [480, 197] on button "Iniciar atendimento de mesa" at bounding box center [487, 201] width 95 height 19
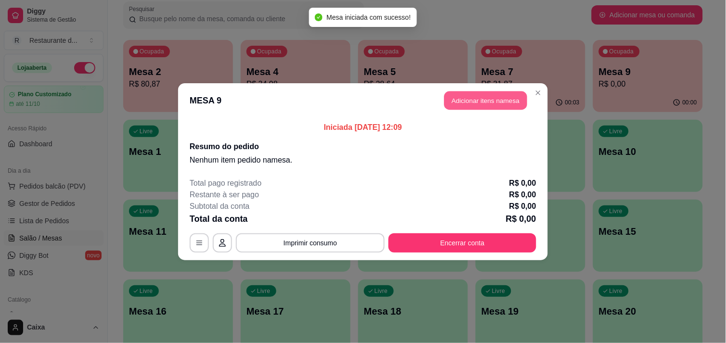
click at [487, 98] on button "Adicionar itens na mesa" at bounding box center [485, 100] width 83 height 19
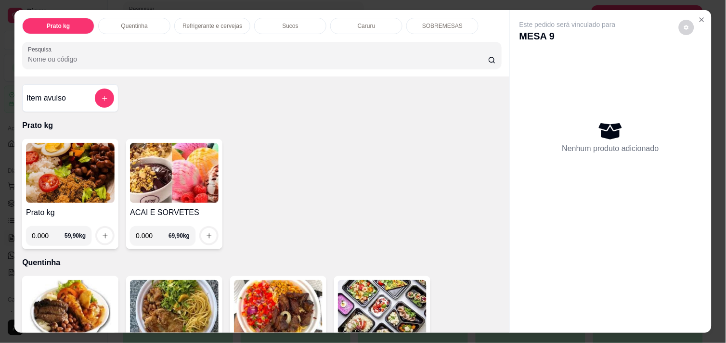
click at [48, 233] on input "0.000" at bounding box center [48, 235] width 33 height 19
type input "0.516"
click at [102, 233] on icon "increase-product-quantity" at bounding box center [105, 236] width 7 height 7
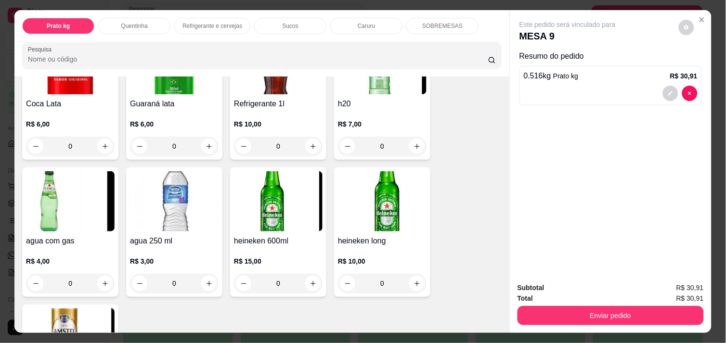
scroll to position [556, 0]
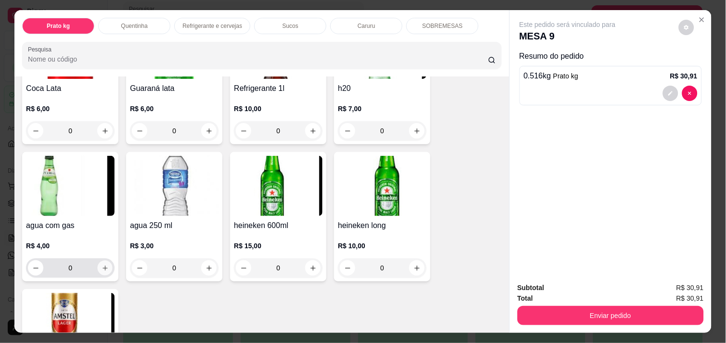
click at [102, 265] on icon "increase-product-quantity" at bounding box center [105, 268] width 7 height 7
type input "1"
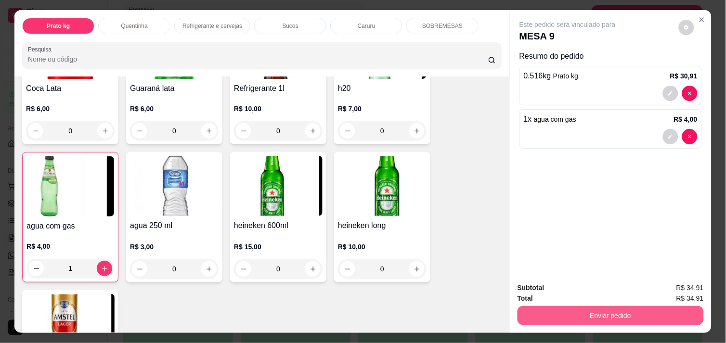
click at [620, 311] on button "Enviar pedido" at bounding box center [611, 315] width 186 height 19
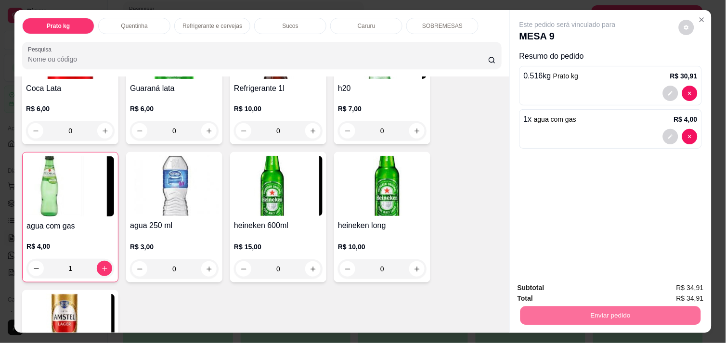
click at [604, 286] on button "Não registrar e enviar pedido" at bounding box center [578, 288] width 97 height 18
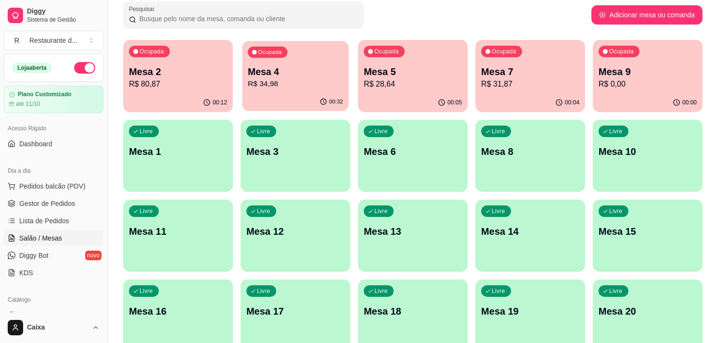
click at [296, 69] on p "Mesa 4" at bounding box center [295, 71] width 95 height 13
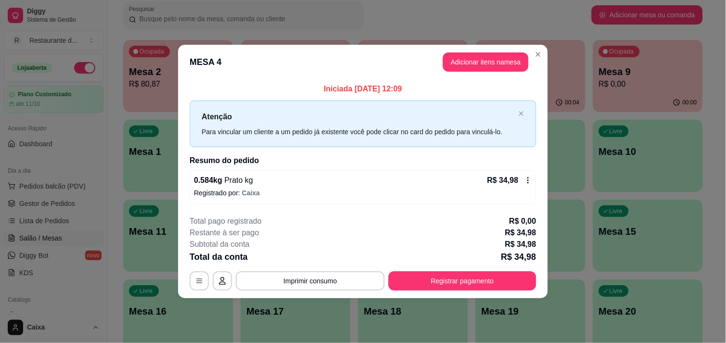
click at [532, 176] on div "R$ 34,98" at bounding box center [509, 181] width 45 height 12
click at [527, 179] on icon at bounding box center [528, 181] width 8 height 8
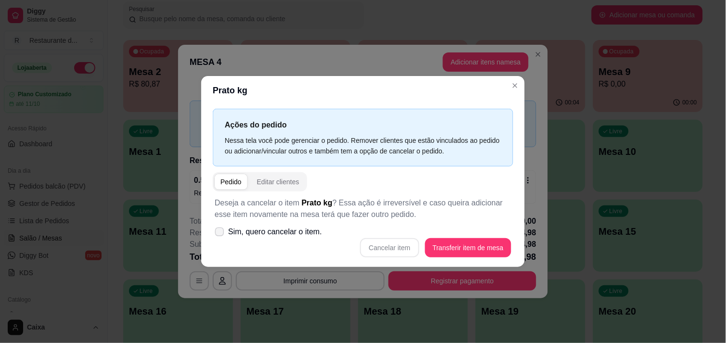
click at [218, 232] on icon at bounding box center [219, 231] width 7 height 5
click at [218, 234] on input "Sim, quero cancelar o item." at bounding box center [217, 237] width 6 height 6
checkbox input "true"
click at [379, 242] on button "Cancelar item" at bounding box center [389, 247] width 59 height 19
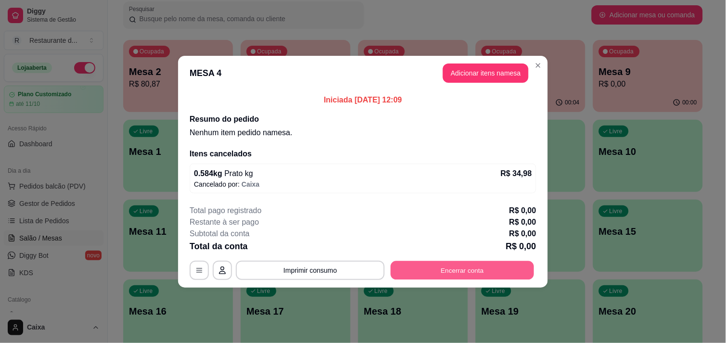
click at [483, 265] on button "Encerrar conta" at bounding box center [462, 270] width 143 height 19
click at [465, 269] on button "Encerrar conta" at bounding box center [462, 270] width 143 height 19
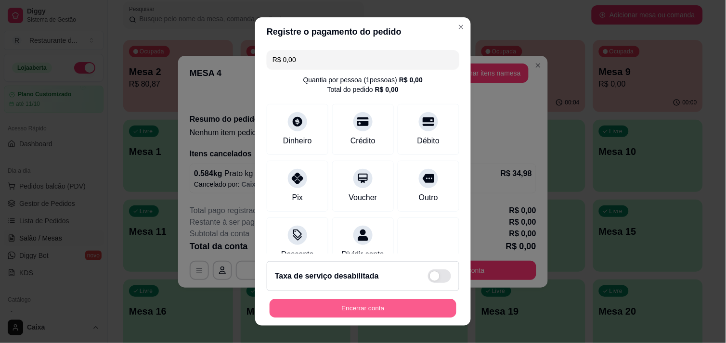
click at [358, 302] on button "Encerrar conta" at bounding box center [363, 308] width 187 height 19
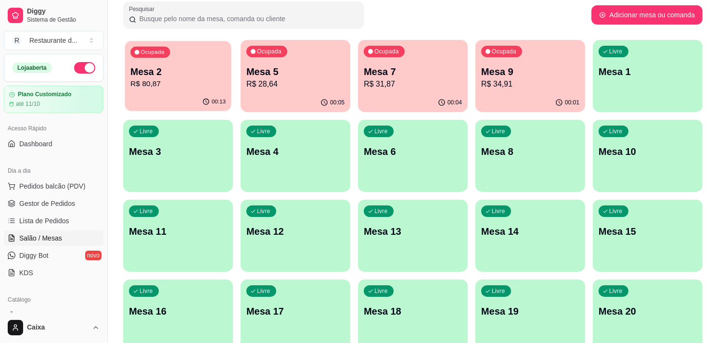
click at [170, 80] on p "R$ 80,87" at bounding box center [177, 83] width 95 height 11
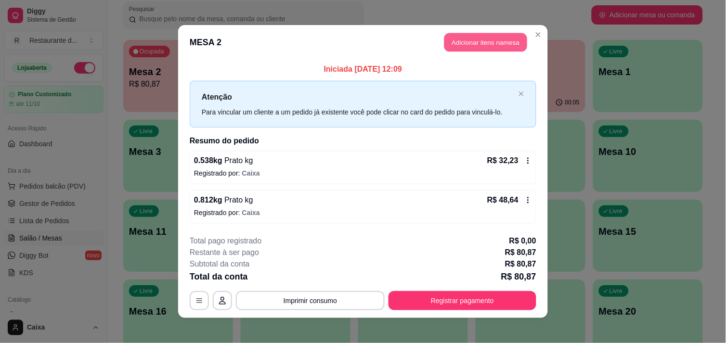
click at [489, 37] on button "Adicionar itens na mesa" at bounding box center [485, 42] width 83 height 19
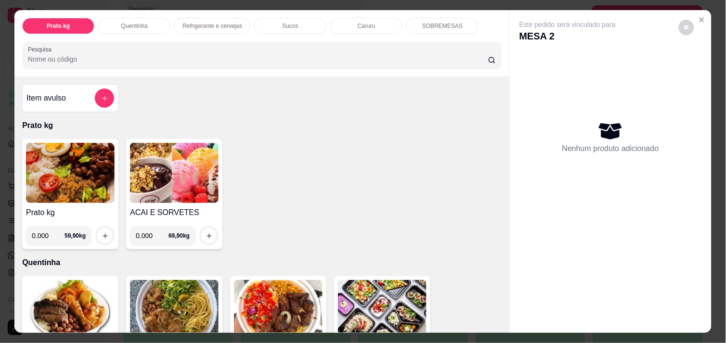
click at [151, 232] on input "0.000" at bounding box center [152, 235] width 33 height 19
type input "0.222"
click at [206, 234] on icon "increase-product-quantity" at bounding box center [209, 236] width 7 height 7
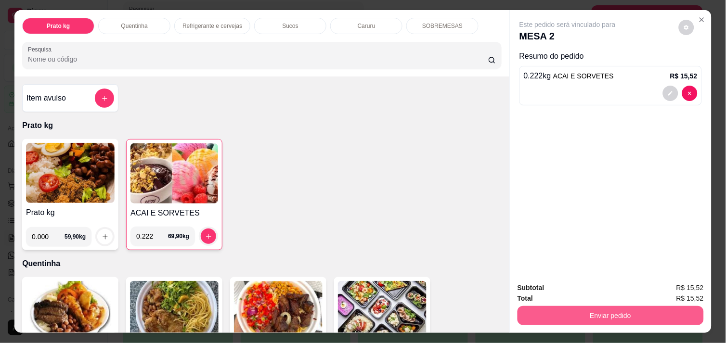
click at [629, 313] on button "Enviar pedido" at bounding box center [611, 315] width 186 height 19
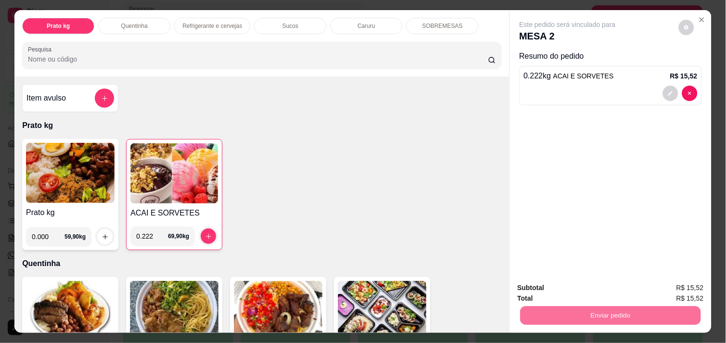
click at [596, 286] on button "Não registrar e enviar pedido" at bounding box center [578, 288] width 97 height 18
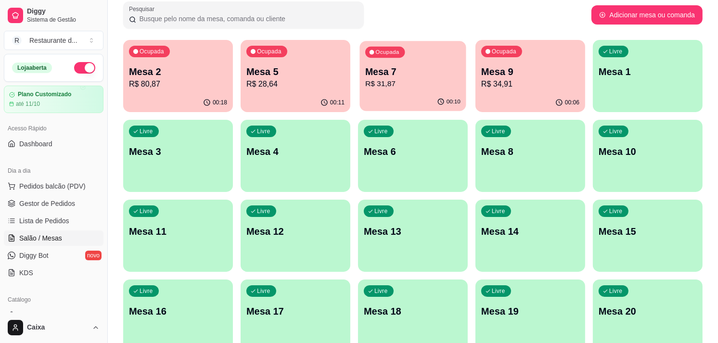
click at [432, 104] on div "00:10" at bounding box center [413, 102] width 106 height 18
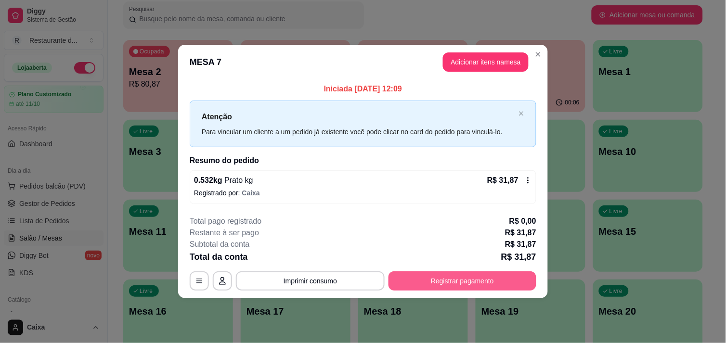
click at [446, 277] on button "Registrar pagamento" at bounding box center [463, 281] width 148 height 19
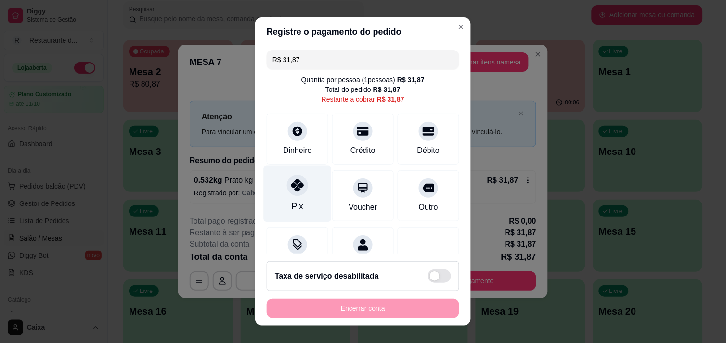
click at [291, 190] on icon at bounding box center [297, 185] width 13 height 13
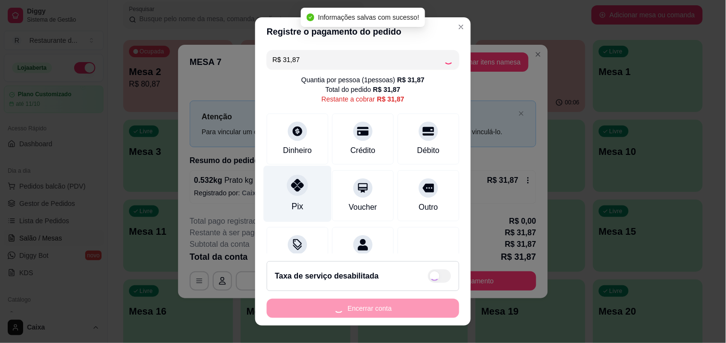
type input "R$ 0,00"
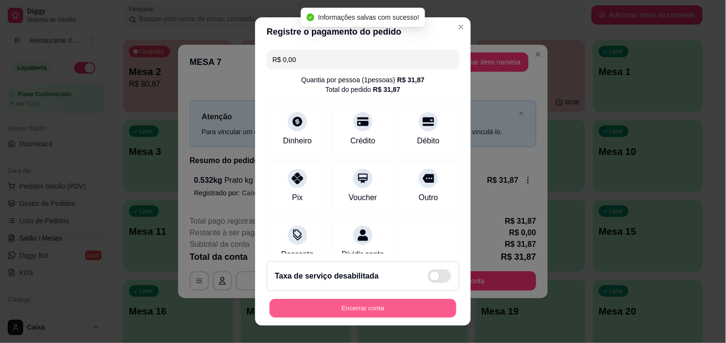
click at [351, 309] on button "Encerrar conta" at bounding box center [363, 308] width 187 height 19
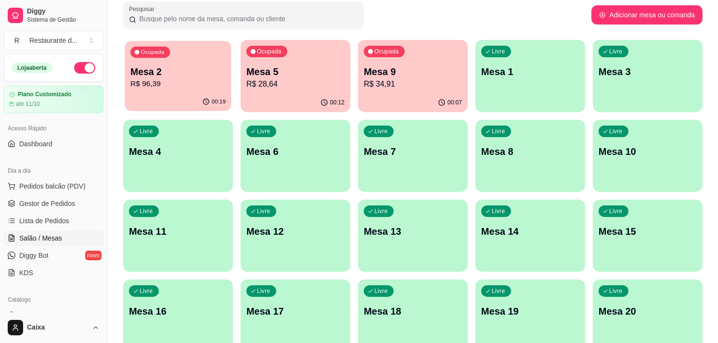
click at [193, 85] on p "R$ 96,39" at bounding box center [177, 83] width 95 height 11
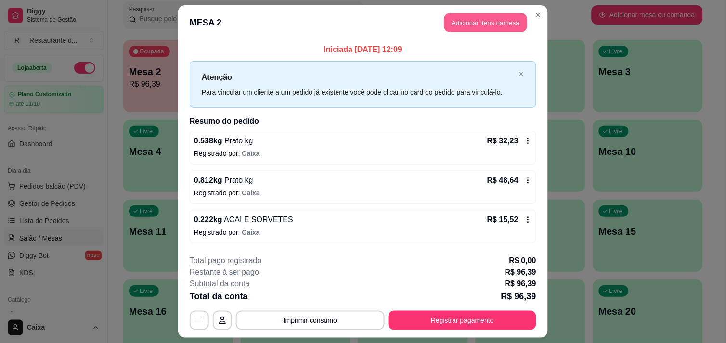
click at [494, 27] on button "Adicionar itens na mesa" at bounding box center [485, 22] width 83 height 19
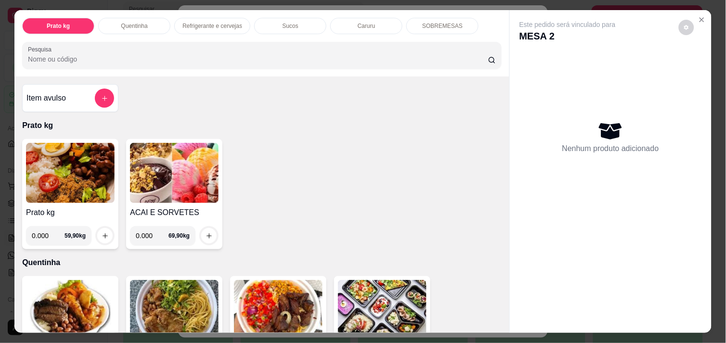
click at [148, 234] on input "0.000" at bounding box center [152, 235] width 33 height 19
type input "0.310"
click at [207, 234] on icon "increase-product-quantity" at bounding box center [209, 236] width 5 height 5
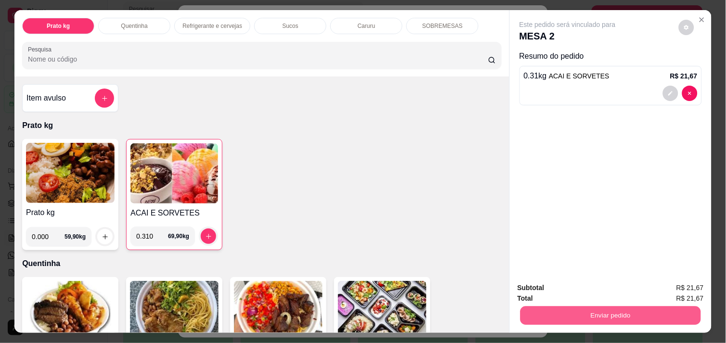
click at [557, 313] on button "Enviar pedido" at bounding box center [610, 315] width 181 height 19
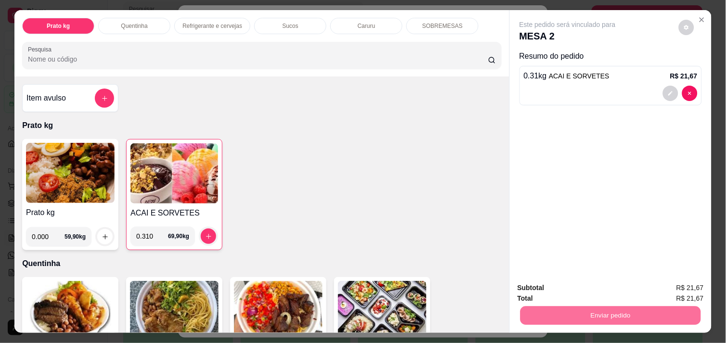
click at [558, 287] on button "Não registrar e enviar pedido" at bounding box center [579, 288] width 100 height 18
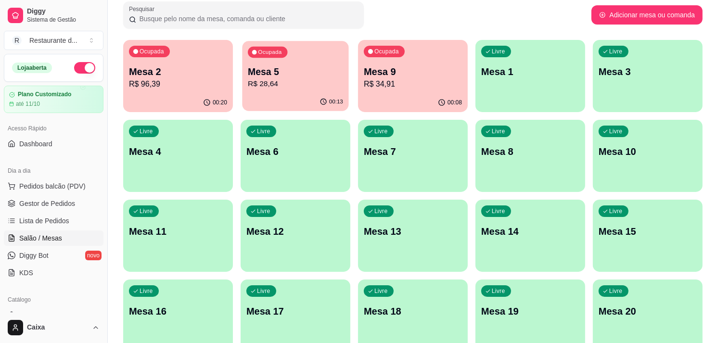
click at [297, 76] on p "Mesa 5" at bounding box center [295, 71] width 95 height 13
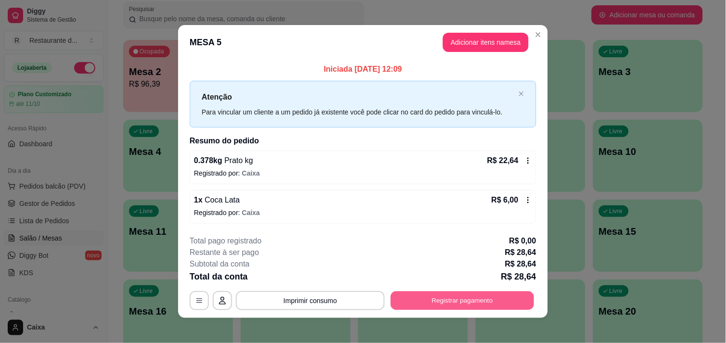
click at [438, 292] on button "Registrar pagamento" at bounding box center [462, 301] width 143 height 19
click at [439, 297] on button "Registrar pagamento" at bounding box center [462, 301] width 143 height 19
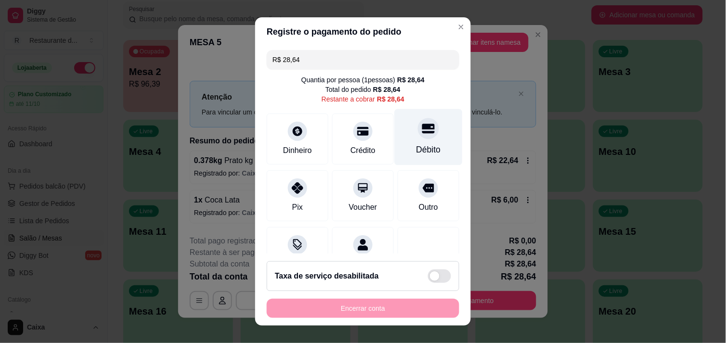
click at [421, 137] on div "Débito" at bounding box center [429, 137] width 68 height 56
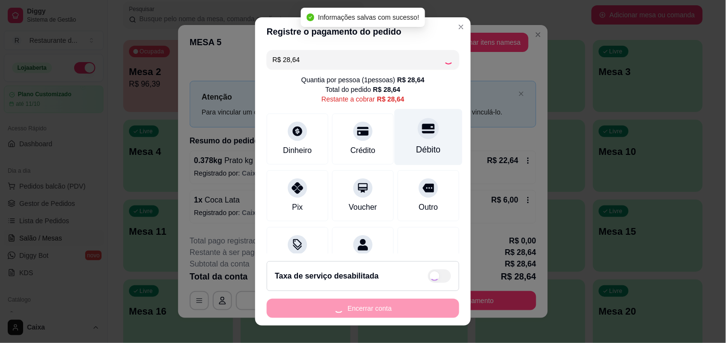
type input "R$ 0,00"
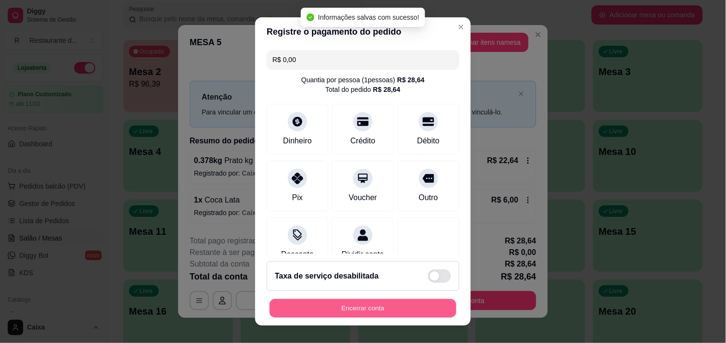
click at [352, 300] on button "Encerrar conta" at bounding box center [363, 308] width 187 height 19
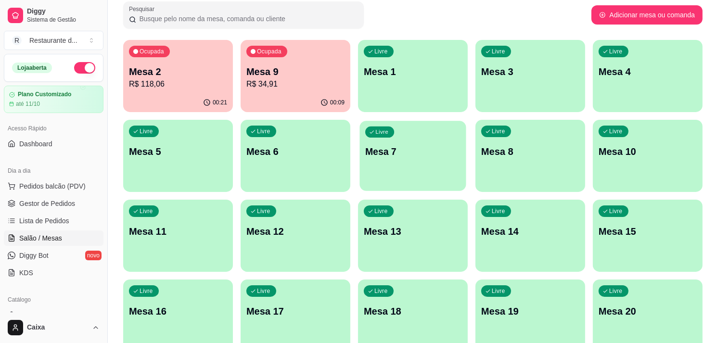
click at [419, 138] on div "Livre Mesa 7" at bounding box center [413, 150] width 106 height 59
click at [312, 74] on p "Mesa 9" at bounding box center [295, 71] width 95 height 13
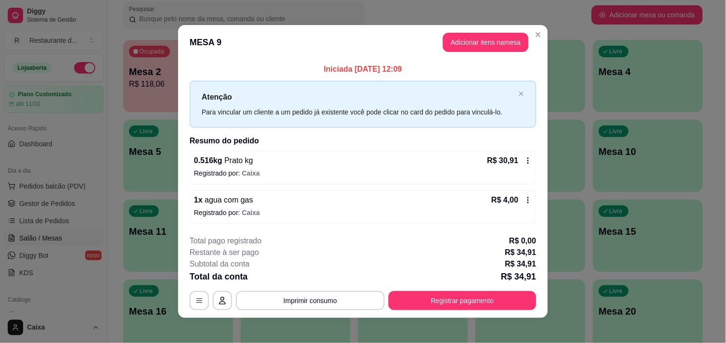
click at [312, 74] on p "Iniciada [DATE] 12:09" at bounding box center [363, 70] width 347 height 12
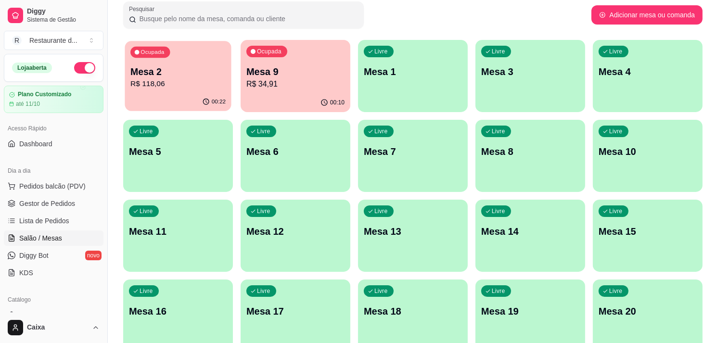
click at [210, 85] on p "R$ 118,06" at bounding box center [177, 83] width 95 height 11
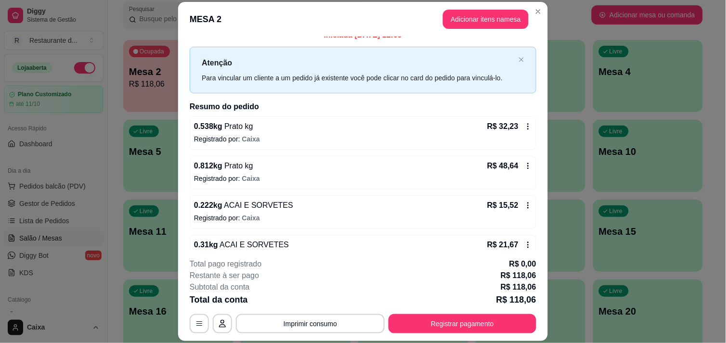
scroll to position [0, 0]
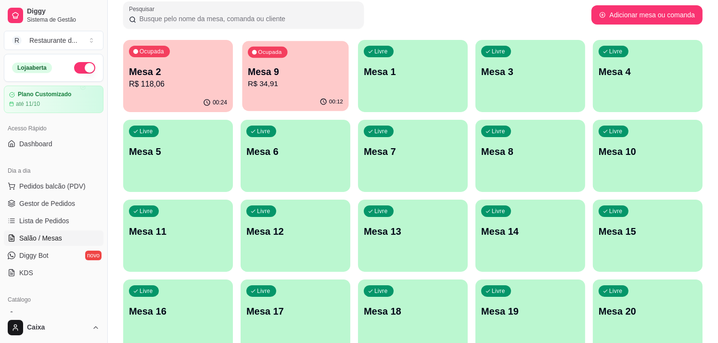
click at [307, 75] on p "Mesa 9" at bounding box center [295, 71] width 95 height 13
click at [502, 95] on div "Livre Mesa 3" at bounding box center [531, 70] width 110 height 61
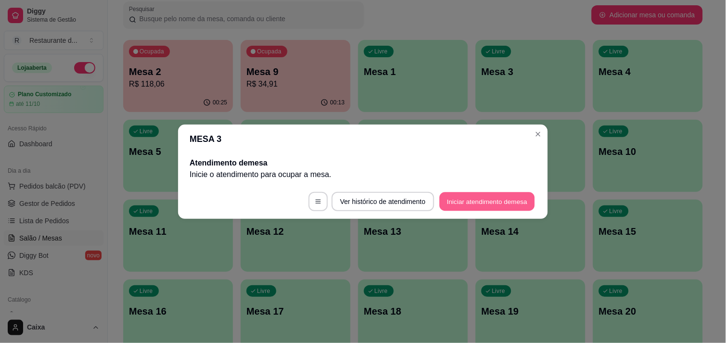
click at [482, 195] on button "Iniciar atendimento de mesa" at bounding box center [487, 201] width 95 height 19
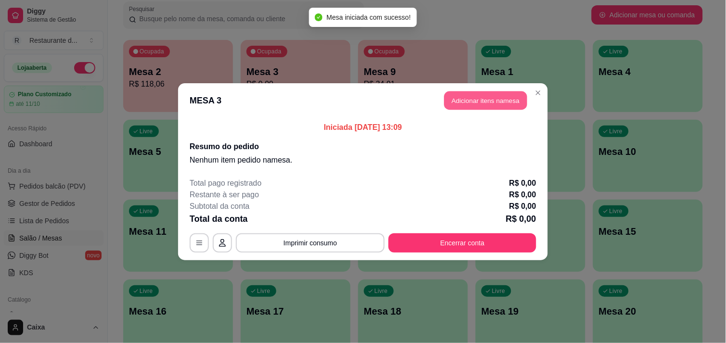
click at [482, 102] on button "Adicionar itens na mesa" at bounding box center [485, 100] width 83 height 19
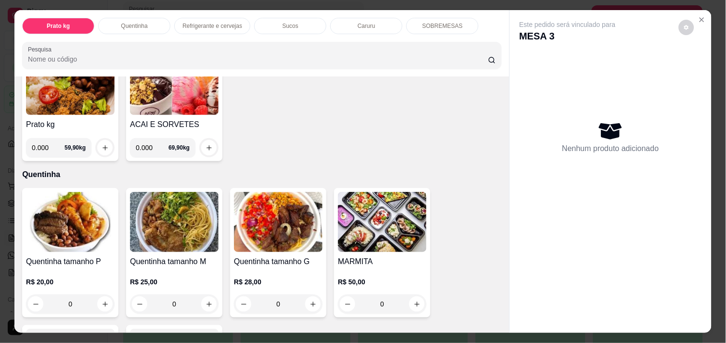
scroll to position [128, 0]
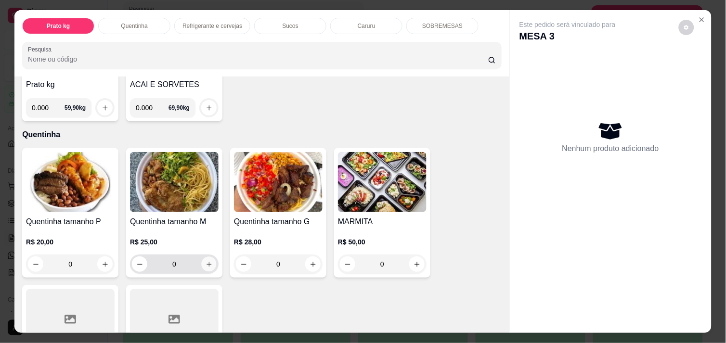
click at [206, 261] on icon "increase-product-quantity" at bounding box center [209, 264] width 7 height 7
type input "1"
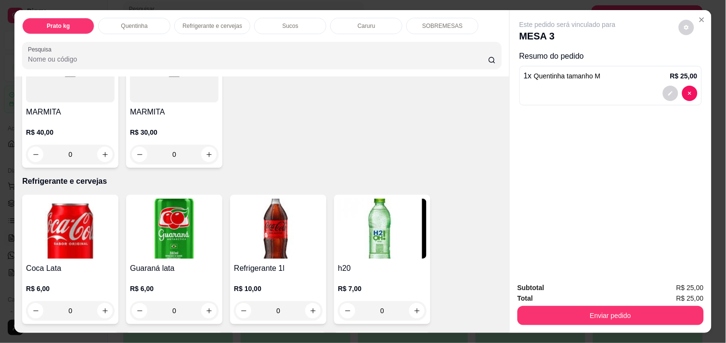
scroll to position [385, 0]
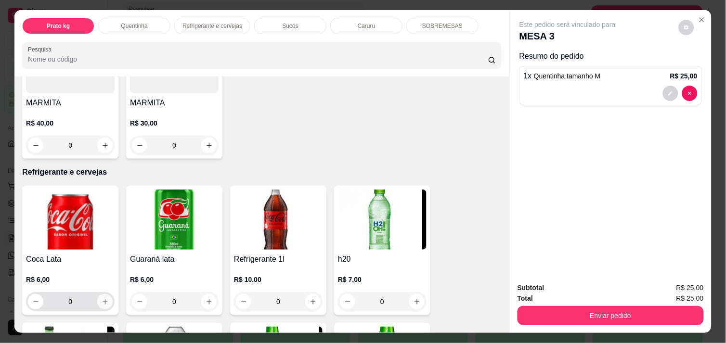
click at [102, 299] on icon "increase-product-quantity" at bounding box center [105, 302] width 7 height 7
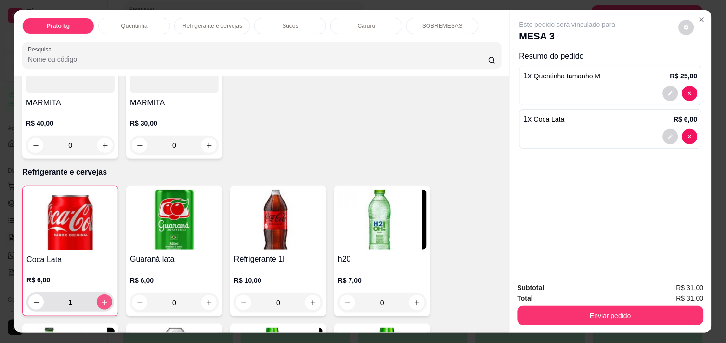
type input "1"
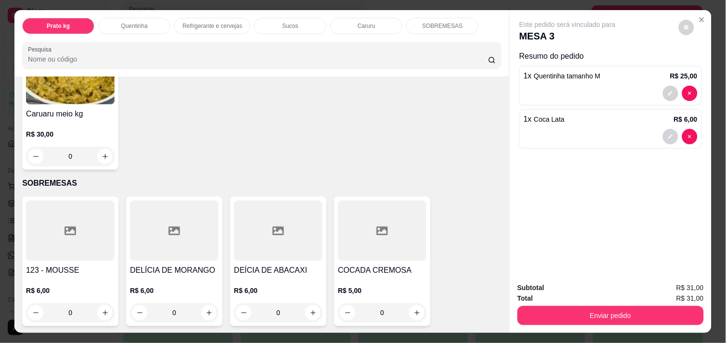
scroll to position [1120, 0]
click at [312, 309] on icon "increase-product-quantity" at bounding box center [313, 312] width 7 height 7
type input "1"
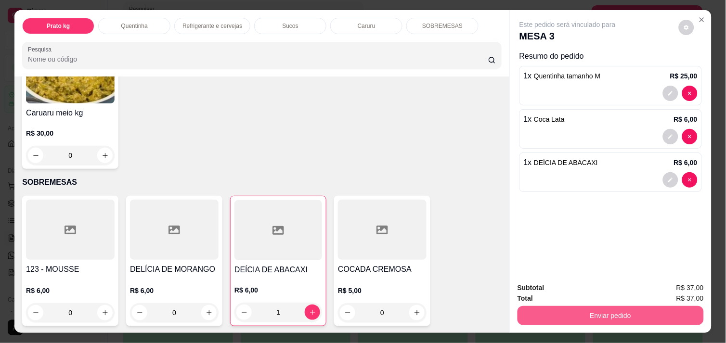
click at [622, 311] on button "Enviar pedido" at bounding box center [611, 315] width 186 height 19
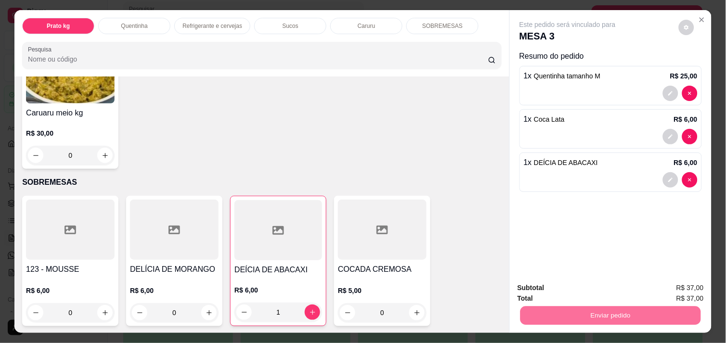
click at [602, 286] on button "Não registrar e enviar pedido" at bounding box center [578, 288] width 97 height 18
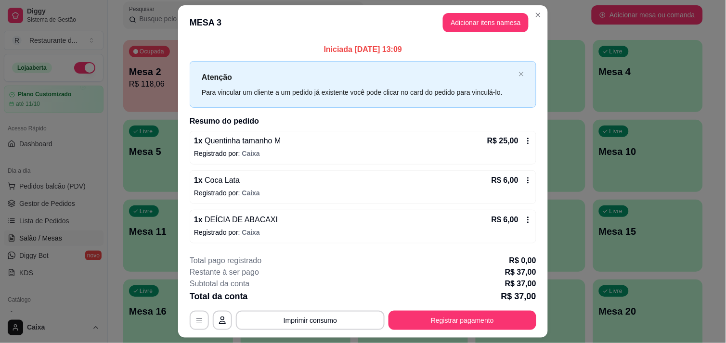
click at [525, 139] on icon at bounding box center [528, 141] width 8 height 8
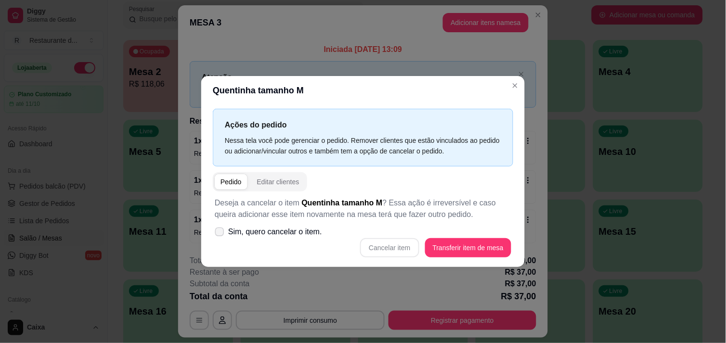
click at [222, 233] on icon at bounding box center [219, 231] width 7 height 5
click at [221, 234] on input "Sim, quero cancelar o item." at bounding box center [217, 237] width 6 height 6
checkbox input "true"
click at [382, 249] on button "Cancelar item" at bounding box center [389, 247] width 57 height 19
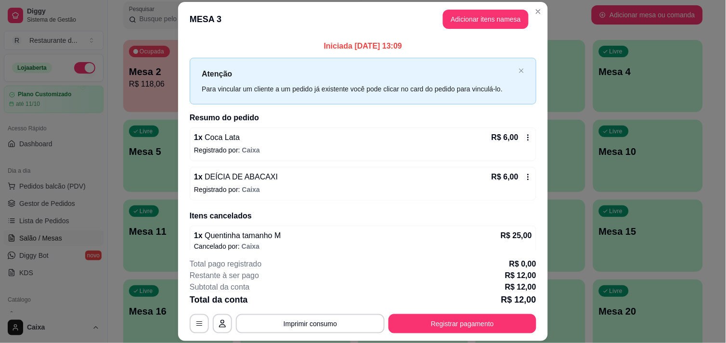
click at [524, 175] on icon at bounding box center [528, 177] width 8 height 8
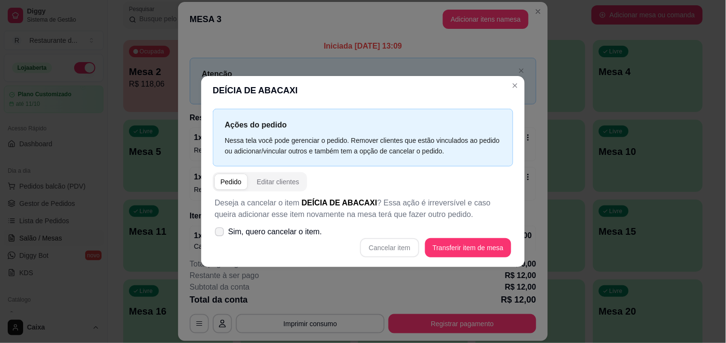
click at [217, 233] on icon at bounding box center [219, 231] width 7 height 5
click at [217, 234] on input "Sim, quero cancelar o item." at bounding box center [217, 237] width 6 height 6
checkbox input "true"
click at [386, 250] on button "Cancelar item" at bounding box center [389, 247] width 57 height 19
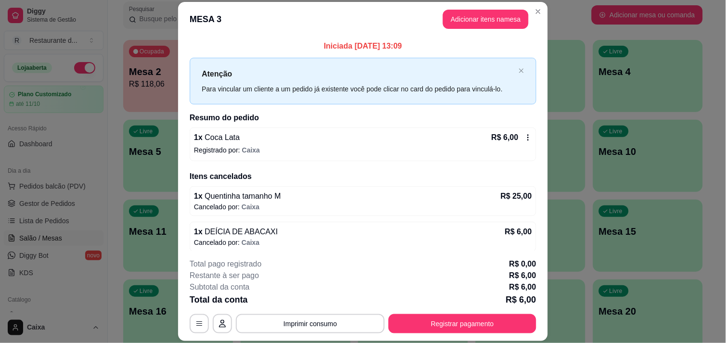
click at [514, 132] on div "R$ 6,00" at bounding box center [512, 138] width 40 height 12
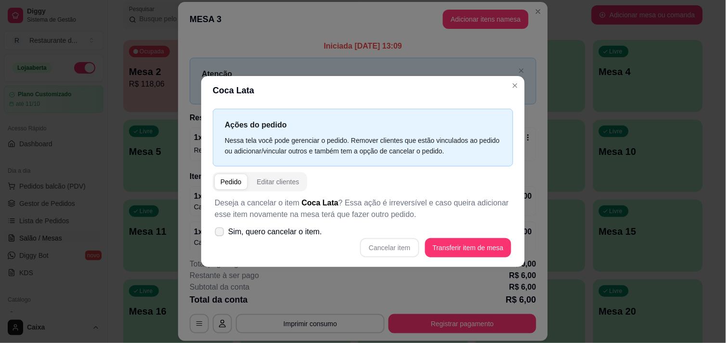
click at [222, 230] on icon at bounding box center [219, 231] width 7 height 5
click at [221, 234] on input "Sim, quero cancelar o item." at bounding box center [217, 237] width 6 height 6
checkbox input "true"
click at [397, 243] on button "Cancelar item" at bounding box center [389, 247] width 59 height 19
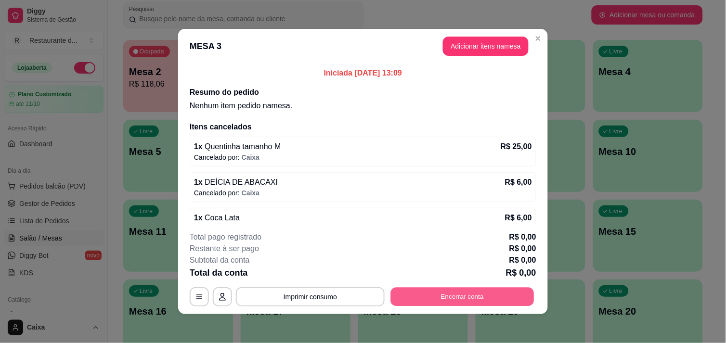
click at [439, 302] on button "Encerrar conta" at bounding box center [462, 297] width 143 height 19
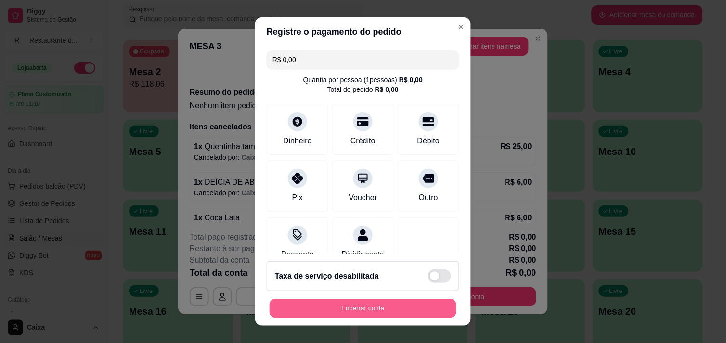
click at [364, 309] on button "Encerrar conta" at bounding box center [363, 308] width 187 height 19
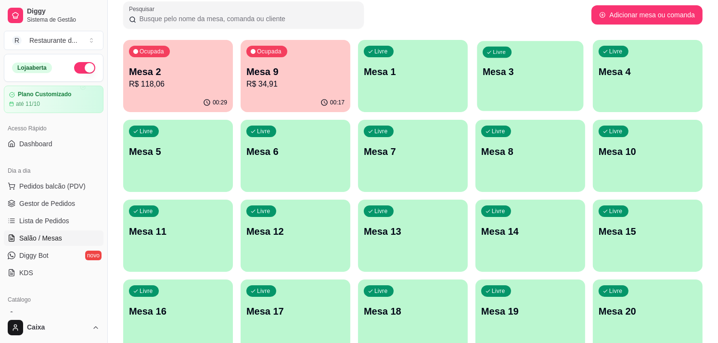
click at [517, 93] on div "Livre Mesa 3" at bounding box center [530, 70] width 106 height 59
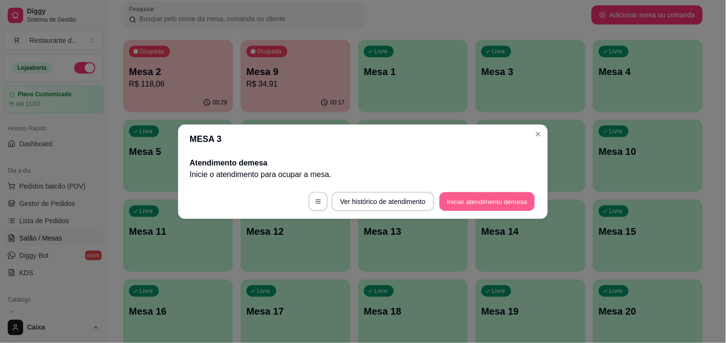
click at [497, 201] on button "Iniciar atendimento de mesa" at bounding box center [487, 201] width 95 height 19
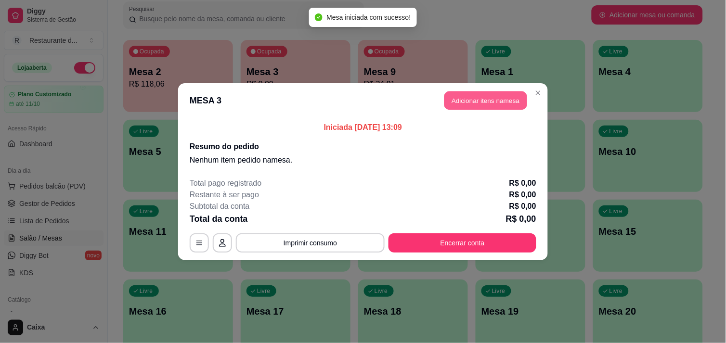
click at [488, 92] on button "Adicionar itens na mesa" at bounding box center [485, 100] width 83 height 19
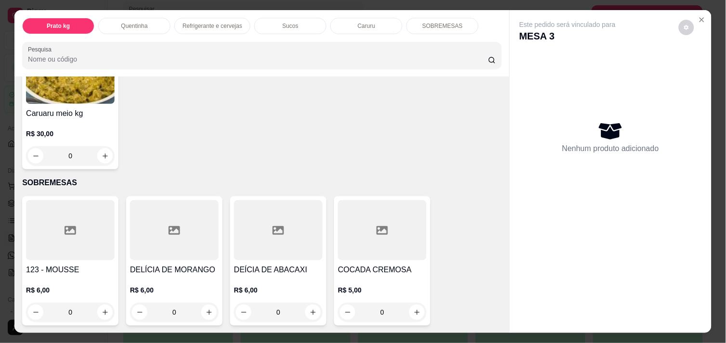
scroll to position [1118, 0]
click at [311, 311] on icon "increase-product-quantity" at bounding box center [313, 312] width 7 height 7
type input "1"
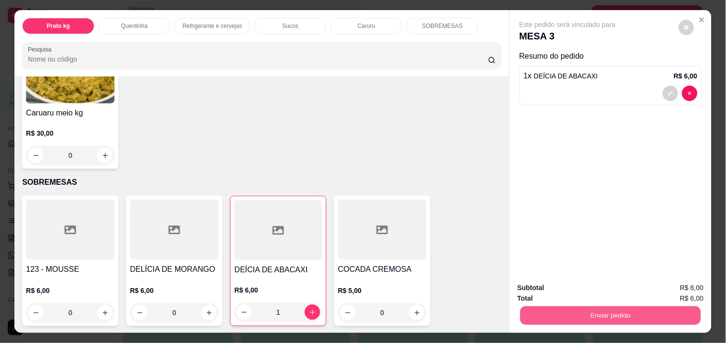
click at [575, 316] on button "Enviar pedido" at bounding box center [610, 315] width 181 height 19
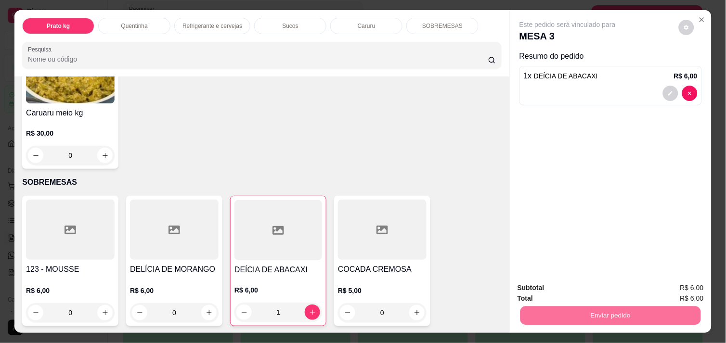
click at [571, 288] on button "Não registrar e enviar pedido" at bounding box center [578, 288] width 97 height 18
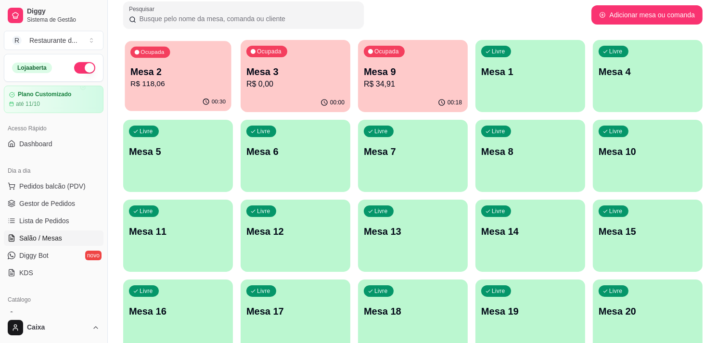
click at [182, 58] on div "Ocupada Mesa 2 R$ 118,06" at bounding box center [178, 67] width 106 height 52
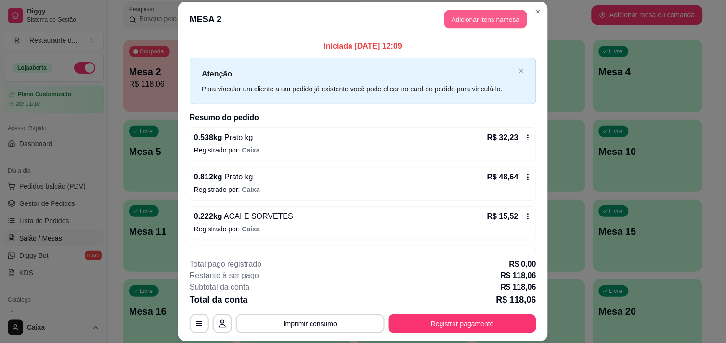
click at [483, 16] on button "Adicionar itens na mesa" at bounding box center [485, 19] width 83 height 19
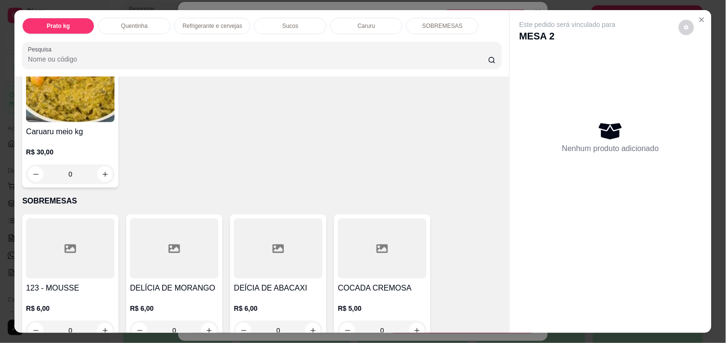
scroll to position [1113, 0]
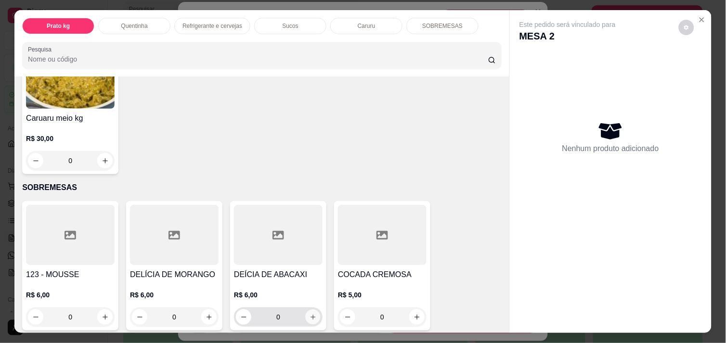
click at [310, 314] on icon "increase-product-quantity" at bounding box center [313, 317] width 7 height 7
type input "1"
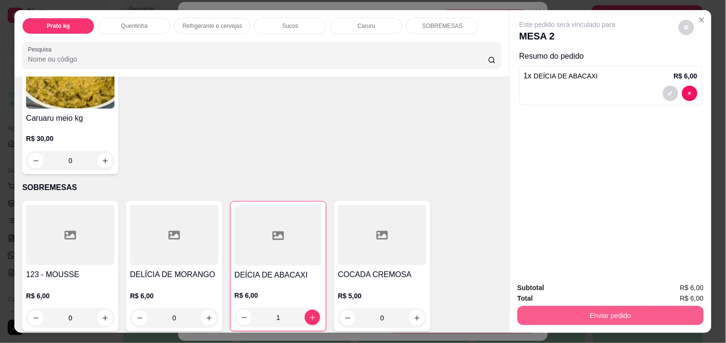
click at [619, 314] on button "Enviar pedido" at bounding box center [611, 315] width 186 height 19
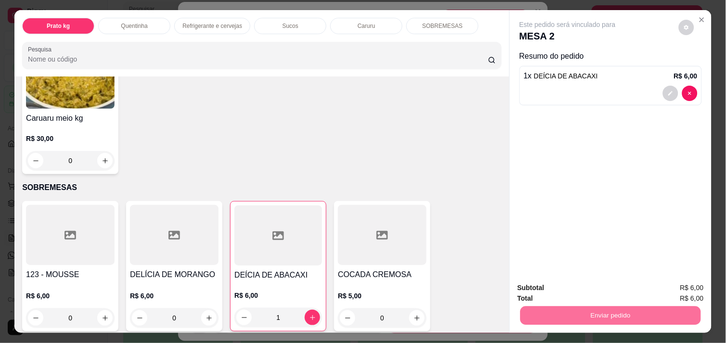
click at [591, 290] on button "Não registrar e enviar pedido" at bounding box center [578, 288] width 97 height 18
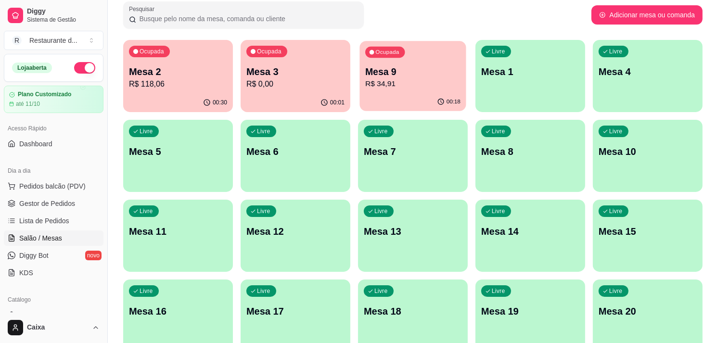
click at [427, 81] on p "R$ 34,91" at bounding box center [412, 83] width 95 height 11
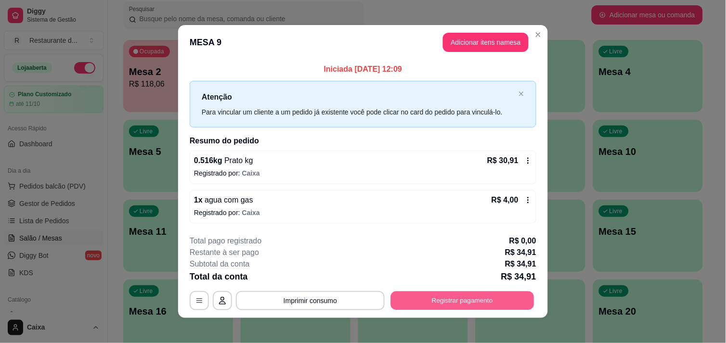
click at [451, 299] on button "Registrar pagamento" at bounding box center [462, 301] width 143 height 19
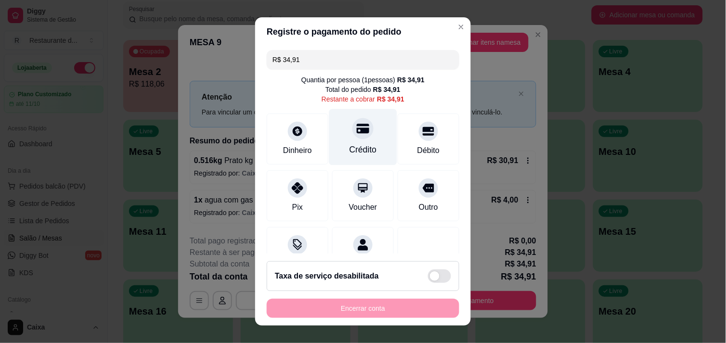
click at [357, 126] on icon at bounding box center [363, 128] width 13 height 13
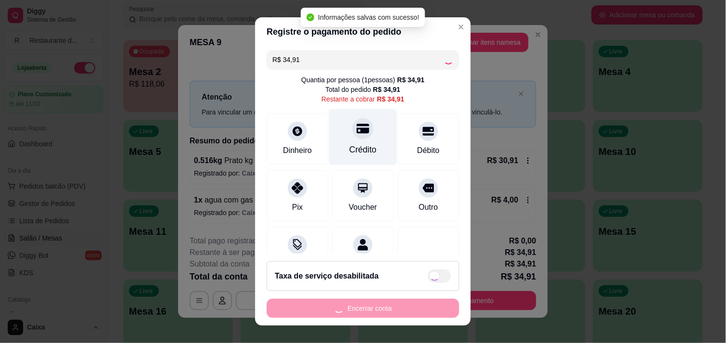
type input "R$ 0,00"
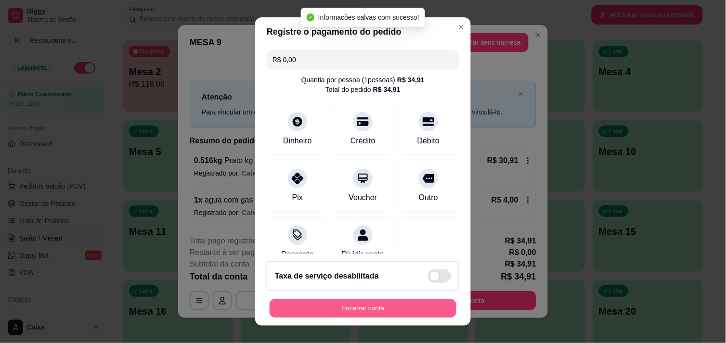
click at [338, 305] on button "Encerrar conta" at bounding box center [363, 308] width 187 height 19
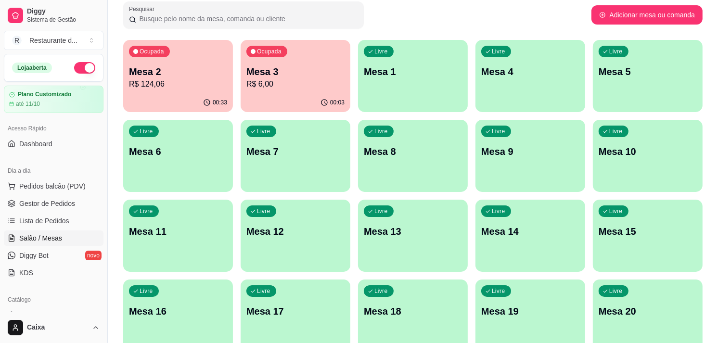
click at [443, 77] on p "Mesa 1" at bounding box center [412, 71] width 95 height 13
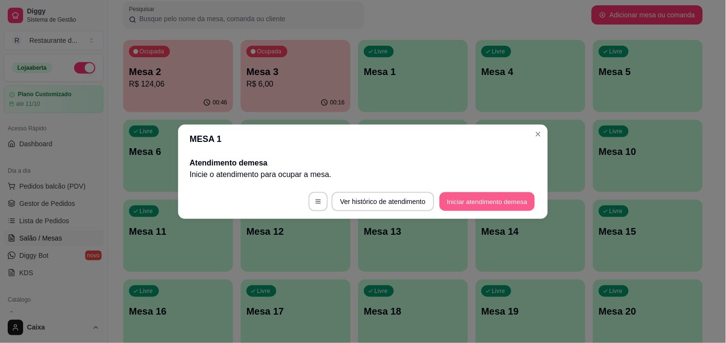
click at [484, 201] on button "Iniciar atendimento de mesa" at bounding box center [487, 201] width 95 height 19
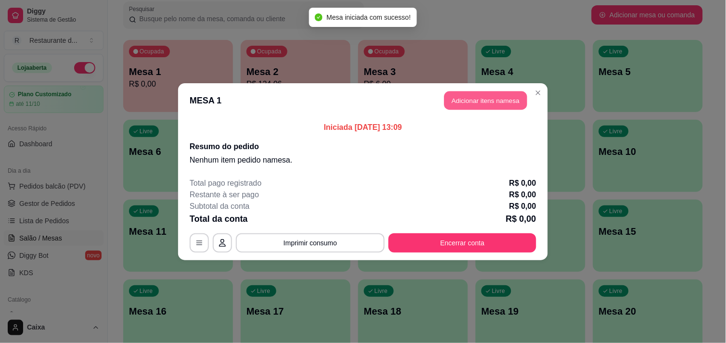
click at [478, 108] on button "Adicionar itens na mesa" at bounding box center [485, 100] width 83 height 19
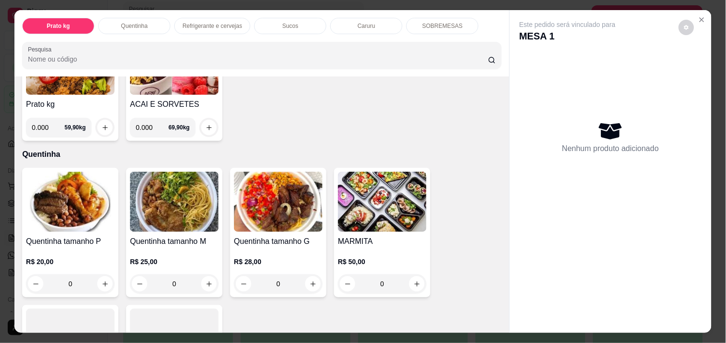
scroll to position [128, 0]
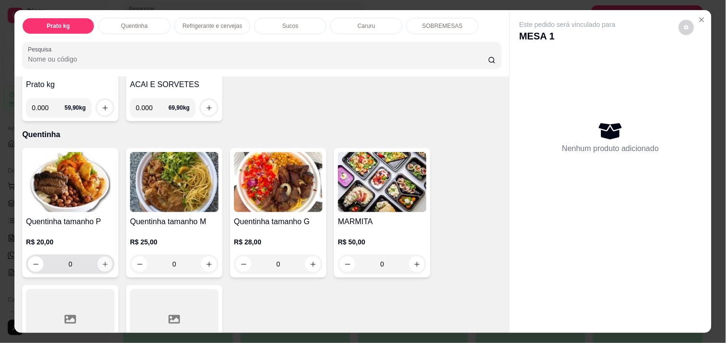
click at [103, 261] on icon "increase-product-quantity" at bounding box center [105, 264] width 7 height 7
type input "1"
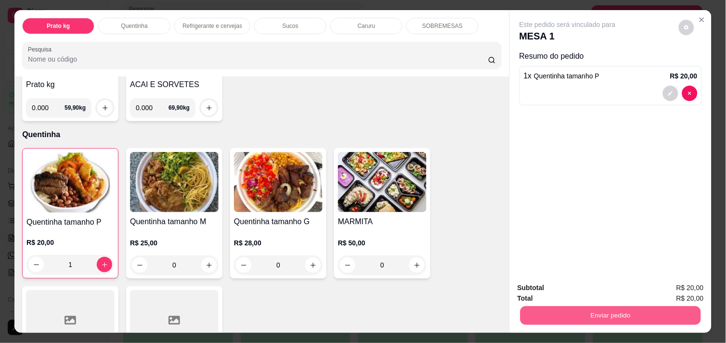
click at [566, 314] on button "Enviar pedido" at bounding box center [610, 315] width 181 height 19
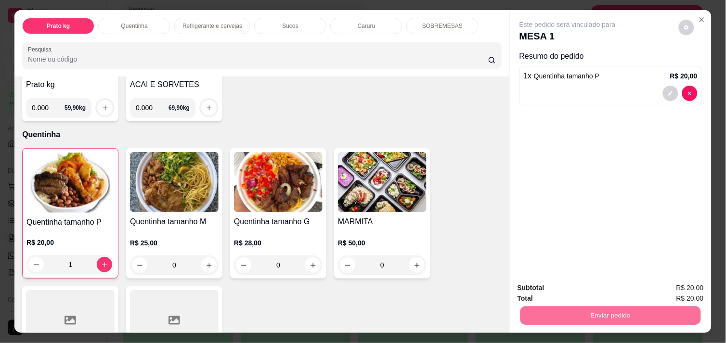
click at [563, 290] on button "Não registrar e enviar pedido" at bounding box center [578, 288] width 97 height 18
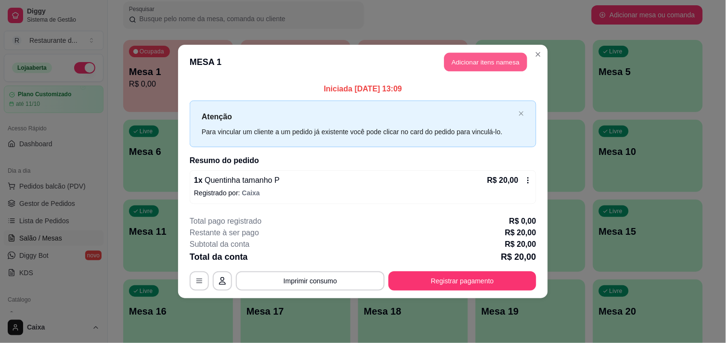
click at [474, 58] on button "Adicionar itens na mesa" at bounding box center [485, 62] width 83 height 19
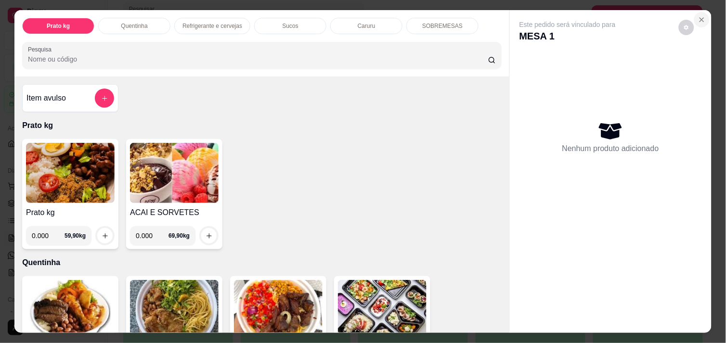
click at [700, 18] on icon "Close" at bounding box center [702, 20] width 4 height 4
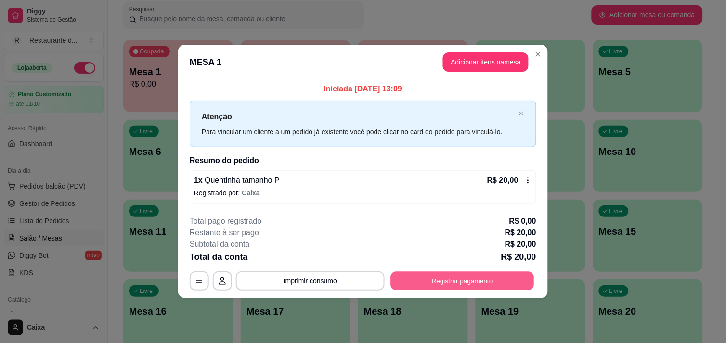
click at [453, 283] on button "Registrar pagamento" at bounding box center [462, 281] width 143 height 19
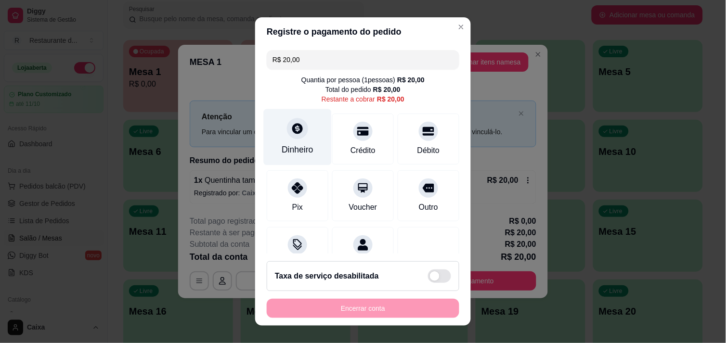
click at [277, 141] on div "Dinheiro" at bounding box center [298, 137] width 68 height 56
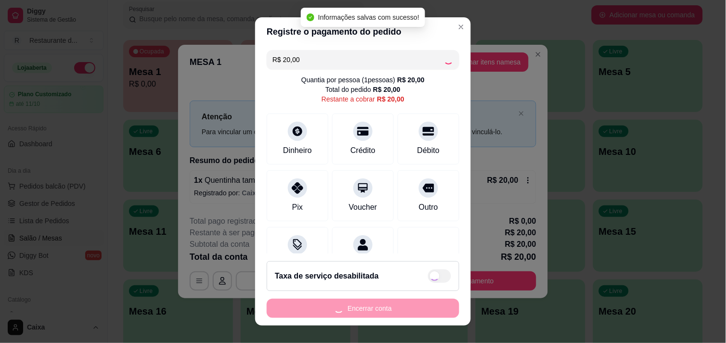
type input "R$ 0,00"
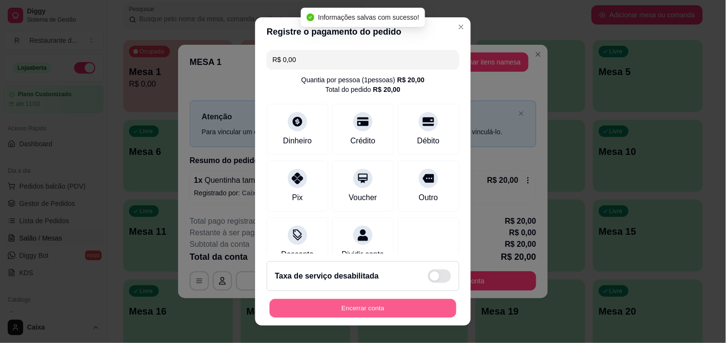
click at [380, 309] on button "Encerrar conta" at bounding box center [363, 308] width 187 height 19
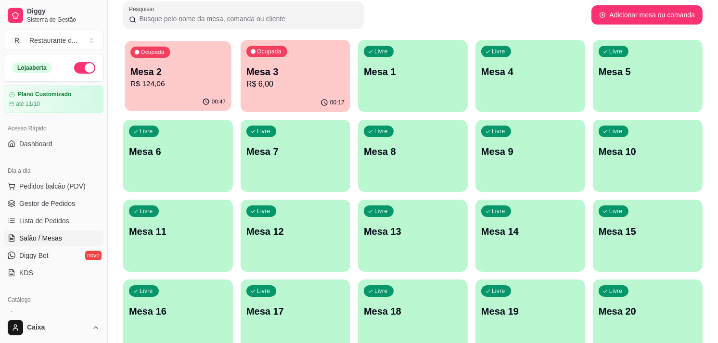
click at [182, 67] on p "Mesa 2" at bounding box center [177, 71] width 95 height 13
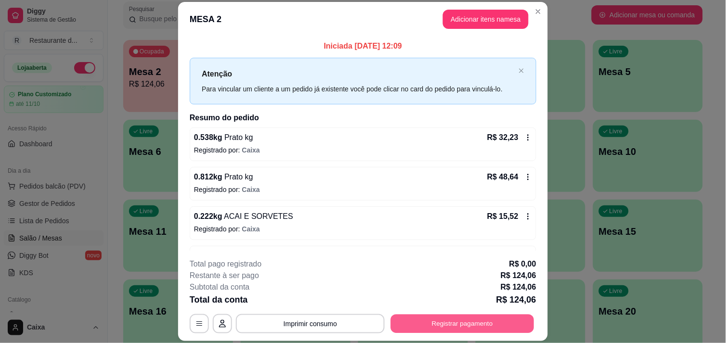
click at [448, 321] on button "Registrar pagamento" at bounding box center [462, 324] width 143 height 19
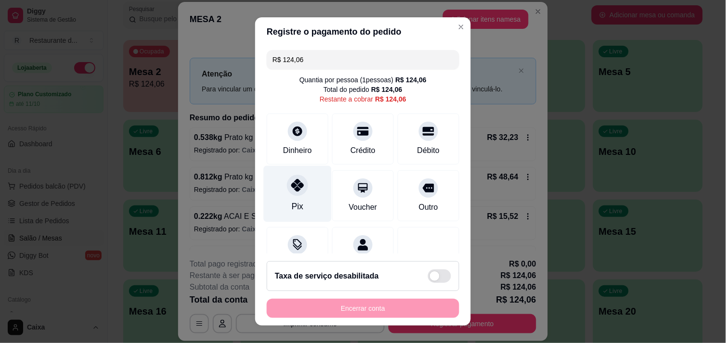
click at [297, 188] on icon at bounding box center [297, 185] width 13 height 13
type input "R$ 0,00"
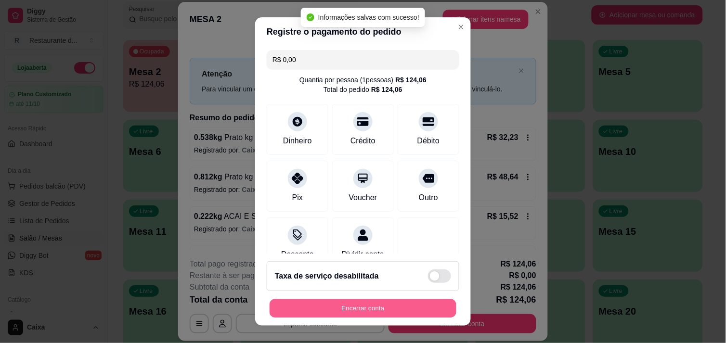
click at [366, 309] on button "Encerrar conta" at bounding box center [363, 308] width 187 height 19
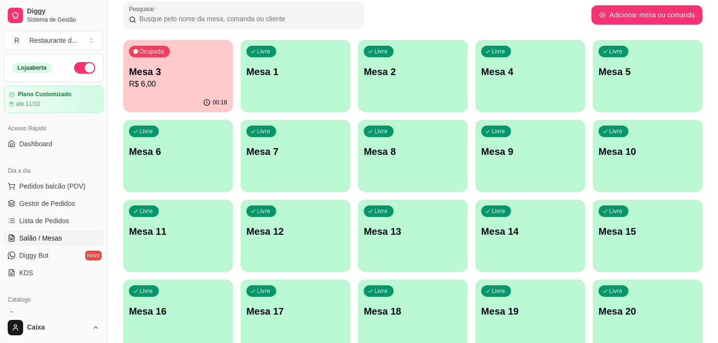
click at [177, 82] on p "R$ 6,00" at bounding box center [178, 84] width 98 height 12
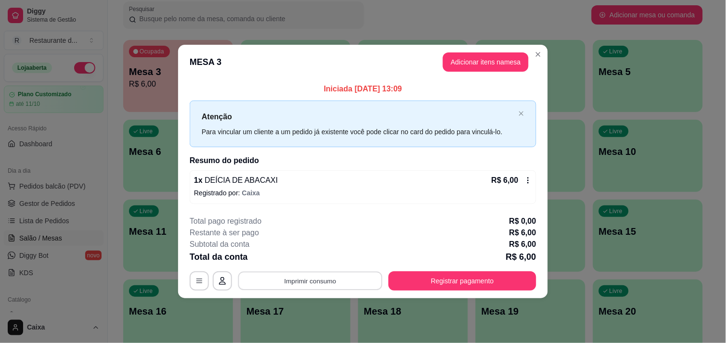
click at [362, 275] on button "Imprimir consumo" at bounding box center [310, 281] width 144 height 19
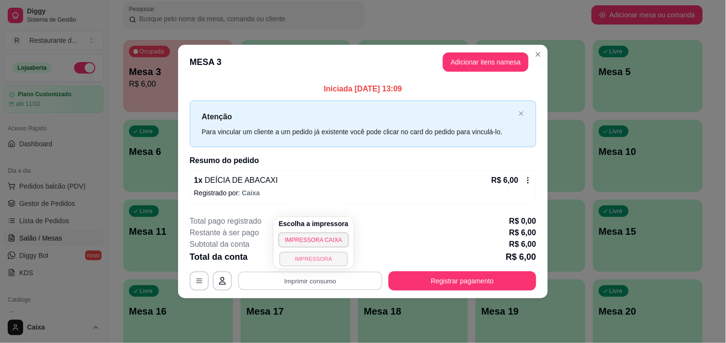
click at [302, 262] on button "IMPRESSORA" at bounding box center [313, 259] width 68 height 15
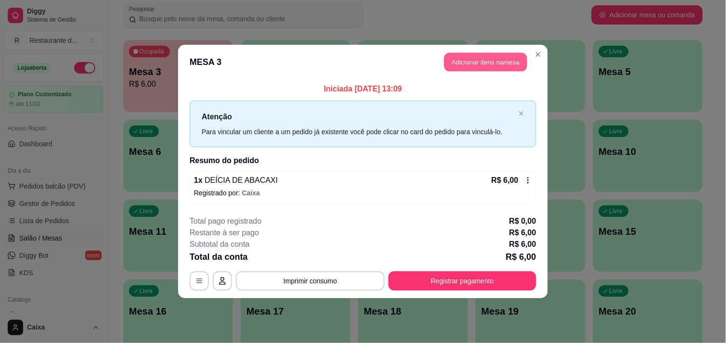
click at [468, 58] on button "Adicionar itens na mesa" at bounding box center [485, 62] width 83 height 19
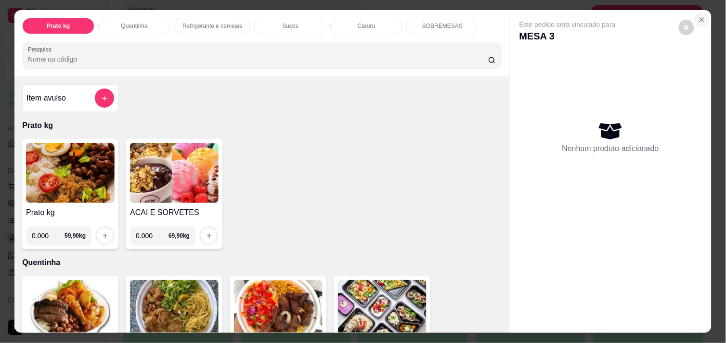
click at [699, 20] on button "Close" at bounding box center [701, 19] width 15 height 15
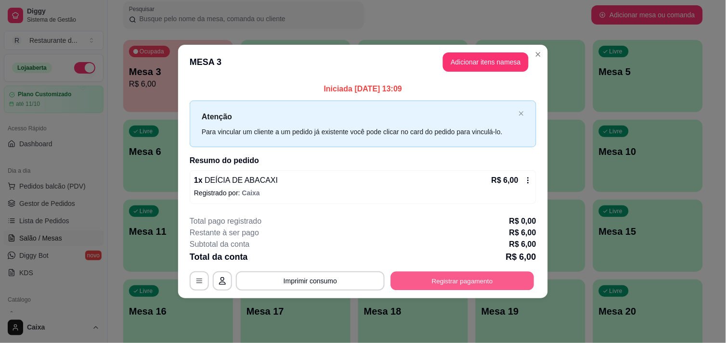
click at [452, 280] on button "Registrar pagamento" at bounding box center [462, 281] width 143 height 19
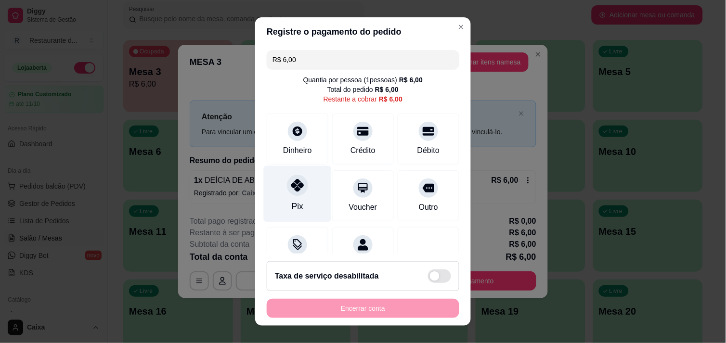
click at [291, 184] on icon at bounding box center [297, 185] width 13 height 13
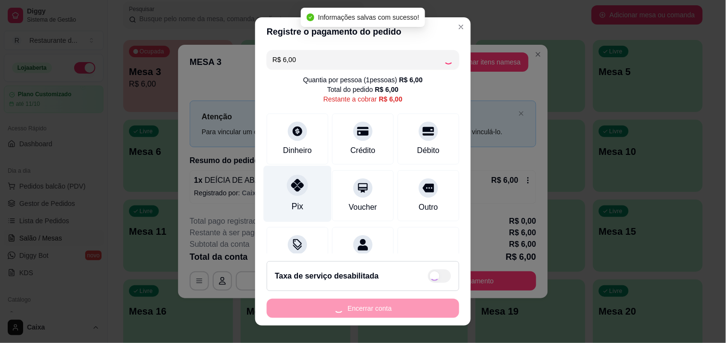
type input "R$ 0,00"
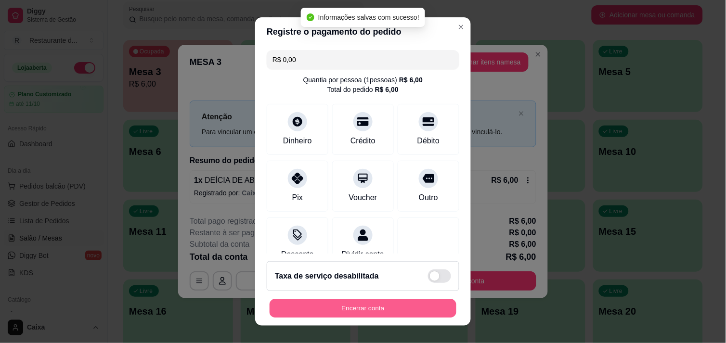
click at [383, 304] on button "Encerrar conta" at bounding box center [363, 308] width 187 height 19
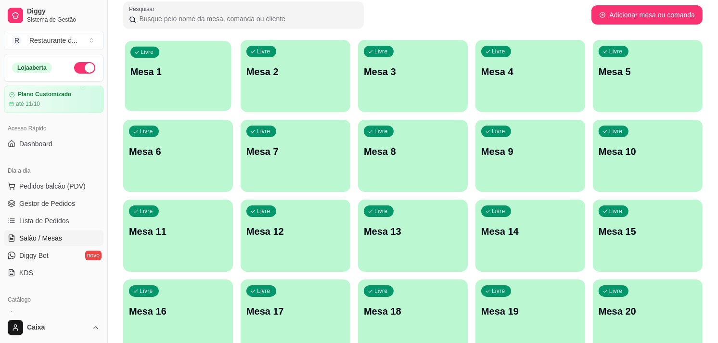
click at [190, 94] on div "Livre Mesa 1" at bounding box center [178, 70] width 106 height 59
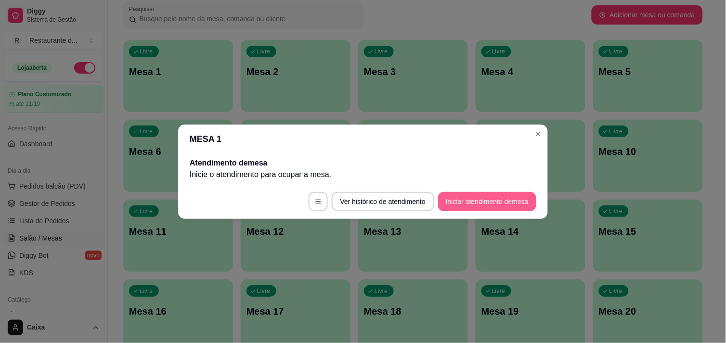
click at [487, 201] on button "Iniciar atendimento de mesa" at bounding box center [487, 201] width 98 height 19
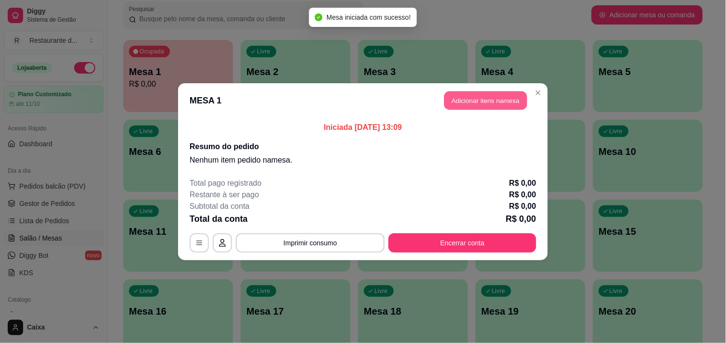
click at [483, 105] on button "Adicionar itens na mesa" at bounding box center [485, 100] width 83 height 19
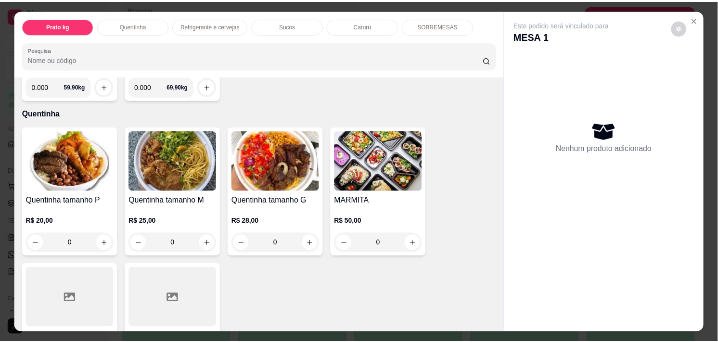
scroll to position [150, 0]
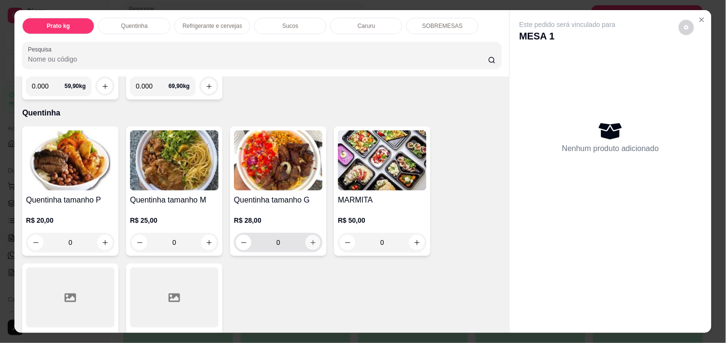
click at [312, 239] on icon "increase-product-quantity" at bounding box center [313, 242] width 7 height 7
type input "1"
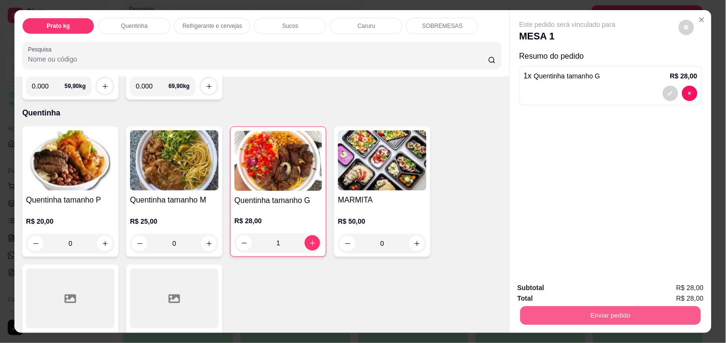
click at [550, 306] on button "Enviar pedido" at bounding box center [610, 315] width 181 height 19
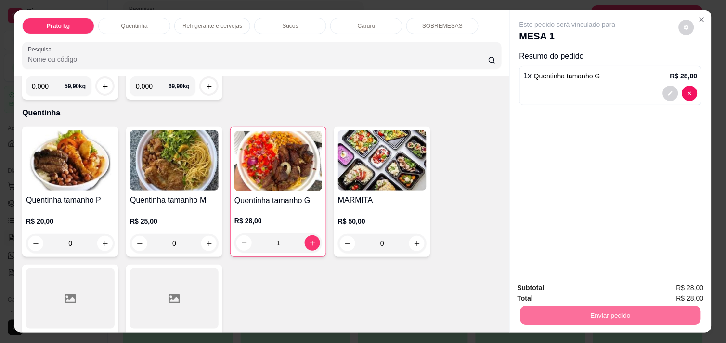
click at [545, 286] on button "Não registrar e enviar pedido" at bounding box center [578, 288] width 97 height 18
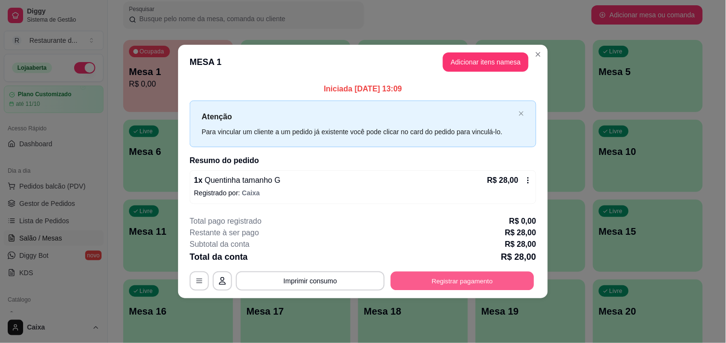
click at [467, 278] on button "Registrar pagamento" at bounding box center [462, 281] width 143 height 19
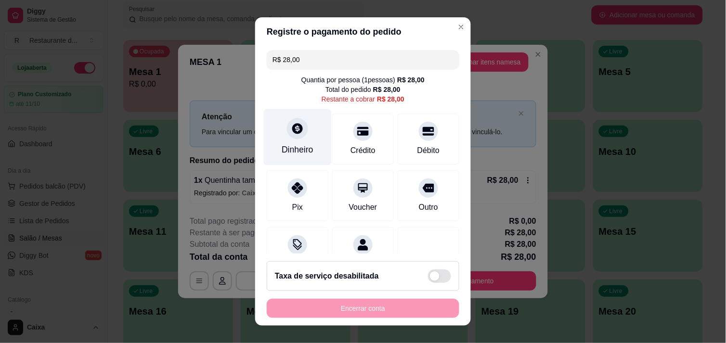
click at [291, 135] on icon at bounding box center [297, 128] width 13 height 13
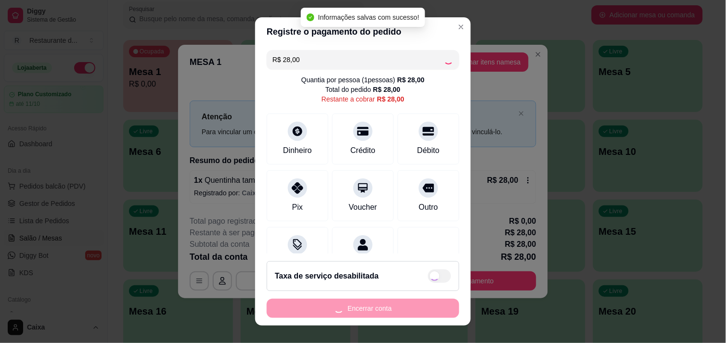
type input "R$ 0,00"
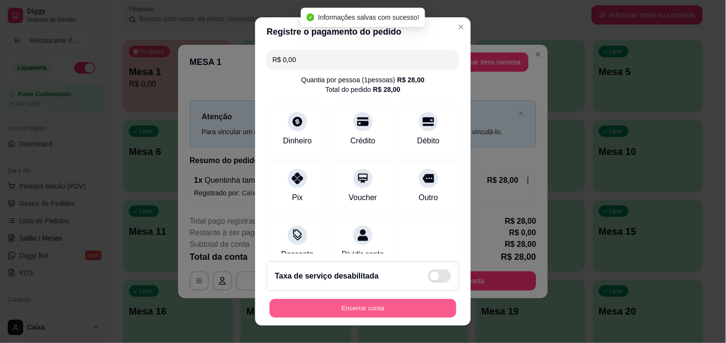
click at [368, 302] on button "Encerrar conta" at bounding box center [363, 308] width 187 height 19
